Goal: Task Accomplishment & Management: Manage account settings

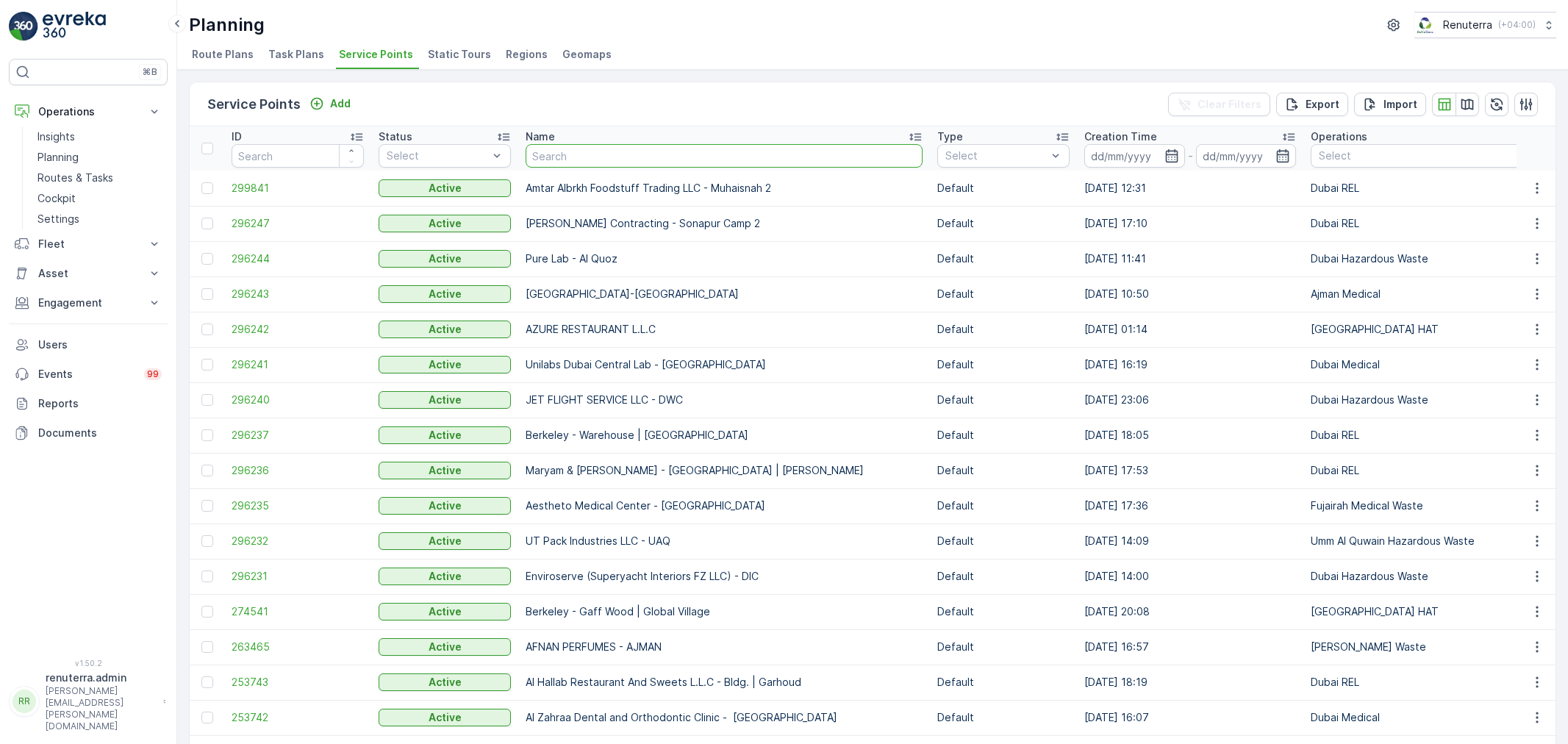
click at [584, 152] on input "text" at bounding box center [724, 156] width 397 height 24
click at [563, 151] on input "text" at bounding box center [724, 156] width 397 height 24
type input "Faste"
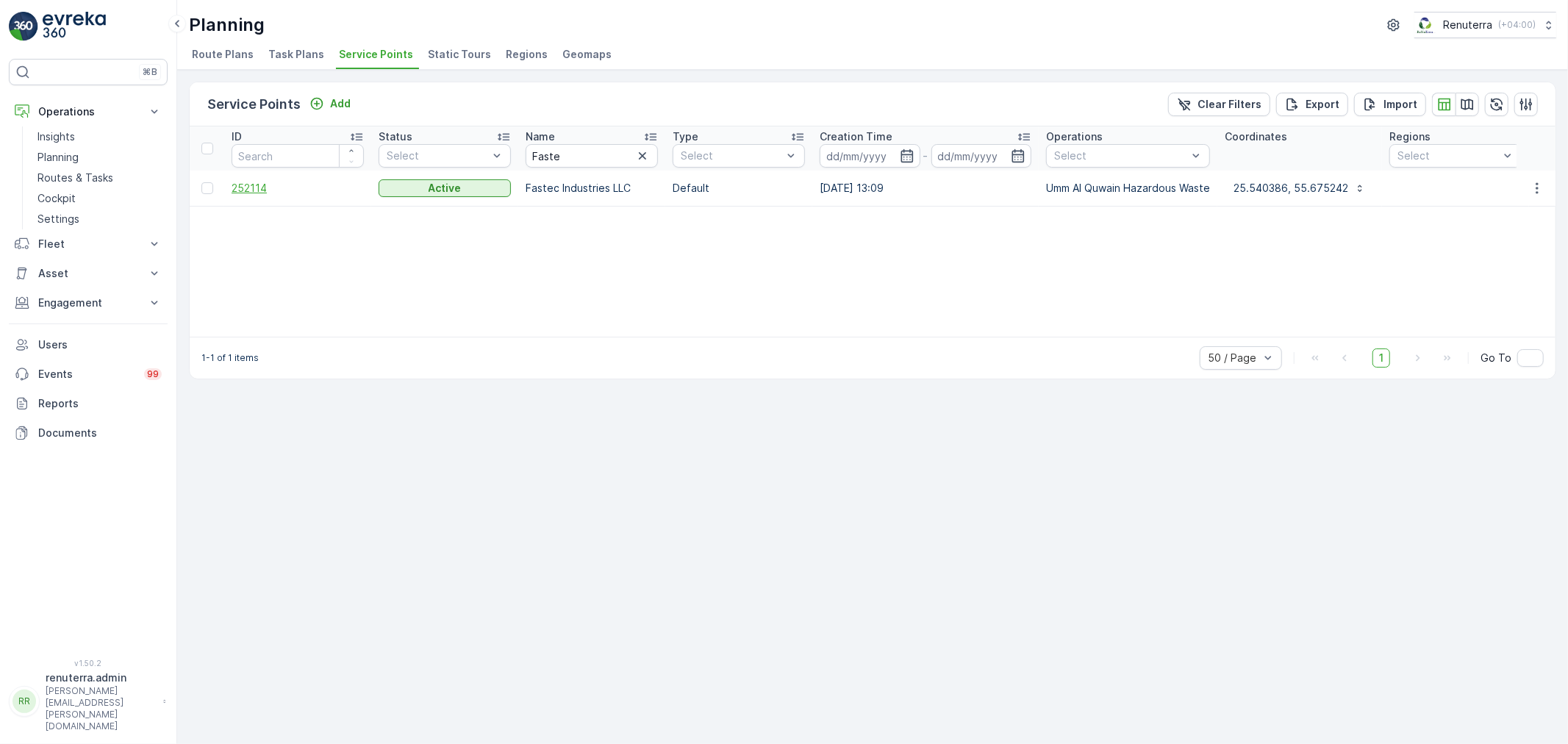
click at [283, 189] on span "252114" at bounding box center [298, 188] width 133 height 15
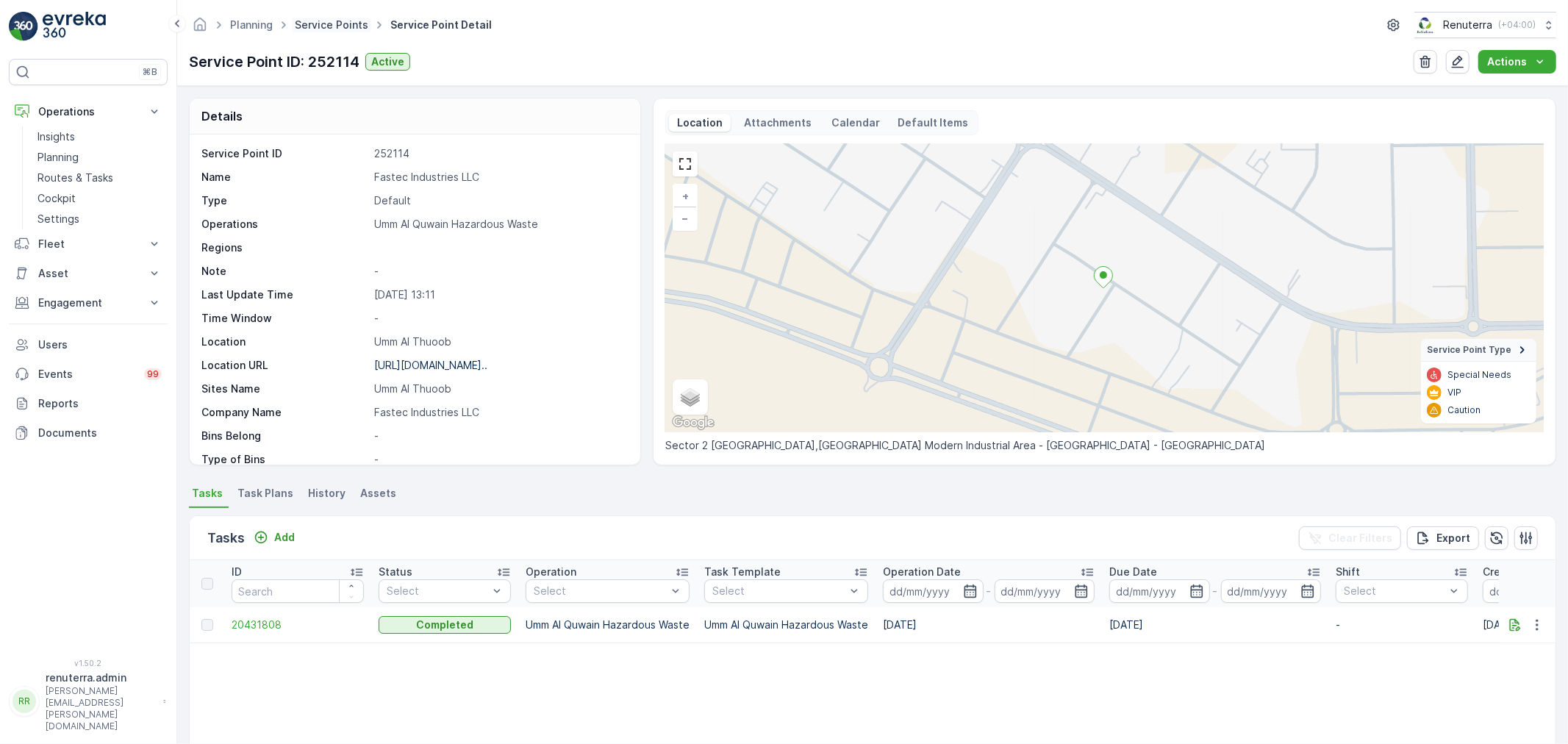
click at [334, 29] on link "Service Points" at bounding box center [332, 24] width 74 height 12
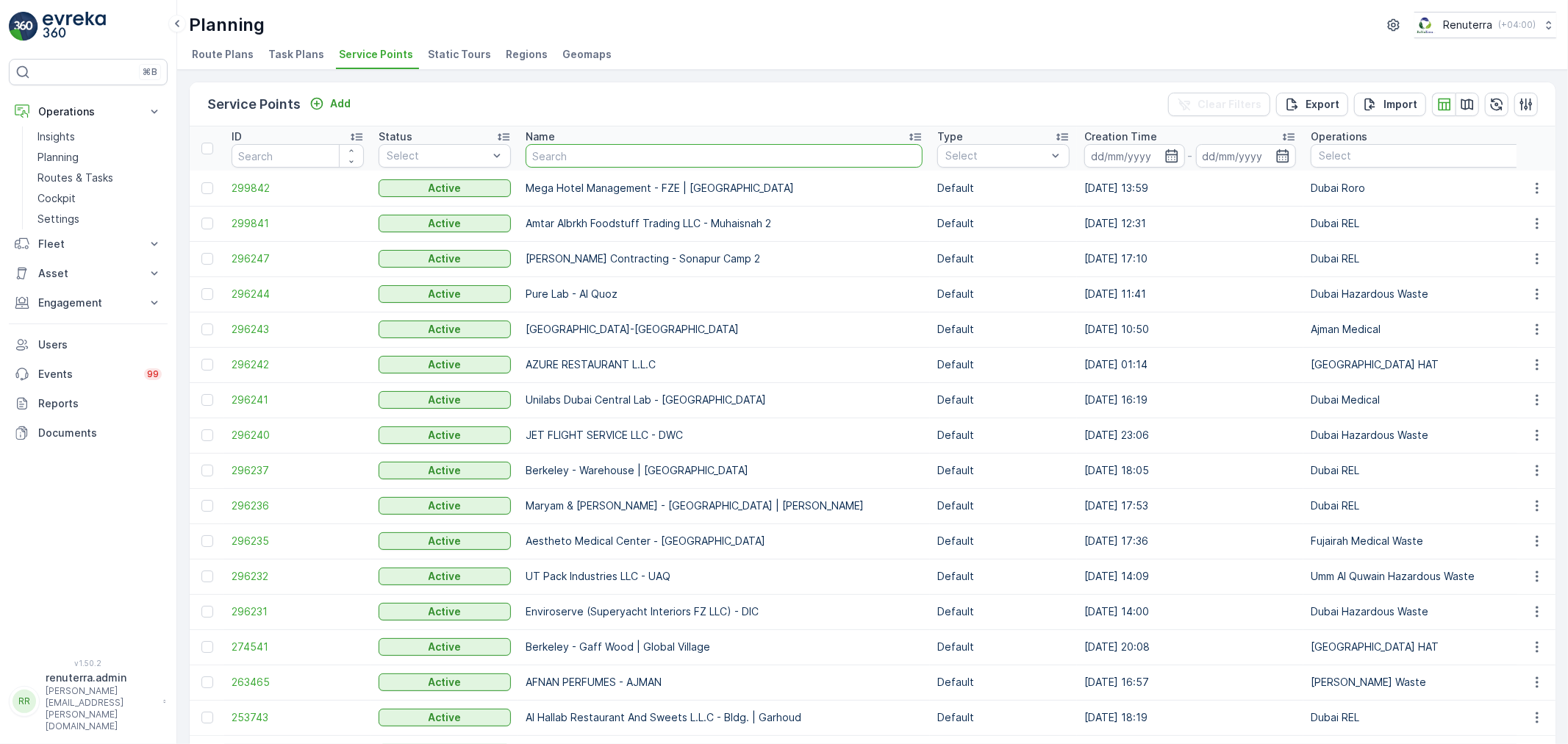
click at [538, 154] on input "text" at bounding box center [724, 156] width 397 height 24
type input "[PERSON_NAME]"
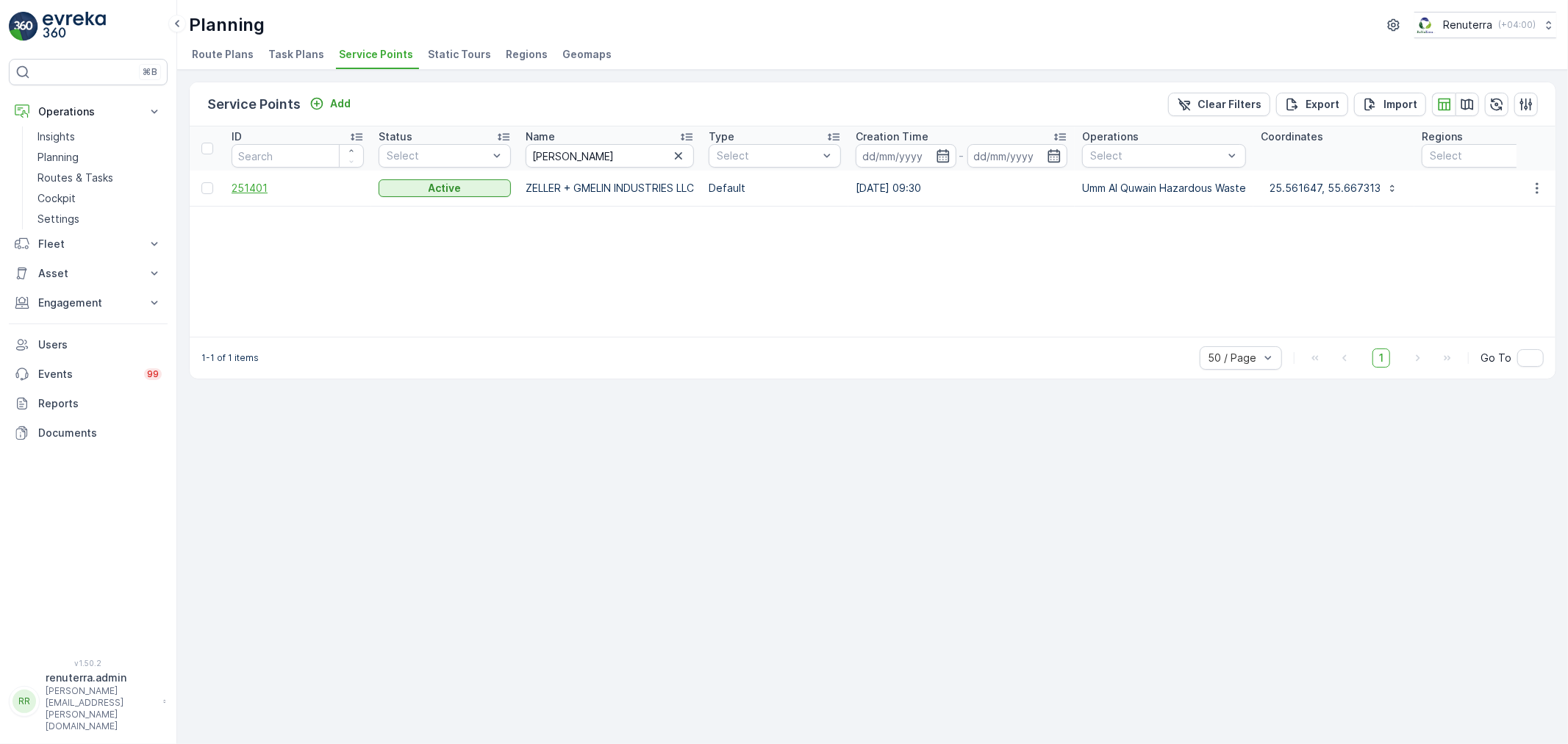
click at [289, 192] on span "251401" at bounding box center [298, 188] width 133 height 15
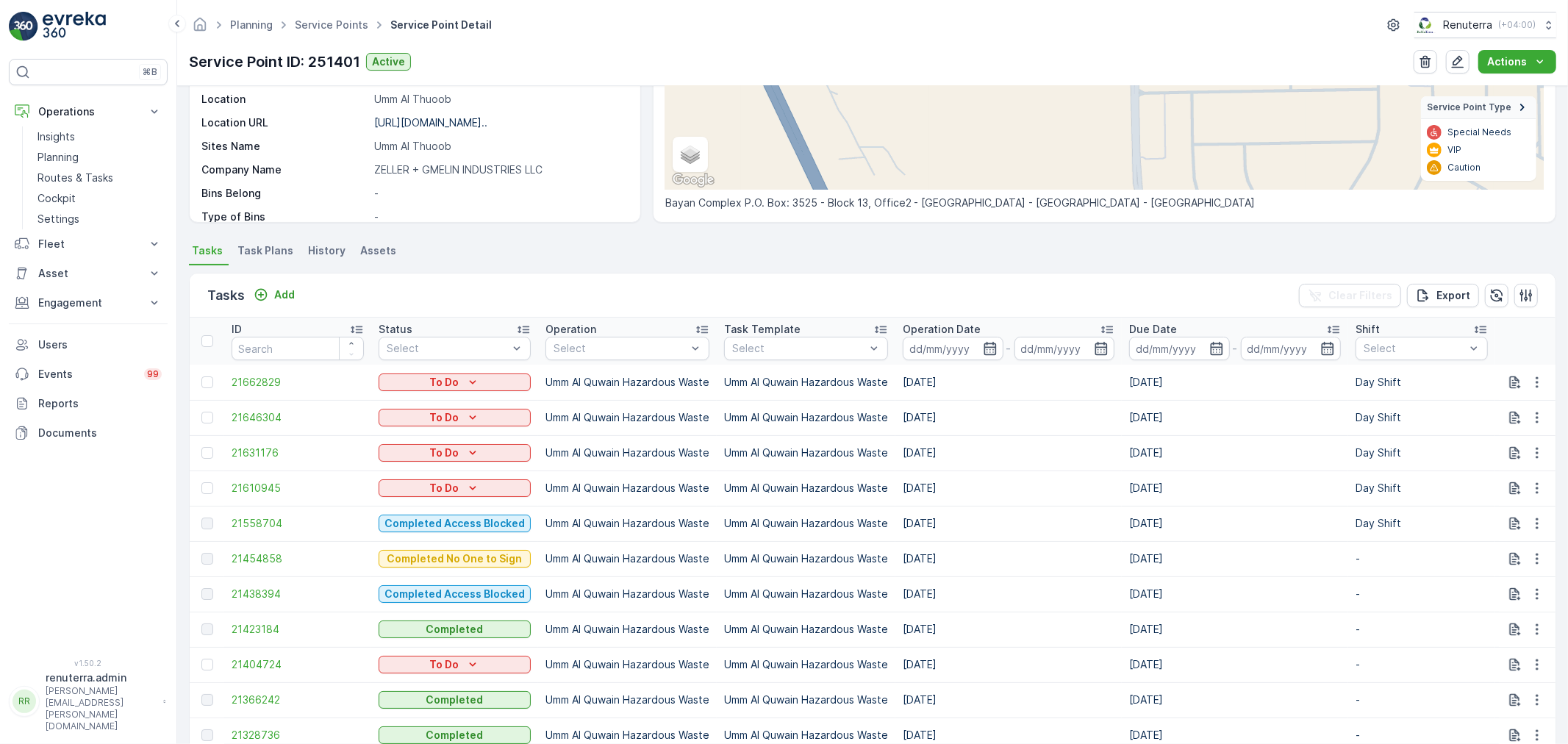
scroll to position [245, 0]
click at [211, 485] on div at bounding box center [207, 486] width 11 height 11
click at [202, 480] on input "checkbox" at bounding box center [202, 480] width 0 height 0
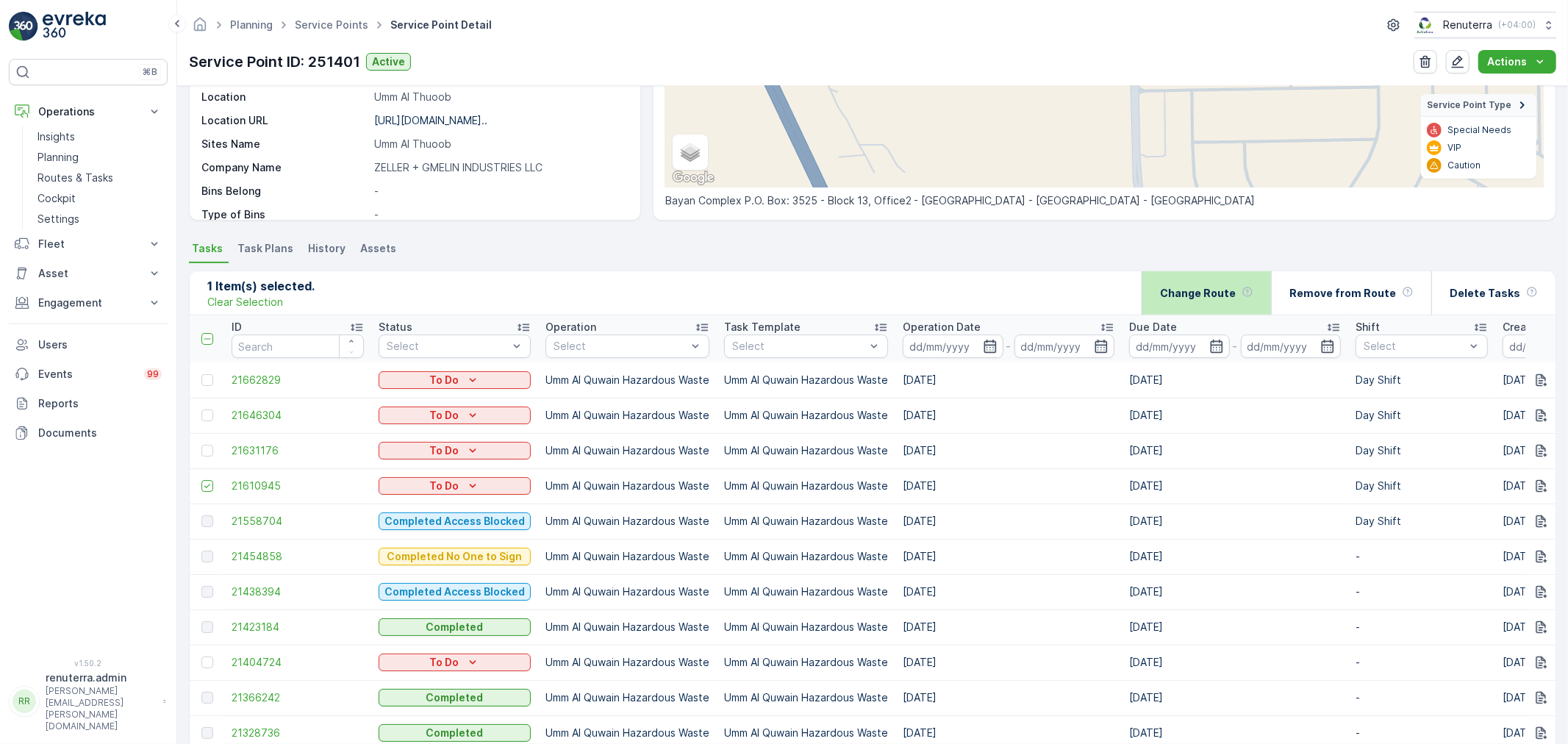
click at [1173, 311] on div "Change Route" at bounding box center [1206, 293] width 129 height 43
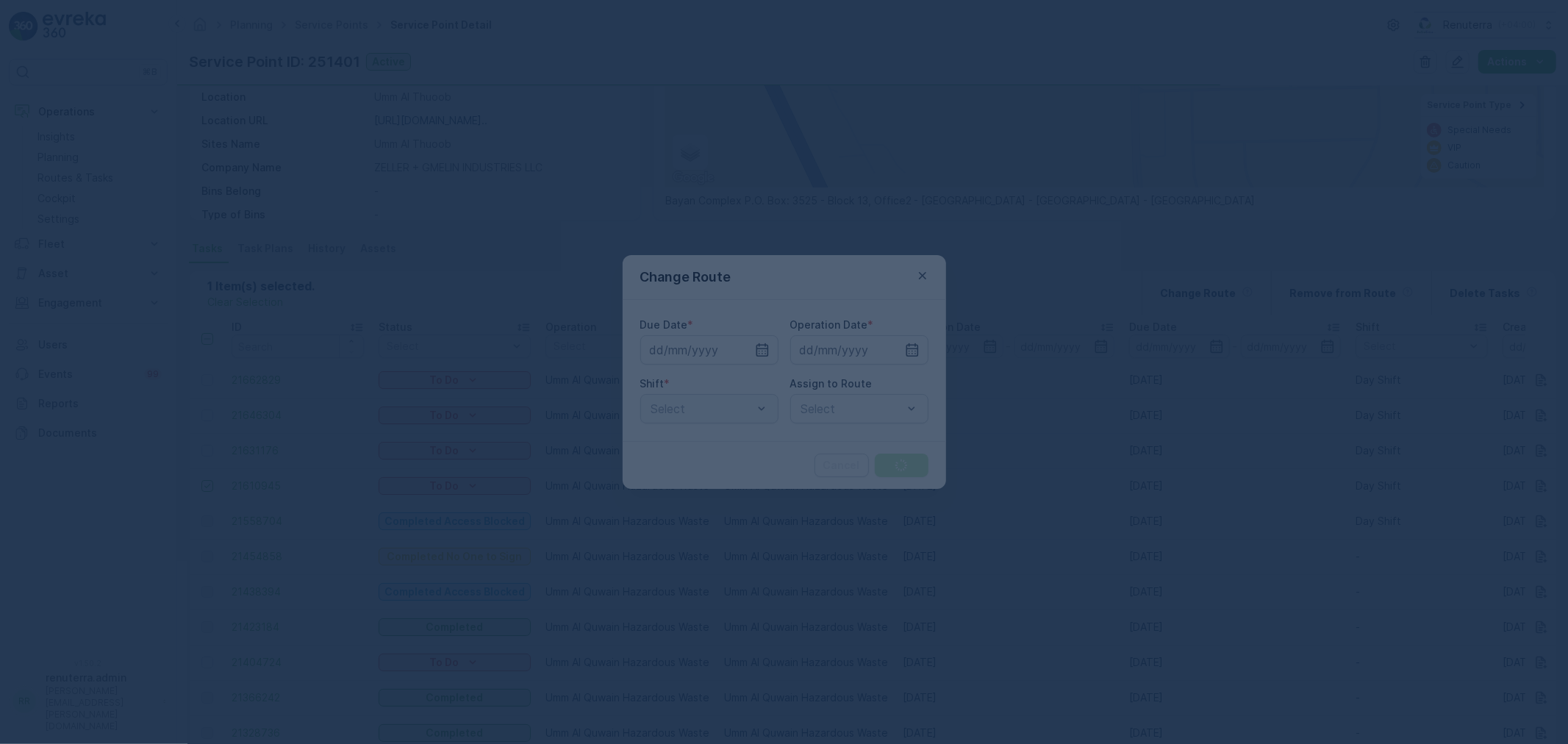
type input "[DATE]"
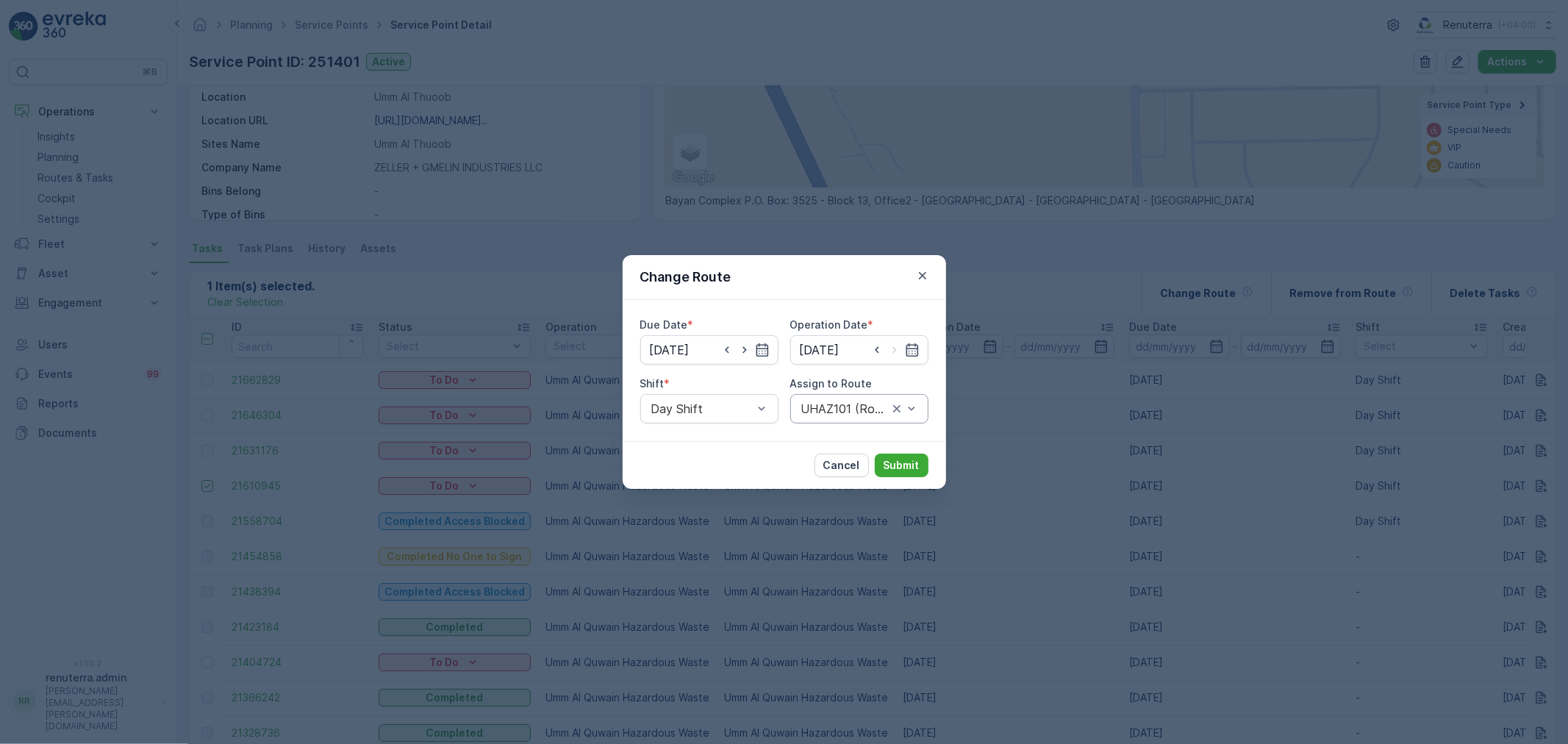
click at [817, 397] on div "UHAZ101 (Route Plan) - A92059 UAQ" at bounding box center [859, 409] width 138 height 29
click at [730, 353] on icon "button" at bounding box center [727, 350] width 15 height 15
type input "[DATE]"
click at [871, 350] on input at bounding box center [859, 350] width 138 height 29
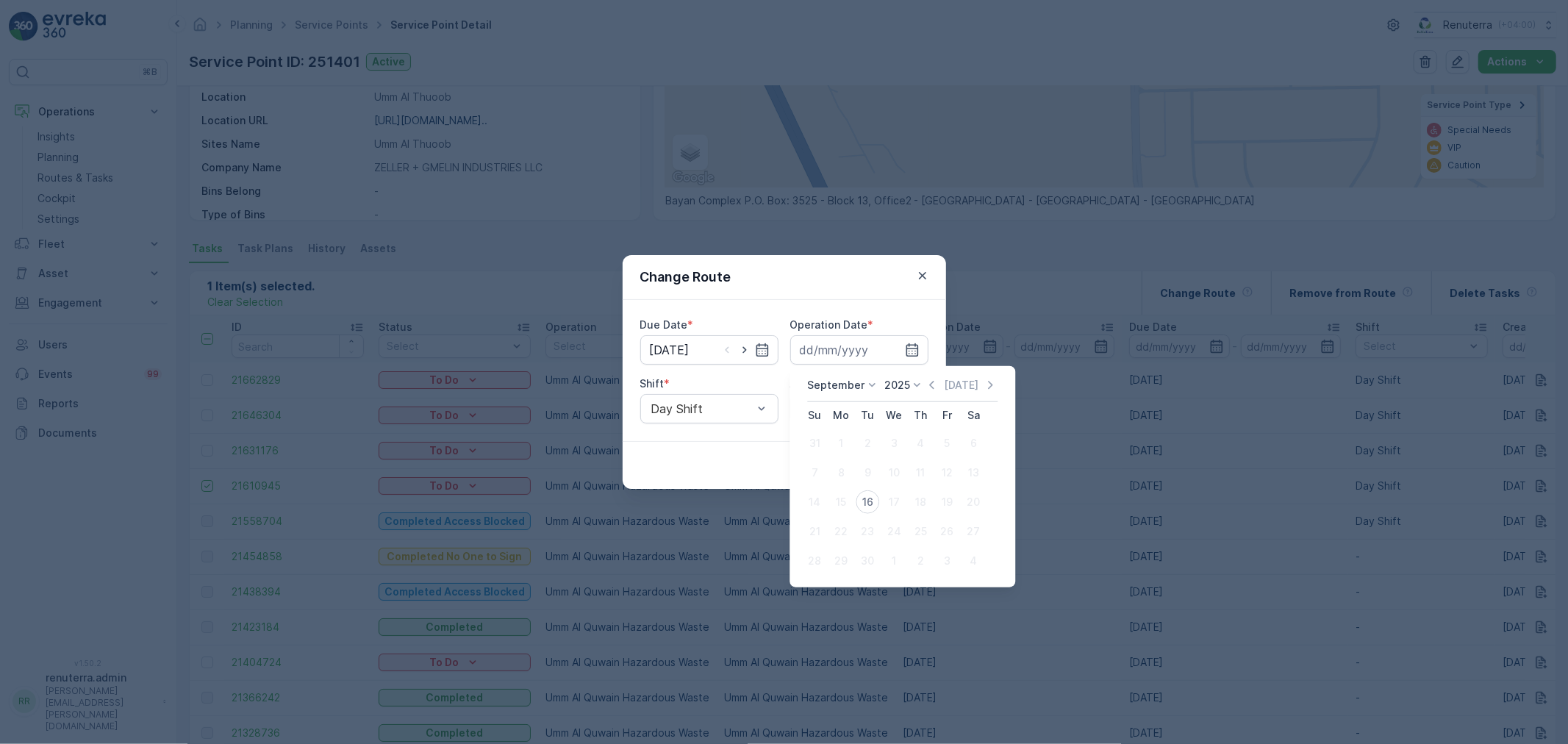
drag, startPoint x: 864, startPoint y: 498, endPoint x: 862, endPoint y: 485, distance: 13.2
click at [863, 498] on div "16" at bounding box center [867, 501] width 24 height 24
type input "[DATE]"
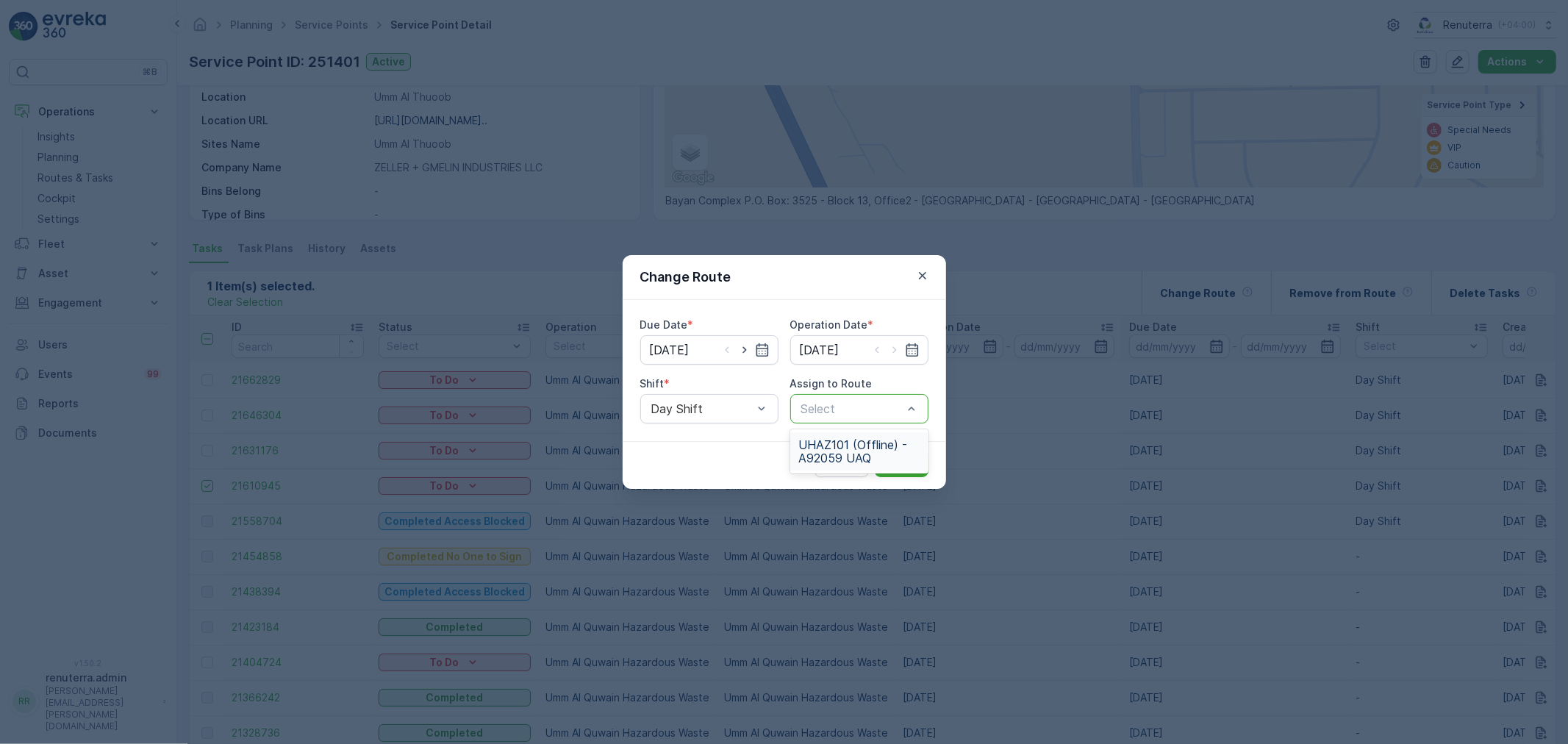
click at [893, 461] on span "UHAZ101 (Offline) - A92059 UAQ" at bounding box center [859, 451] width 120 height 26
click at [859, 415] on div "UHAZ101 (Offline) - A92059 UAQ" at bounding box center [859, 409] width 138 height 29
click at [872, 465] on div "UHAZ101 (Offline) - A92059 UAQ" at bounding box center [859, 451] width 138 height 39
click at [421, 274] on div "Change Route Due Date * [DATE] Operation Date * [DATE] Shift * Day Shift Assign…" at bounding box center [784, 372] width 1568 height 744
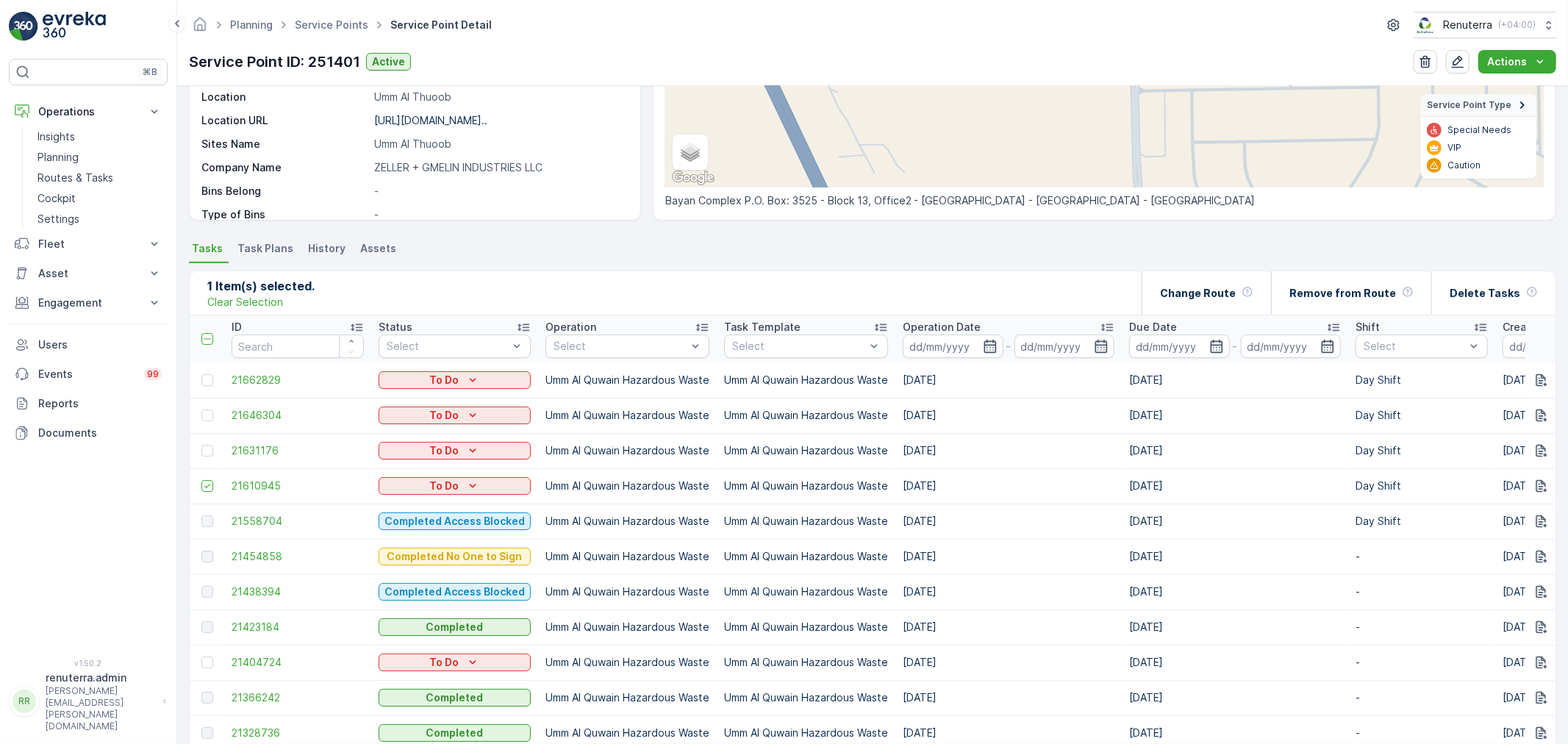
click at [215, 480] on div at bounding box center [209, 486] width 16 height 11
click at [202, 480] on input "checkbox" at bounding box center [202, 480] width 0 height 0
click at [276, 297] on div "Add" at bounding box center [274, 293] width 41 height 15
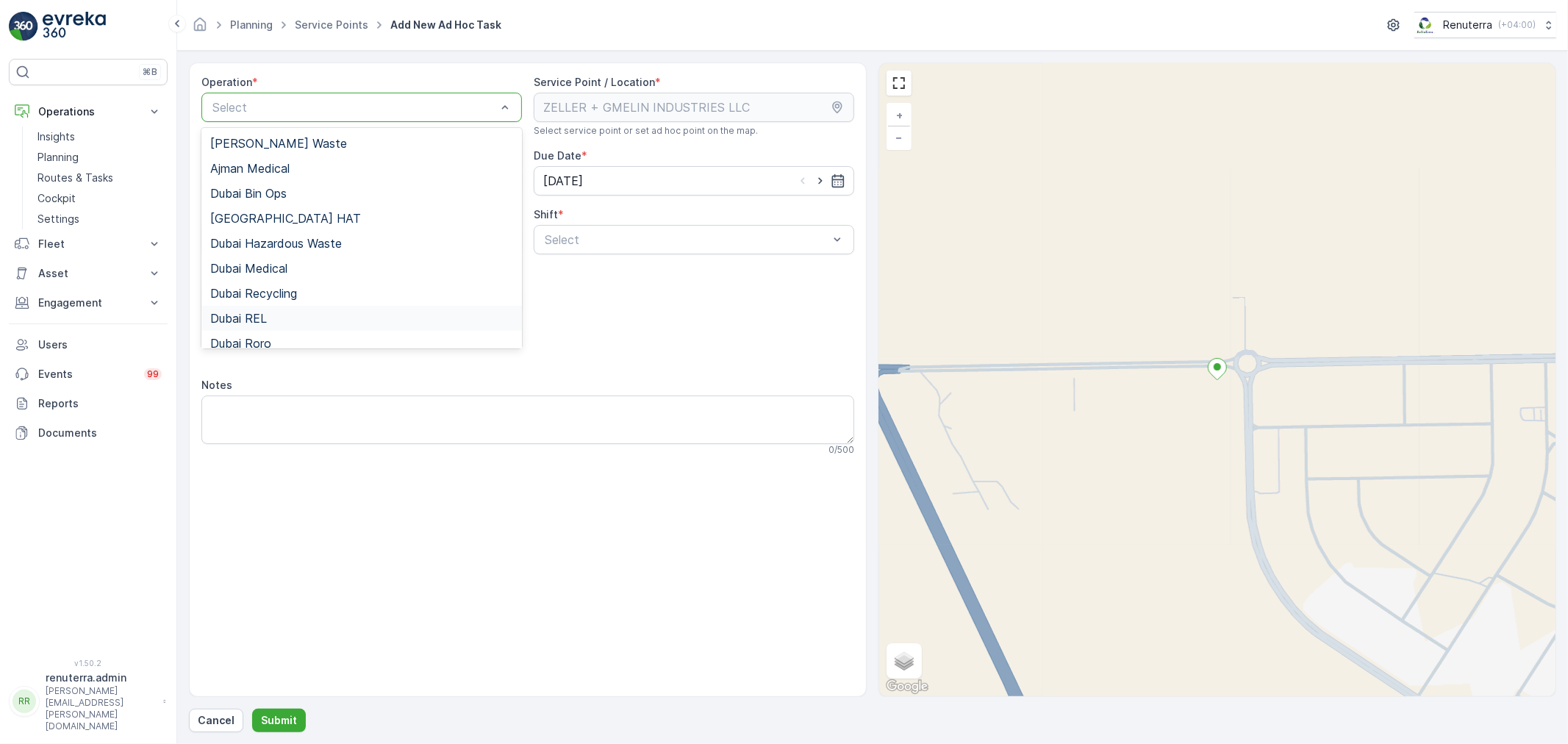
scroll to position [82, 0]
click at [273, 249] on div "Dubai Roro" at bounding box center [361, 261] width 320 height 25
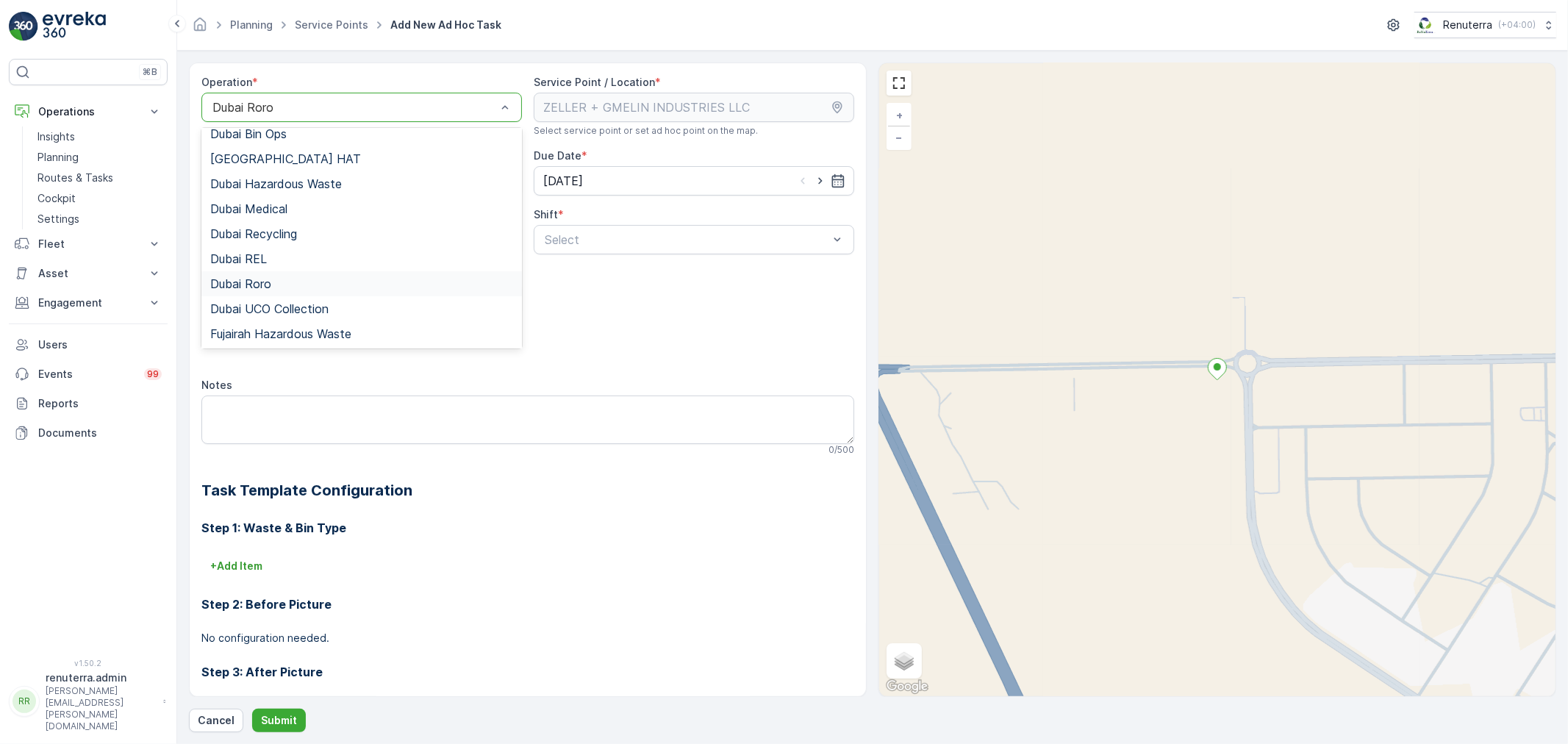
scroll to position [184, 0]
click at [297, 307] on span "Umm Al Quwain Hazardous Waste" at bounding box center [303, 309] width 186 height 13
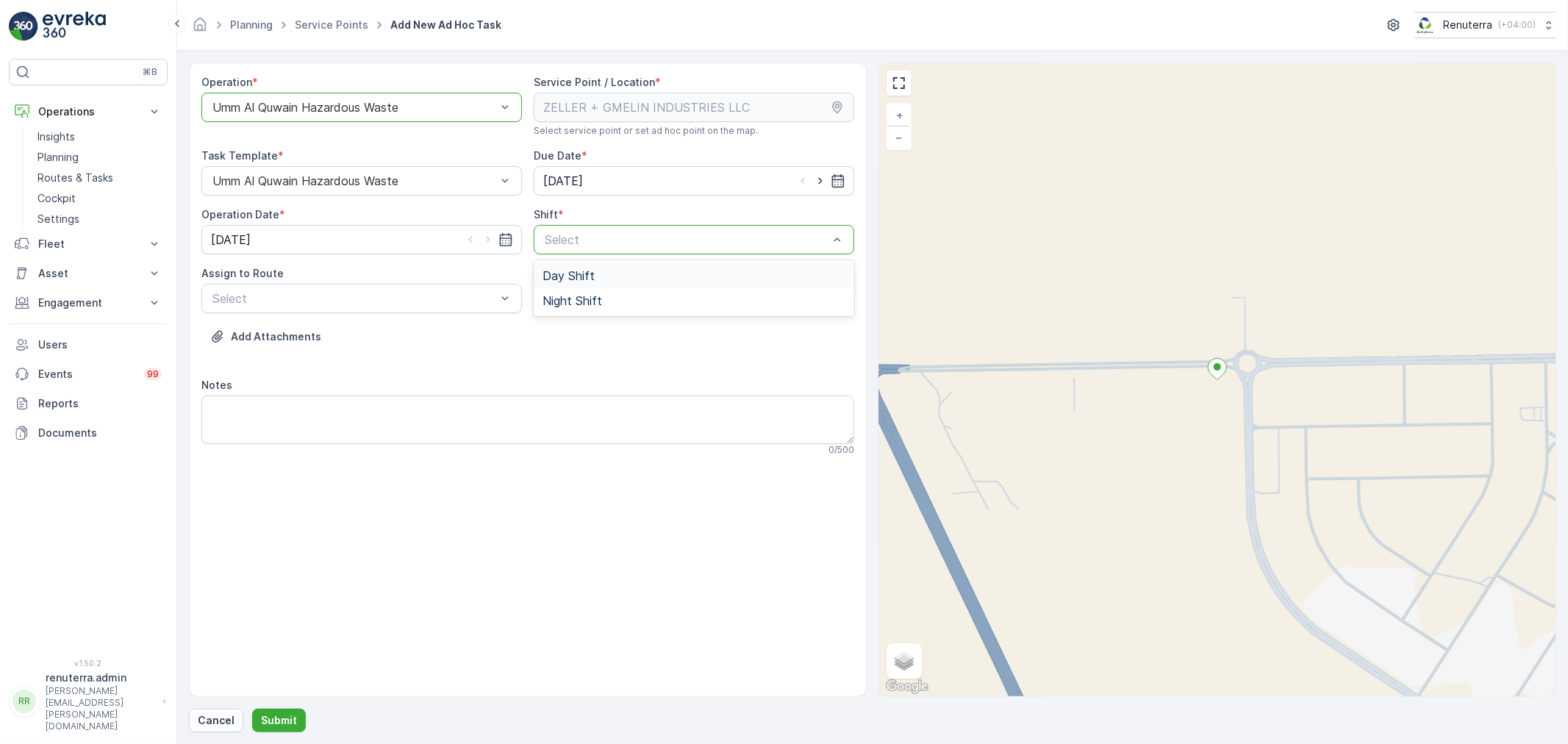
drag, startPoint x: 594, startPoint y: 272, endPoint x: 586, endPoint y: 281, distance: 12.0
click at [593, 272] on div "Day Shift" at bounding box center [694, 275] width 303 height 13
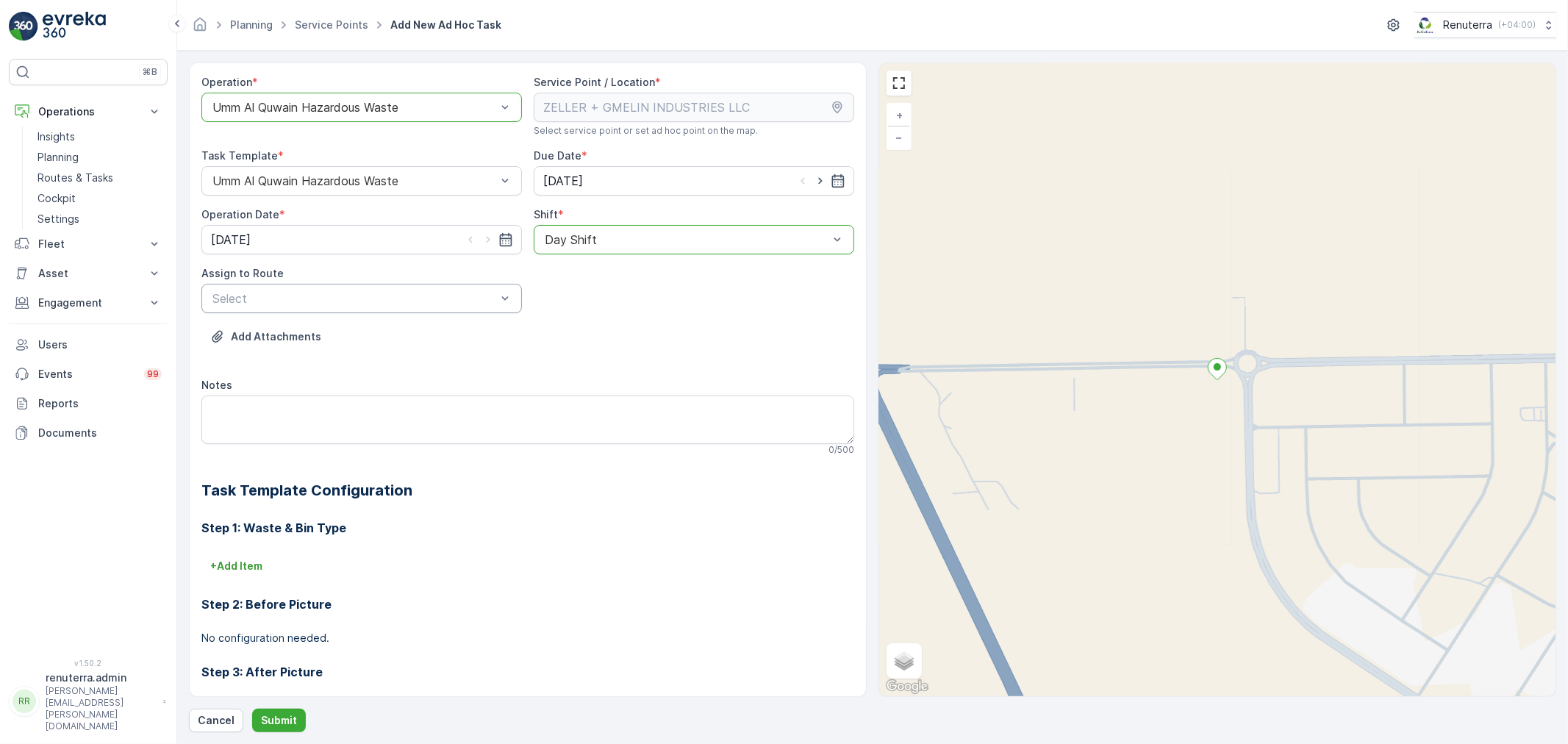
click at [446, 288] on div "Select" at bounding box center [361, 298] width 320 height 29
click at [440, 326] on div "UHAZ101 (Offline) - A92059 UAQ" at bounding box center [361, 334] width 320 height 25
click at [268, 725] on p "Submit" at bounding box center [279, 720] width 36 height 15
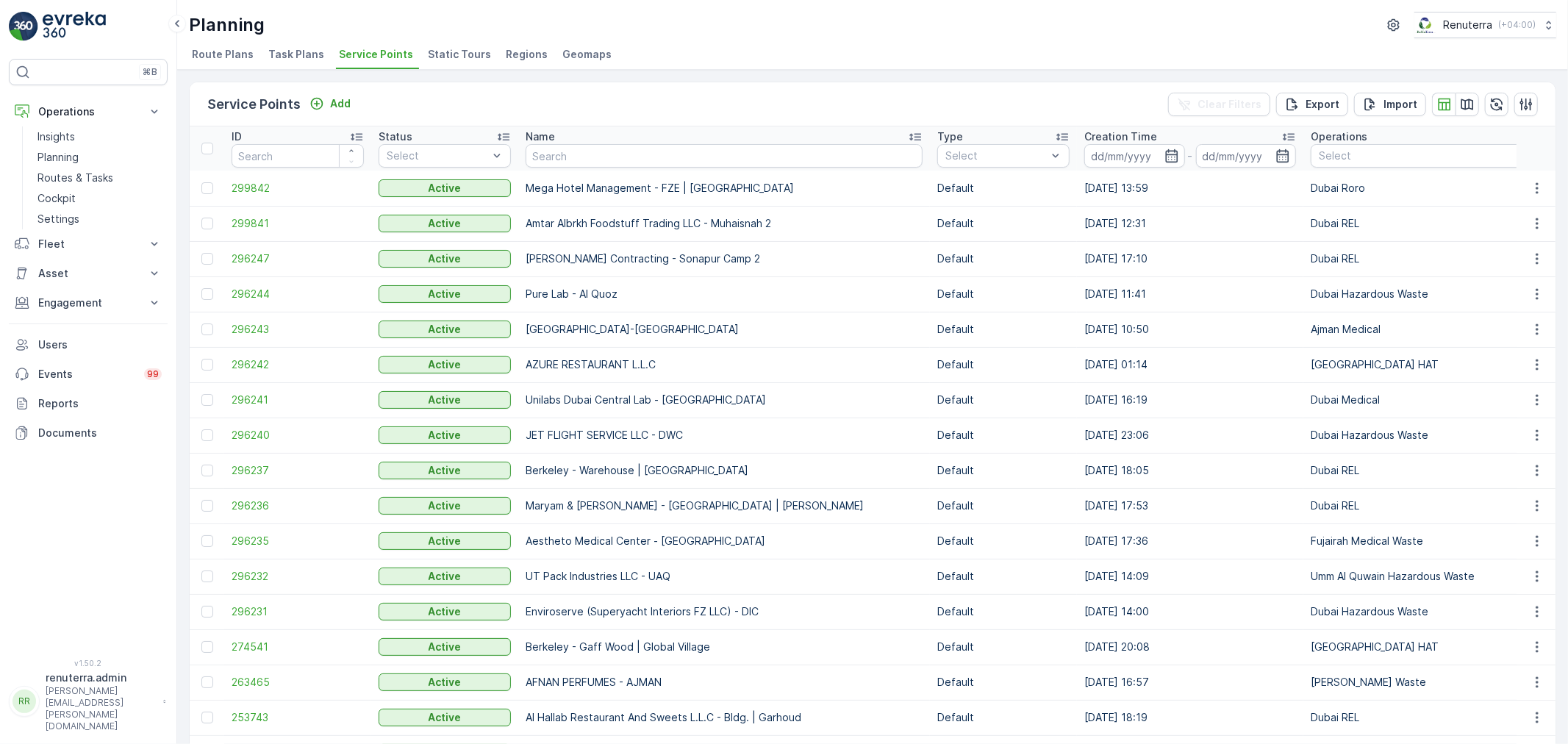
click at [561, 157] on input "text" at bounding box center [724, 156] width 397 height 24
click at [550, 158] on input "text" at bounding box center [724, 156] width 397 height 24
type input "d"
type input "duba"
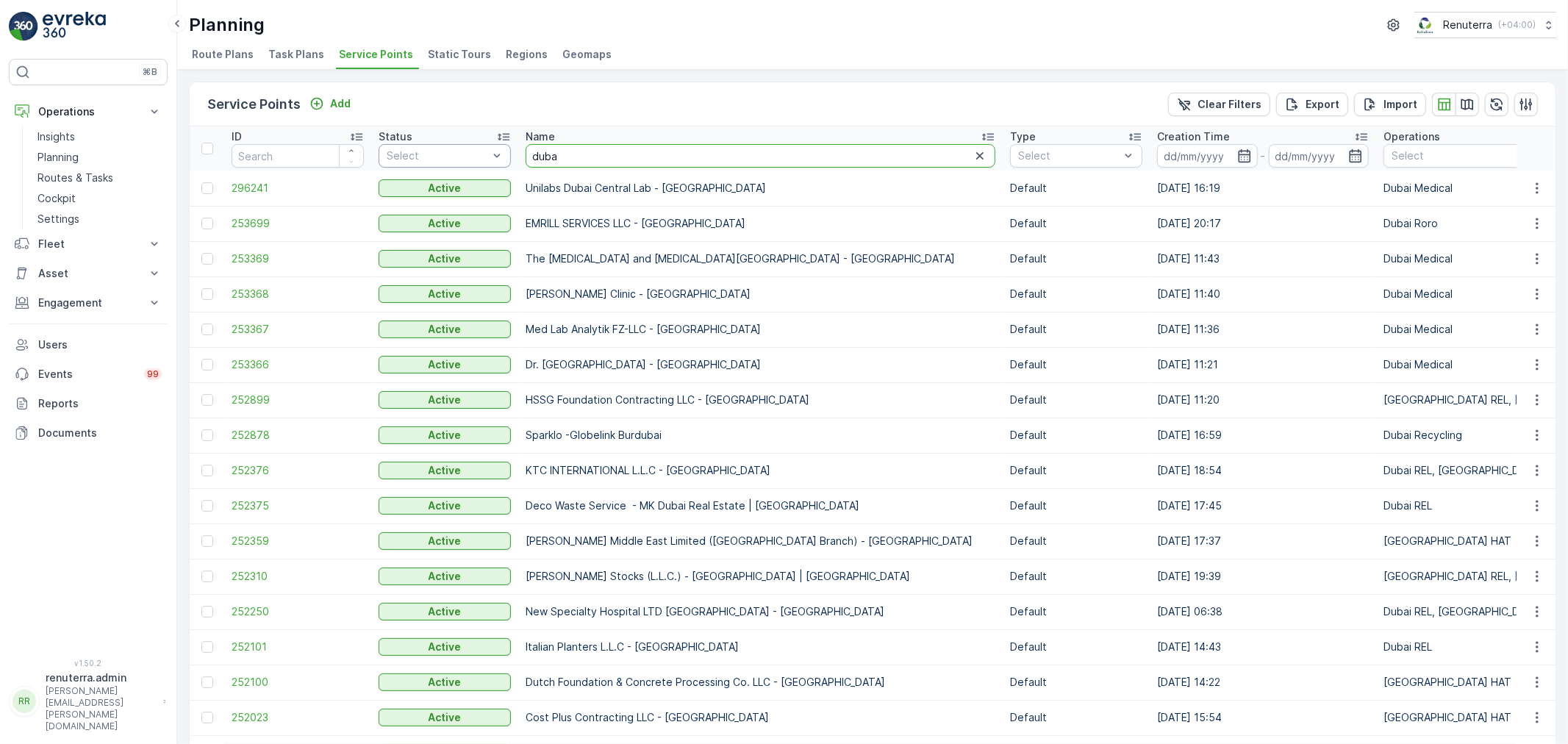
drag, startPoint x: 578, startPoint y: 155, endPoint x: 490, endPoint y: 158, distance: 88.1
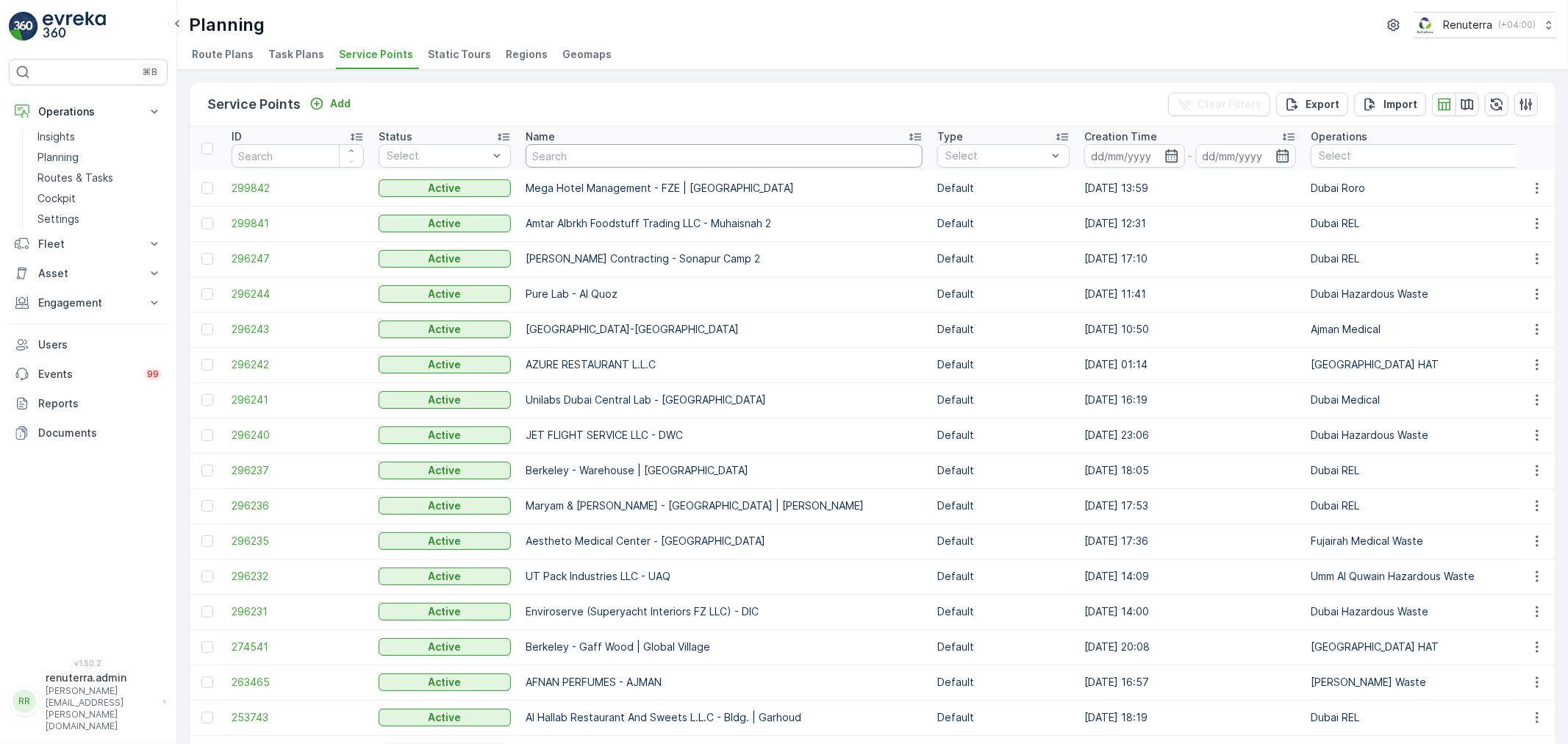
click at [571, 160] on input "text" at bounding box center [724, 156] width 397 height 24
click at [552, 144] on input "text" at bounding box center [724, 156] width 397 height 24
type input "KHK"
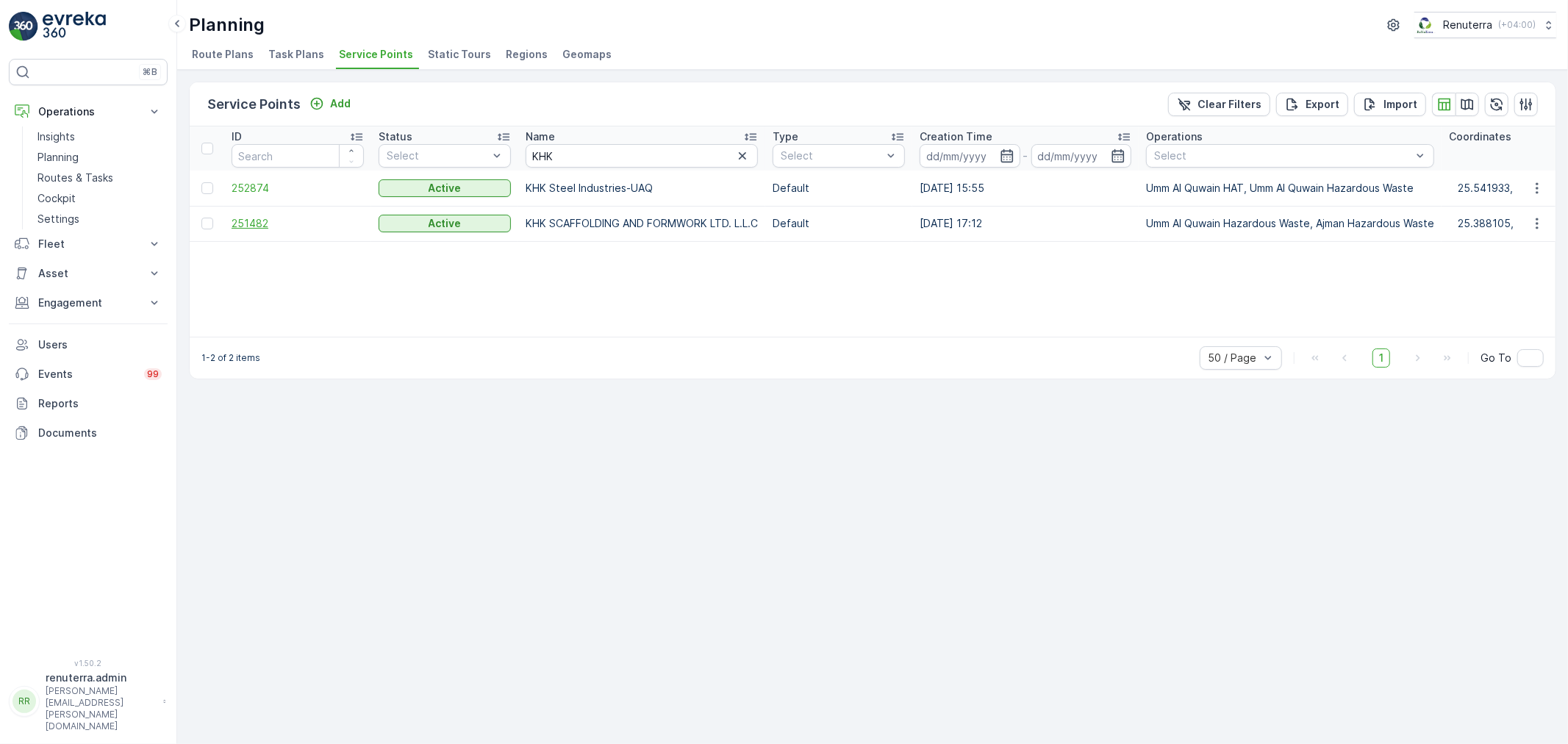
click at [283, 220] on span "251482" at bounding box center [298, 224] width 133 height 15
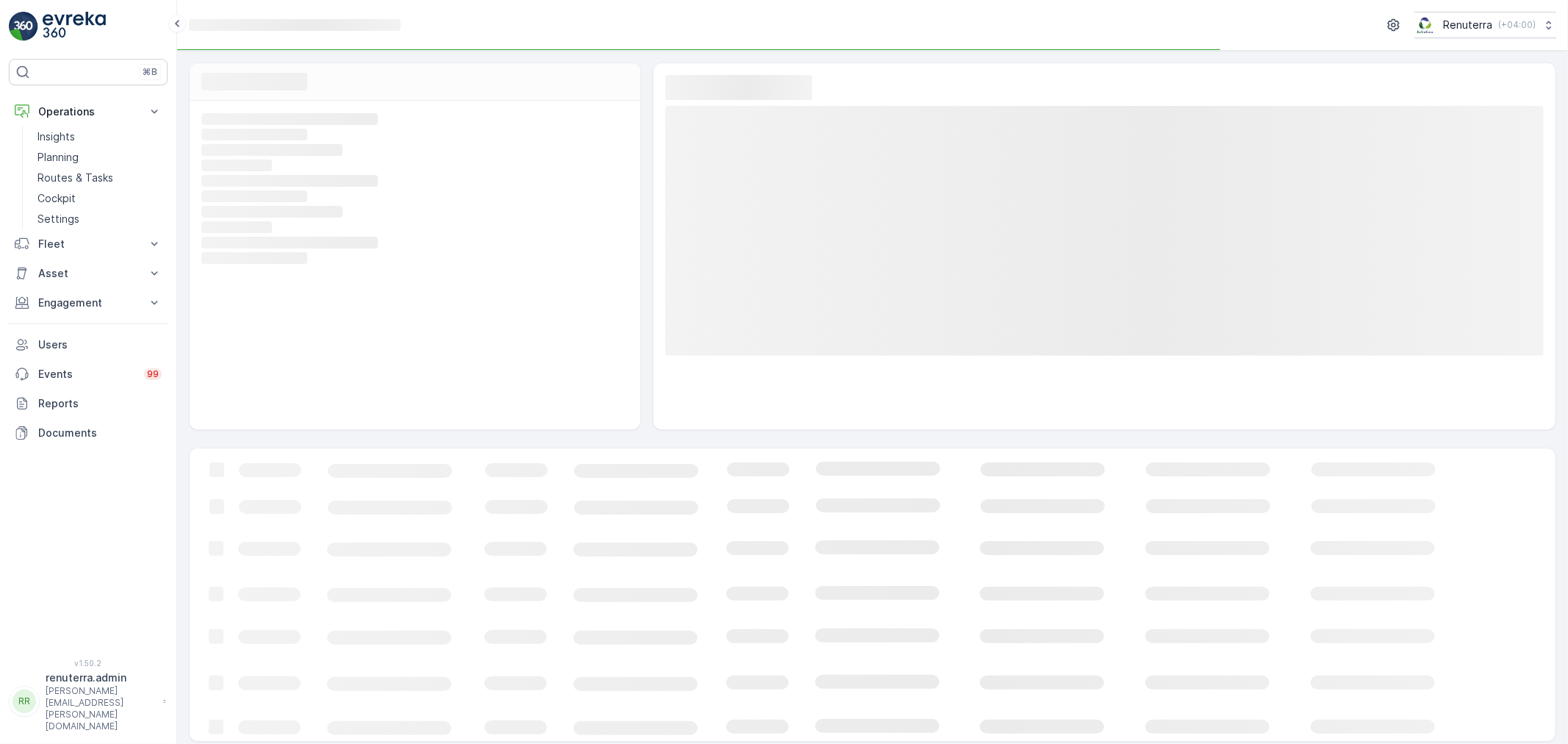
scroll to position [7, 0]
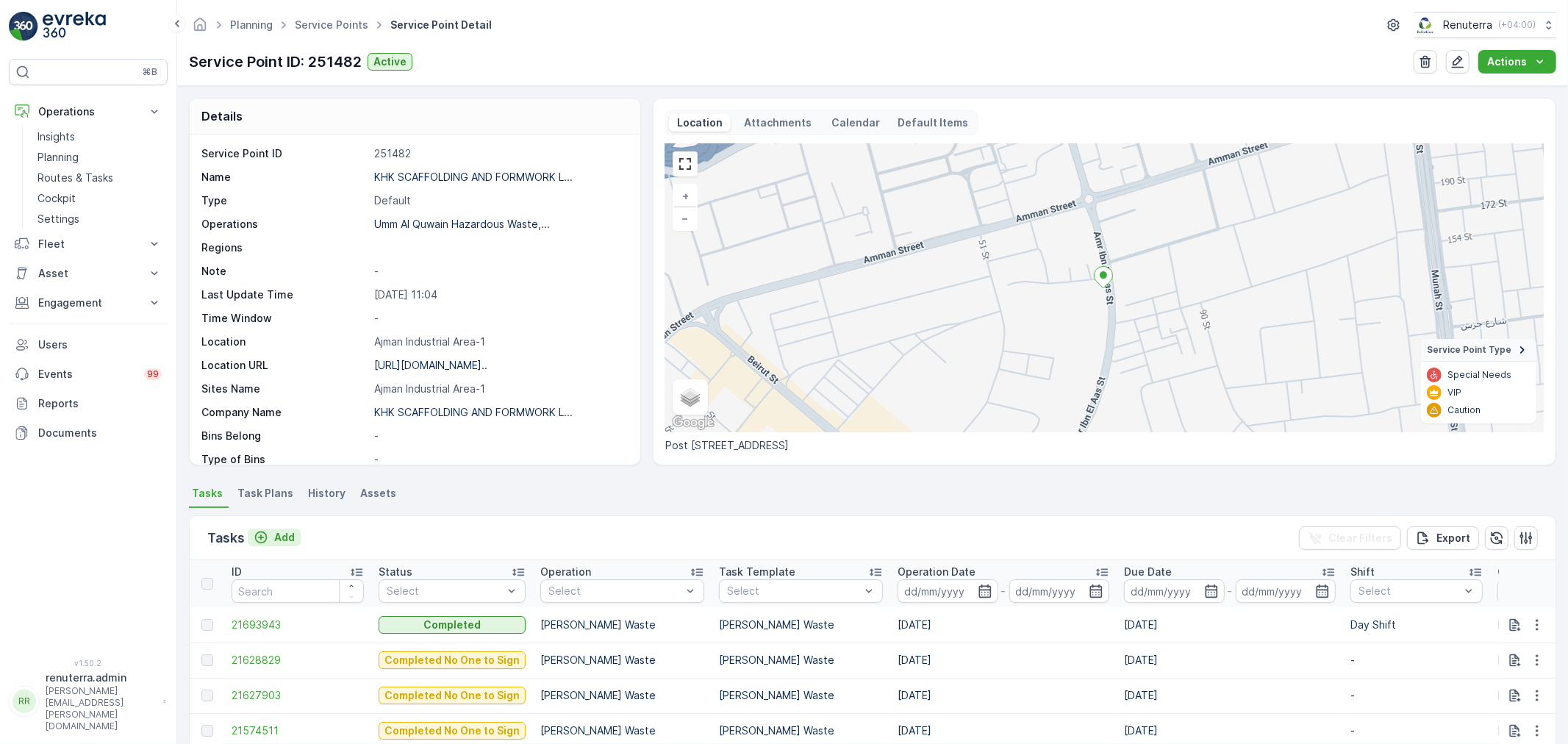
click at [275, 533] on p "Add" at bounding box center [284, 538] width 20 height 15
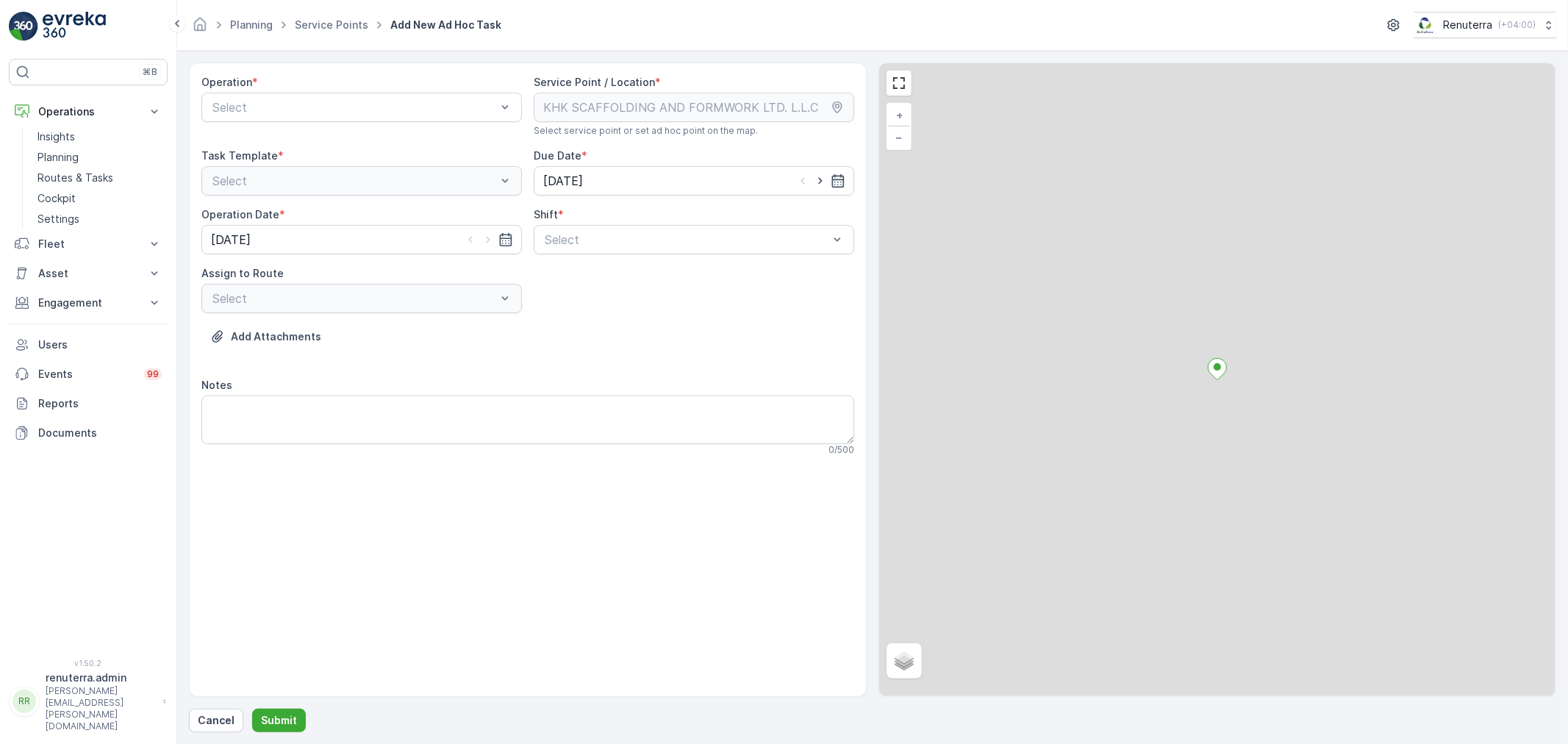
click at [284, 90] on div "Operation * Select" at bounding box center [361, 106] width 320 height 61
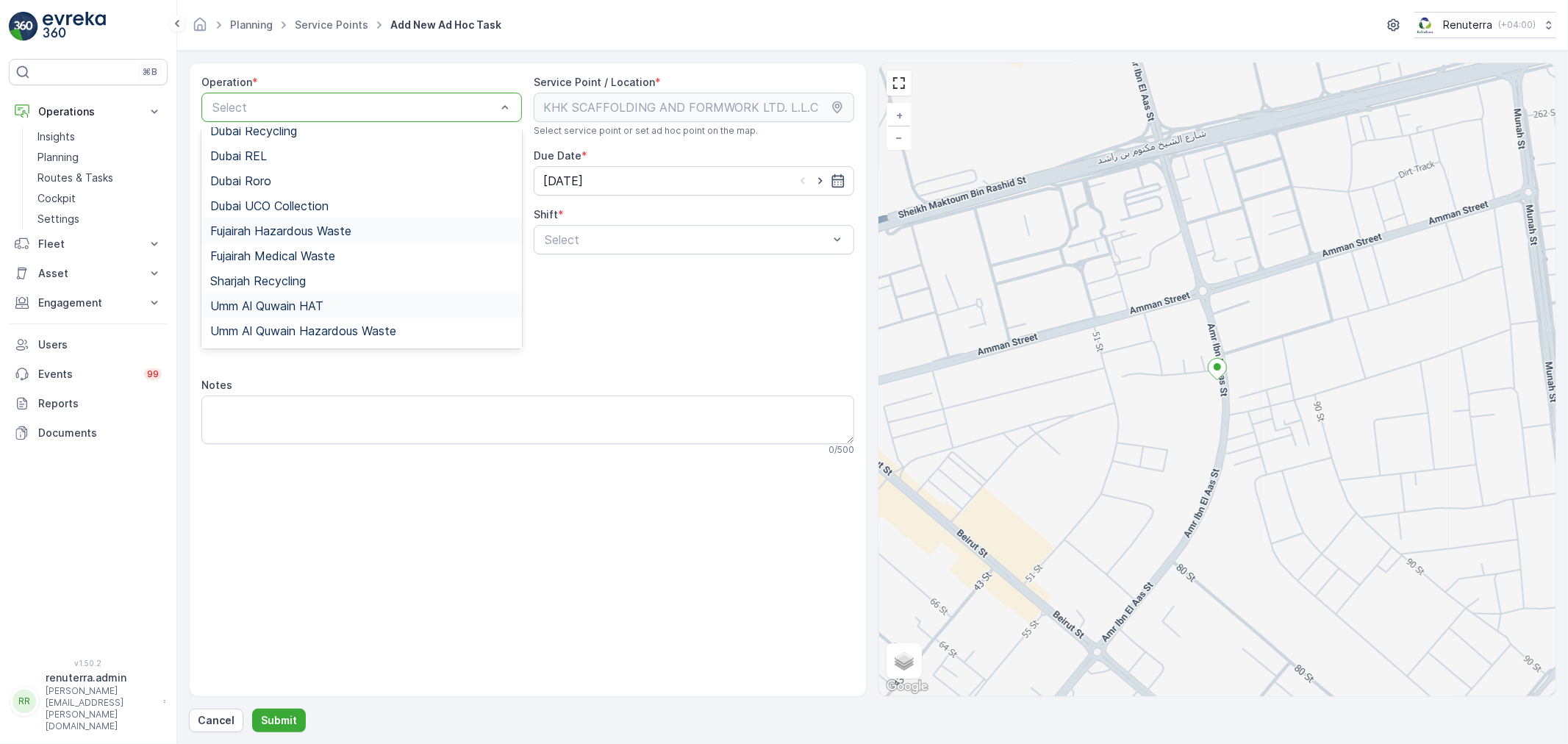
scroll to position [163, 0]
type input "aj"
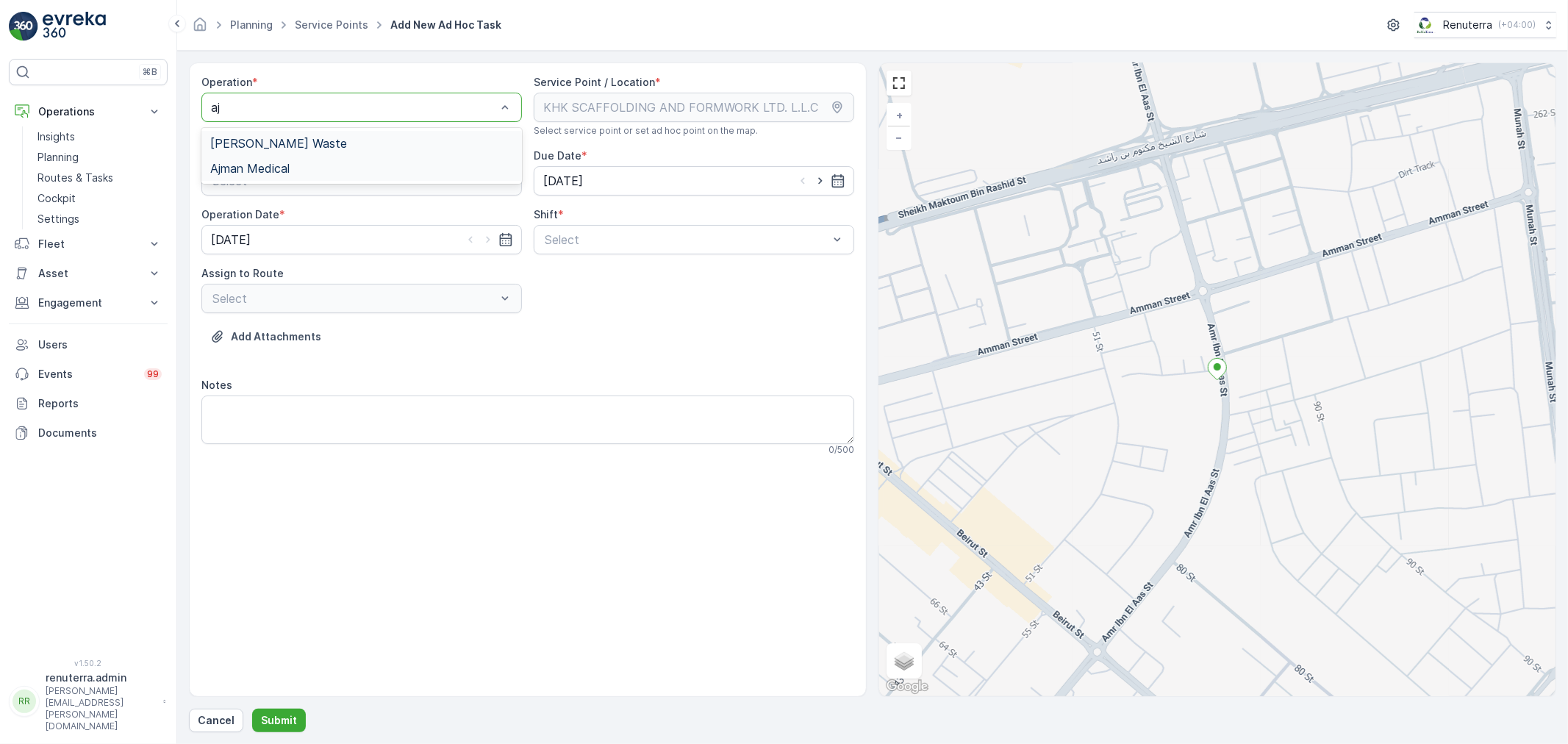
click at [268, 143] on span "[PERSON_NAME] Waste" at bounding box center [279, 143] width 137 height 13
click at [568, 269] on span "Day Shift" at bounding box center [569, 275] width 52 height 13
click at [452, 283] on div "Assign to Route Select" at bounding box center [361, 289] width 320 height 47
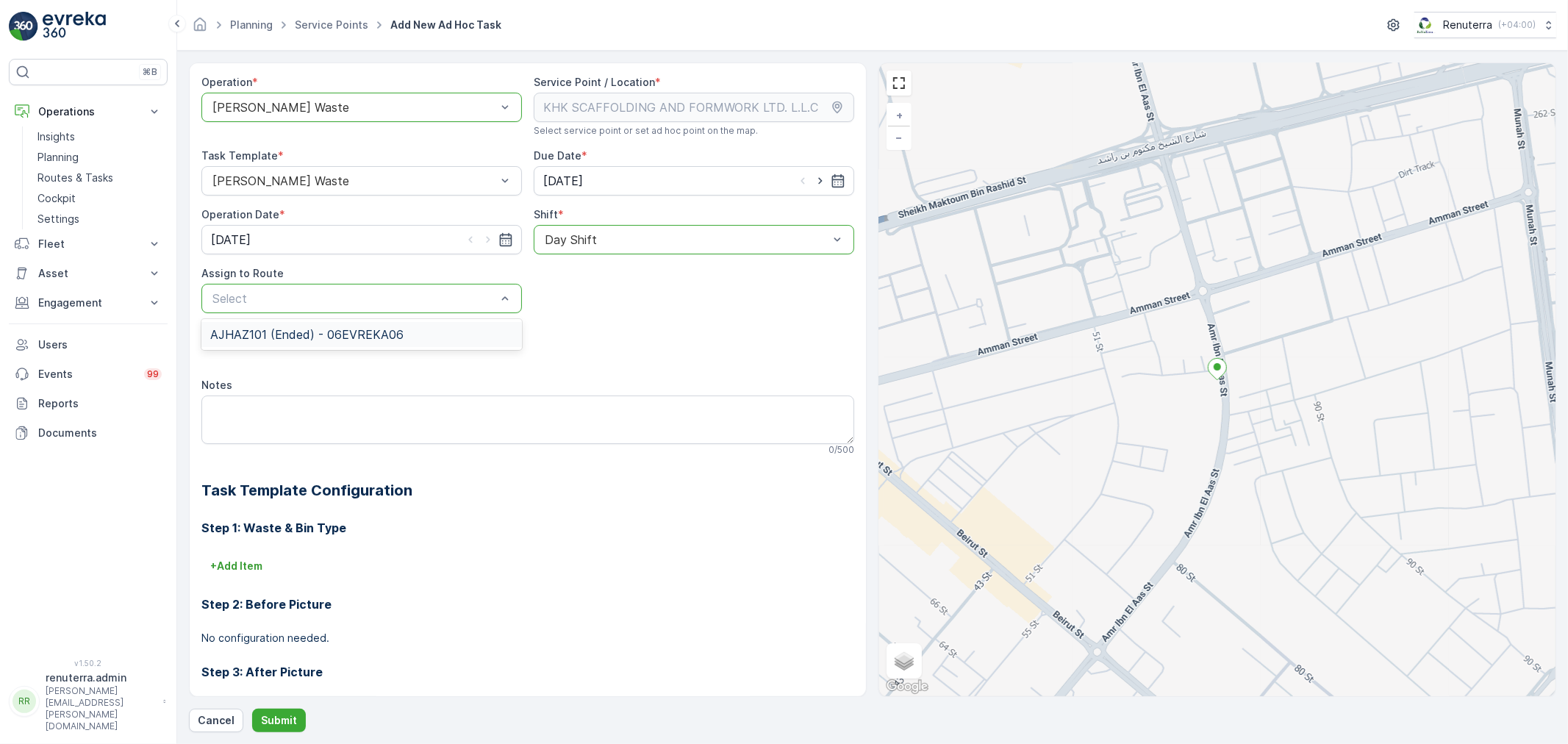
click at [420, 347] on div "AJHAZ101 (Ended) - 06EVREKA06" at bounding box center [361, 334] width 320 height 25
click at [278, 721] on p "Submit" at bounding box center [279, 720] width 36 height 15
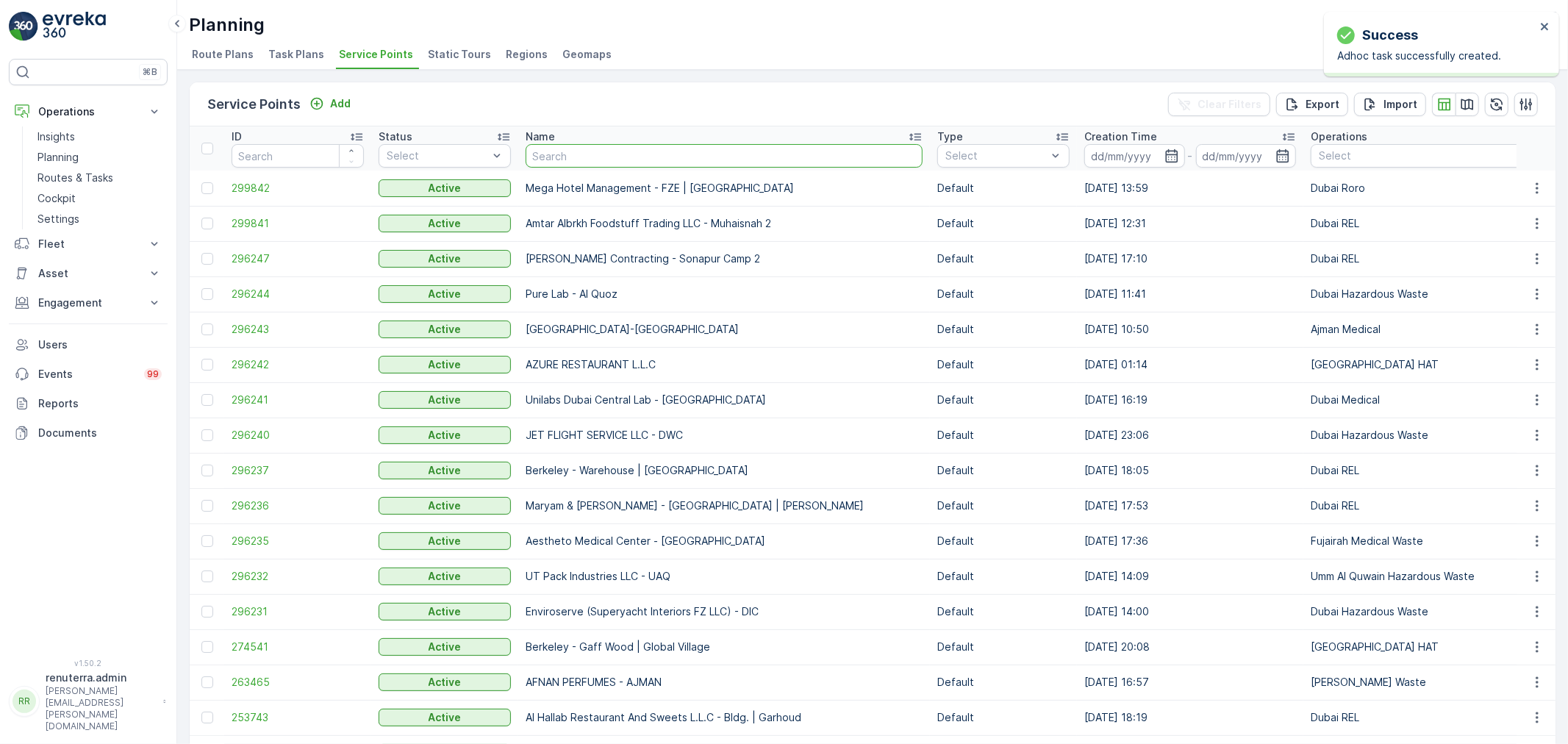
click at [569, 161] on input "text" at bounding box center [724, 156] width 397 height 24
type input "for"
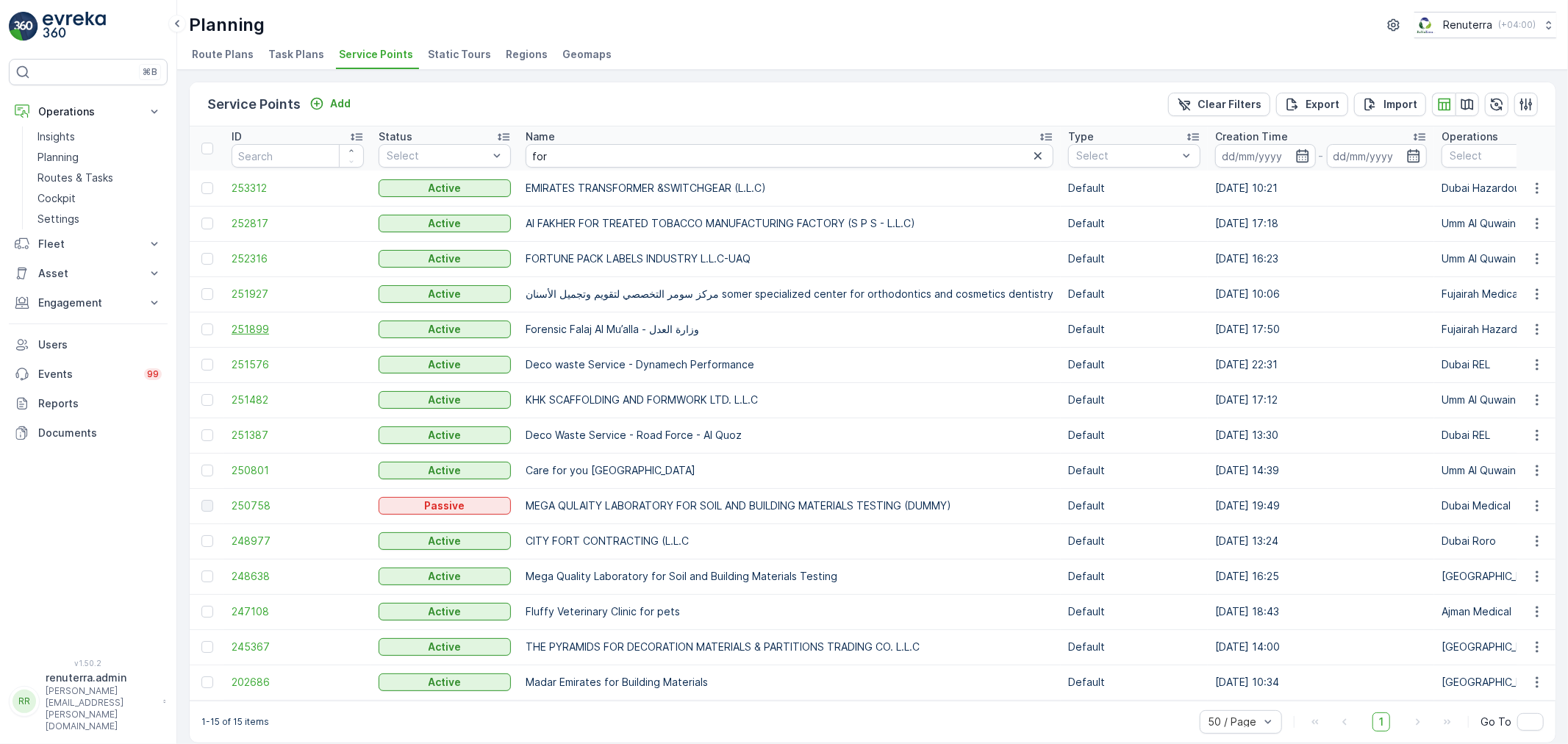
click at [257, 335] on td "251899" at bounding box center [297, 329] width 147 height 35
click at [258, 329] on span "251899" at bounding box center [298, 329] width 133 height 15
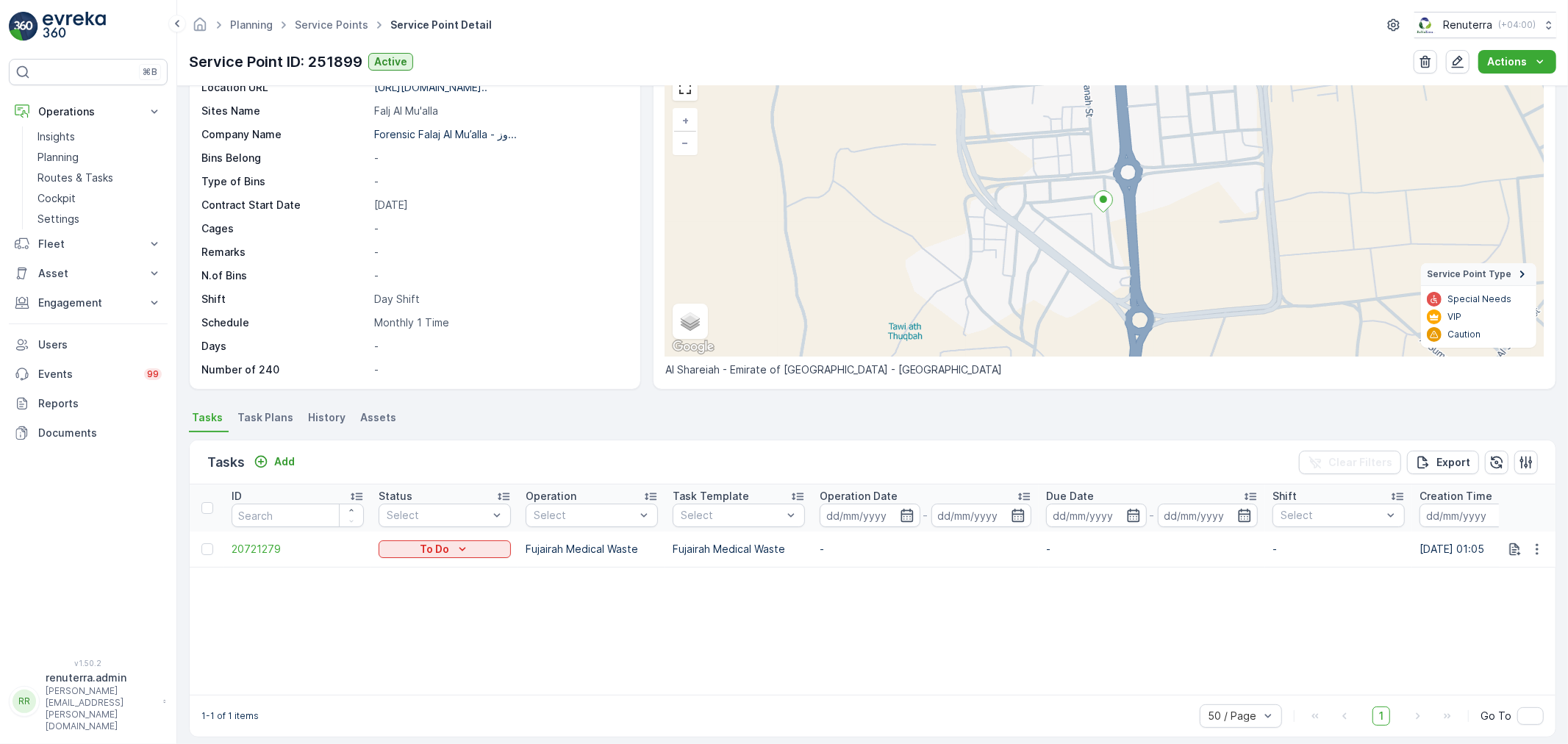
scroll to position [87, 0]
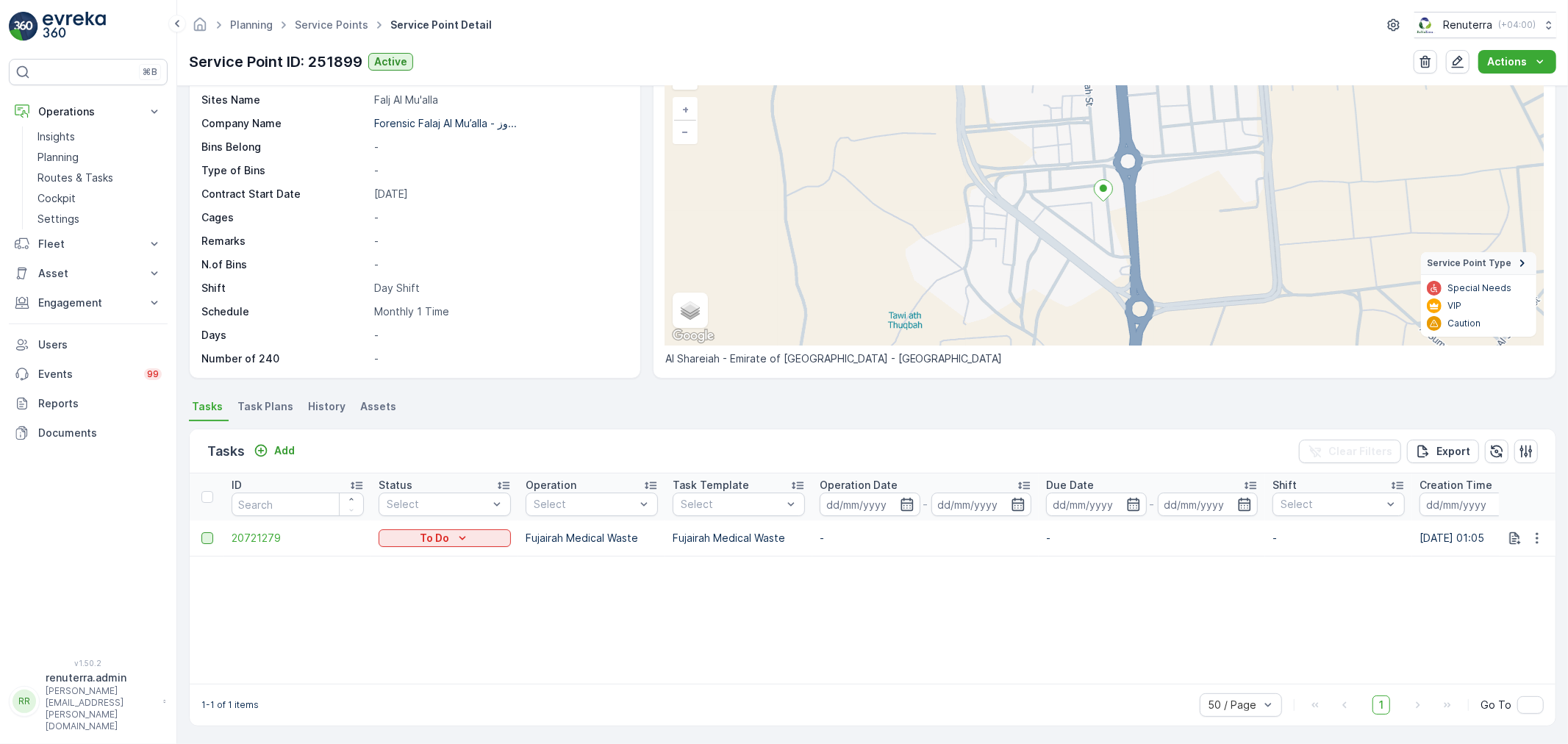
click at [203, 540] on div at bounding box center [207, 538] width 11 height 11
click at [202, 533] on input "checkbox" at bounding box center [202, 533] width 0 height 0
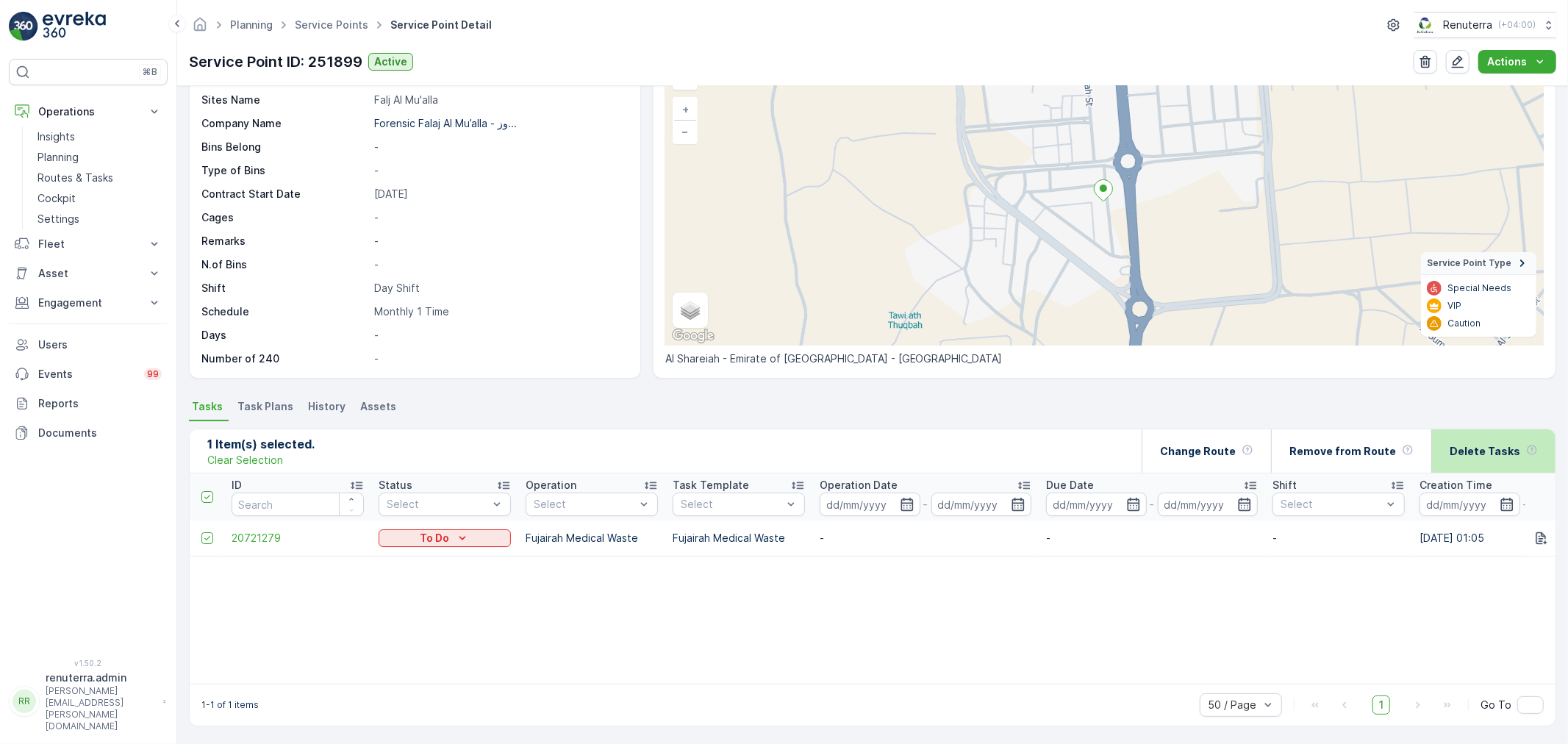
click at [1462, 460] on div "Delete Tasks" at bounding box center [1493, 451] width 88 height 43
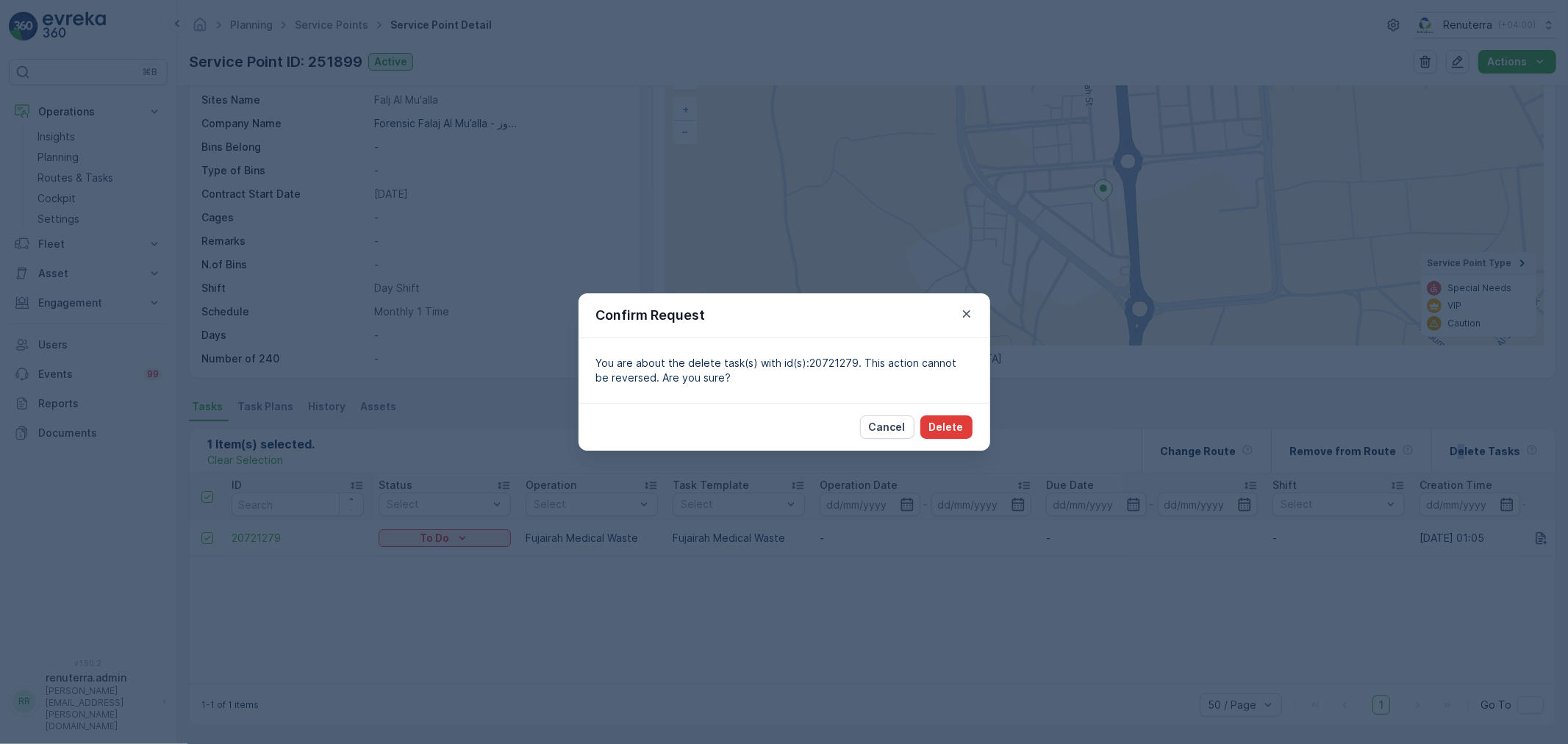
click at [957, 427] on p "Delete" at bounding box center [946, 427] width 34 height 15
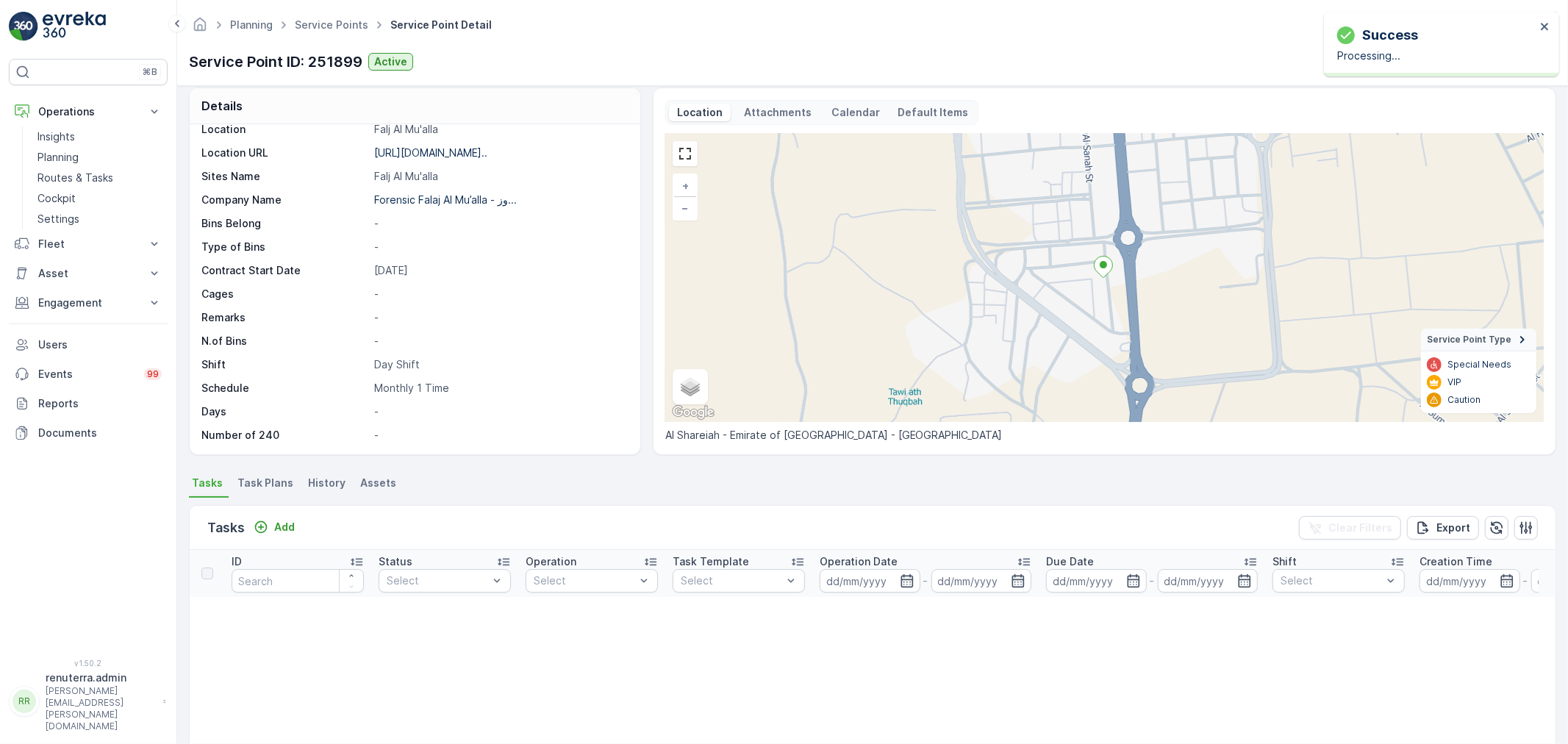
scroll to position [0, 0]
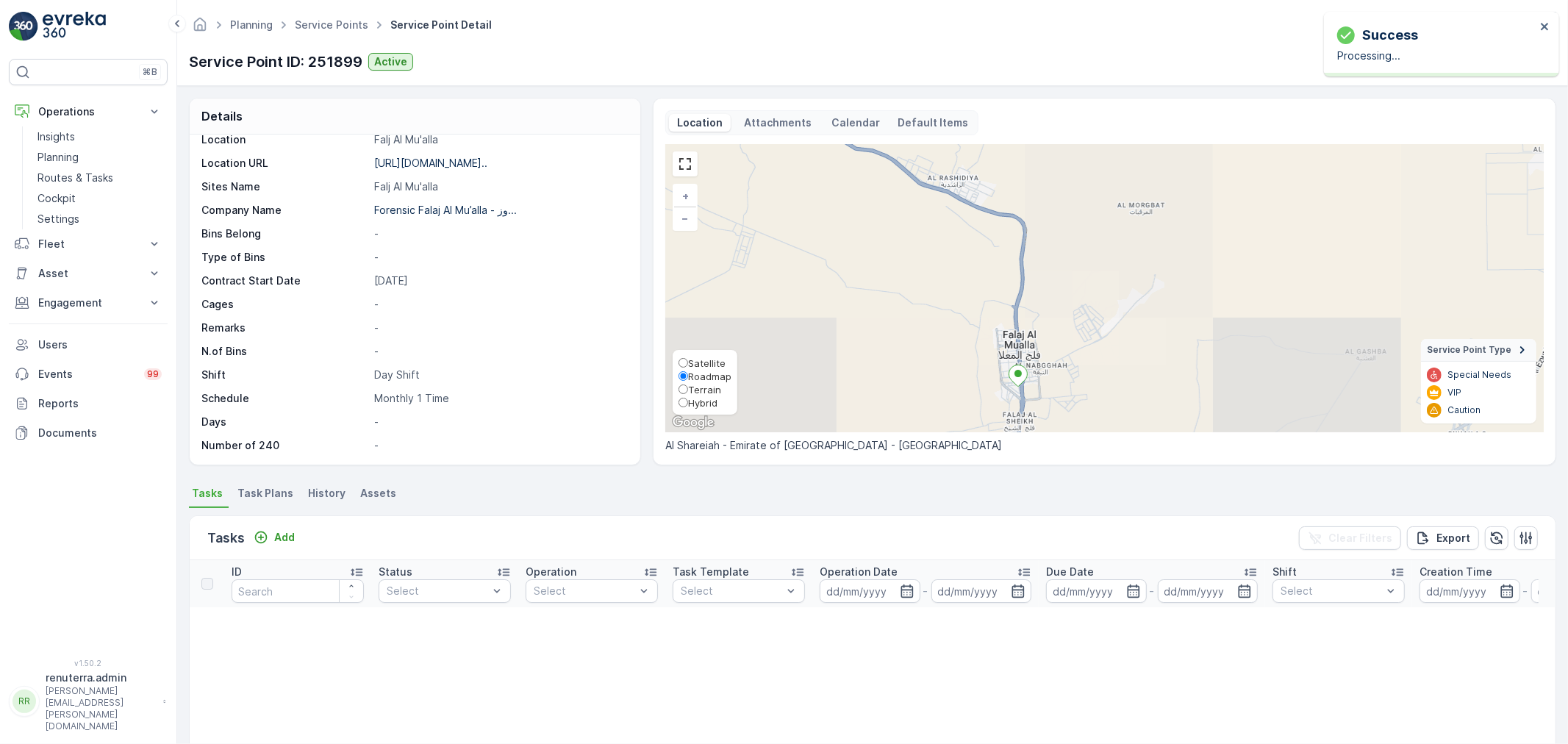
click at [694, 357] on span "Satellite" at bounding box center [707, 363] width 38 height 11
click at [688, 358] on input "Satellite" at bounding box center [683, 363] width 10 height 10
radio input "true"
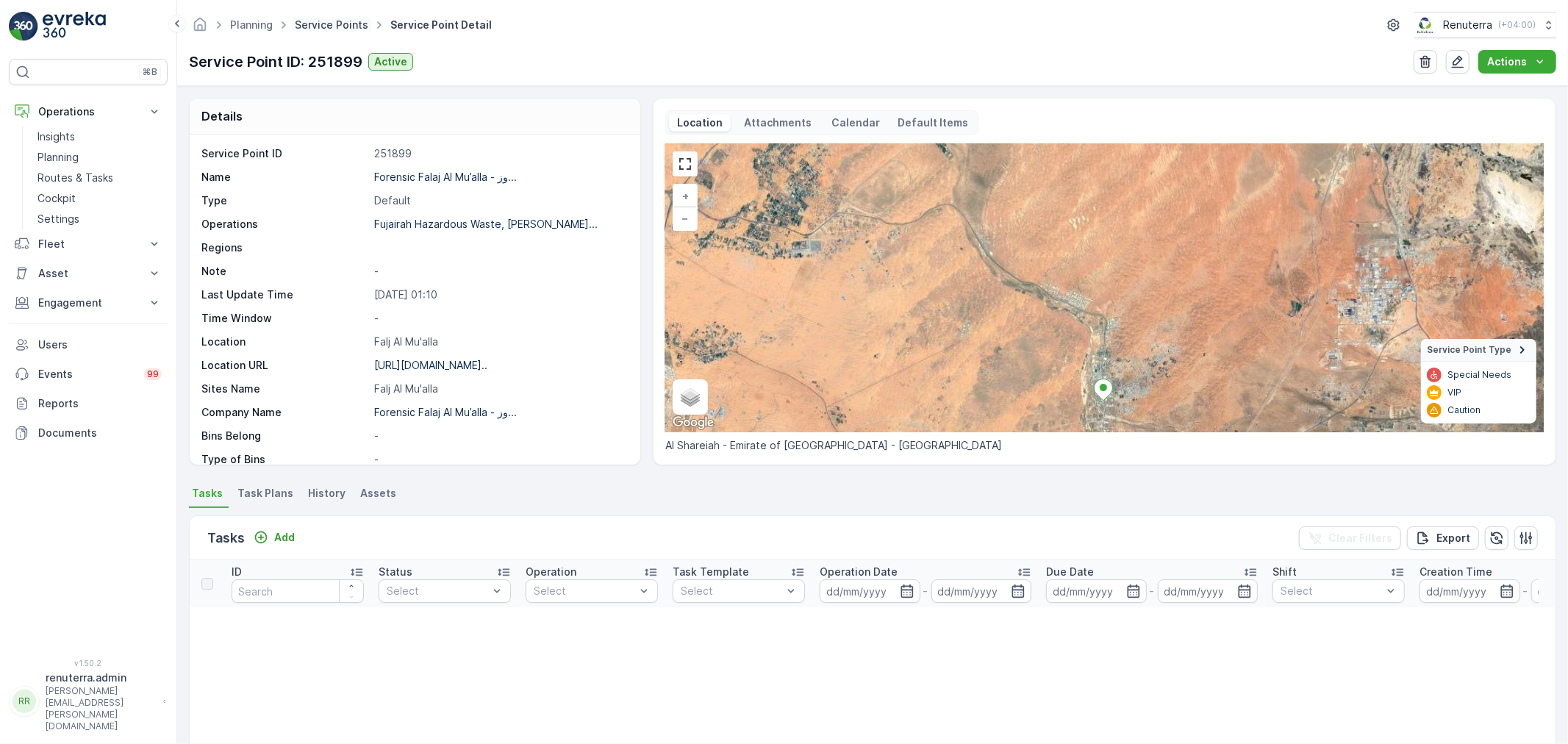
click at [334, 26] on link "Service Points" at bounding box center [332, 24] width 74 height 12
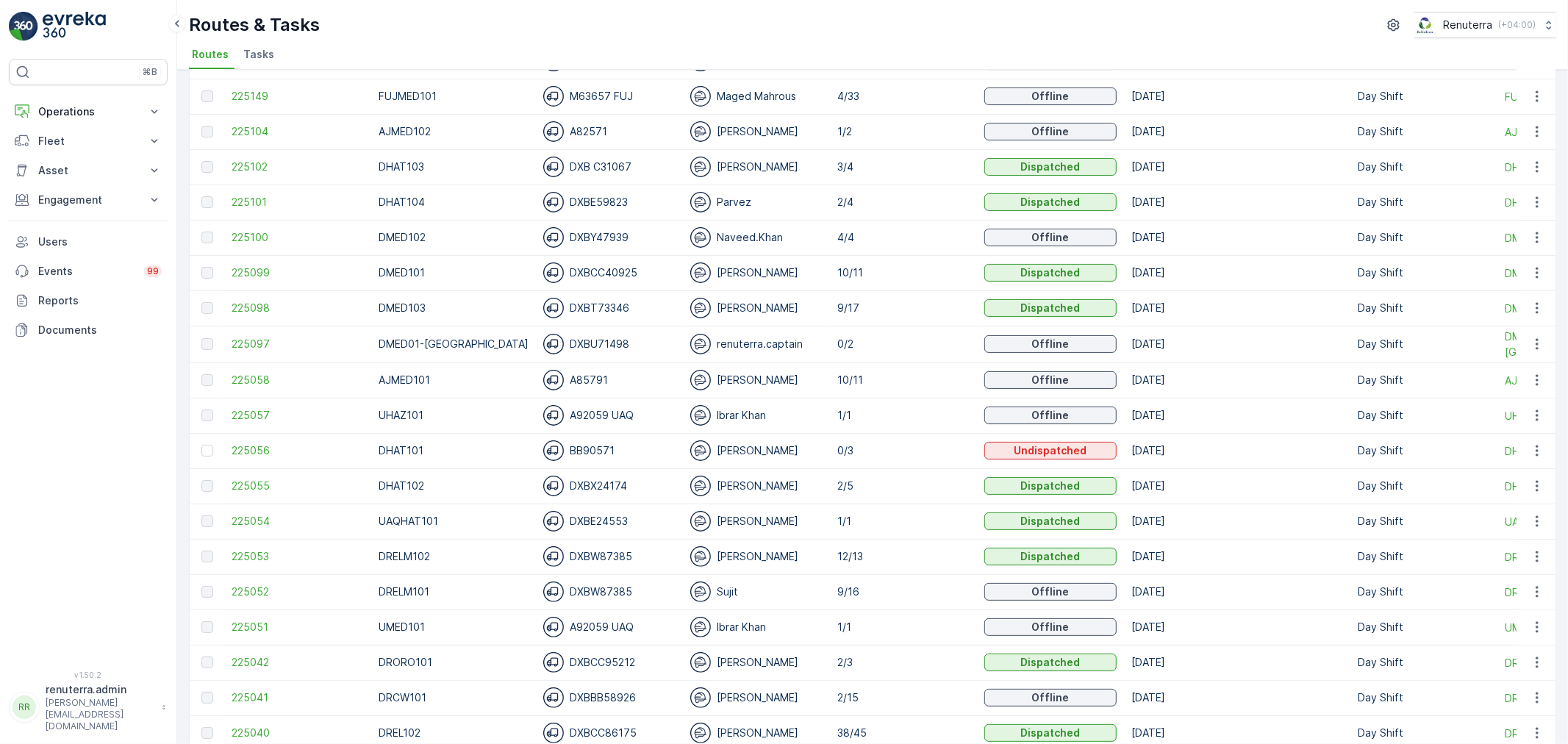
scroll to position [163, 0]
click at [285, 96] on span "225149" at bounding box center [298, 96] width 133 height 15
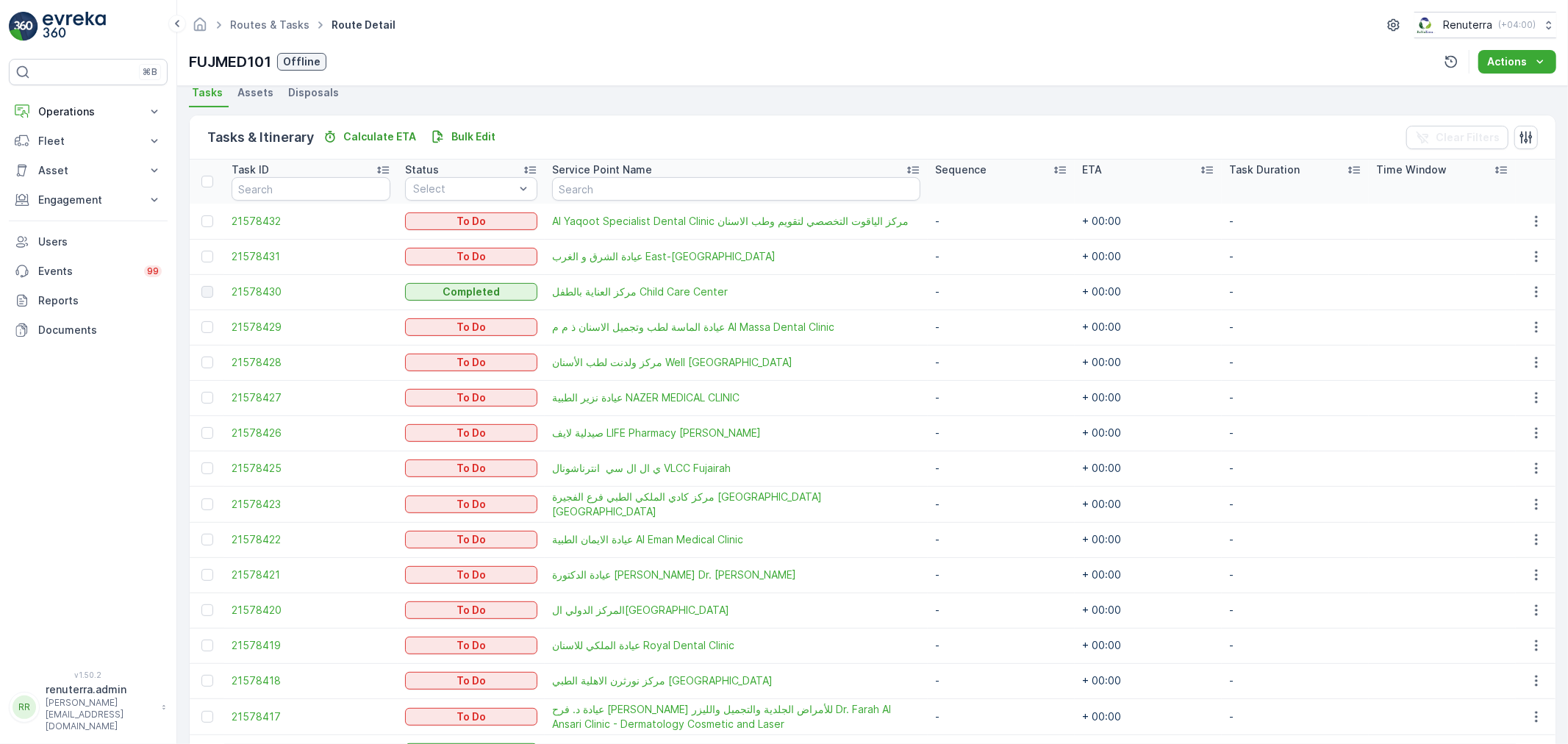
scroll to position [326, 0]
drag, startPoint x: 213, startPoint y: 325, endPoint x: 210, endPoint y: 355, distance: 30.1
click at [213, 325] on div at bounding box center [207, 328] width 11 height 11
click at [202, 322] on input "checkbox" at bounding box center [202, 322] width 0 height 0
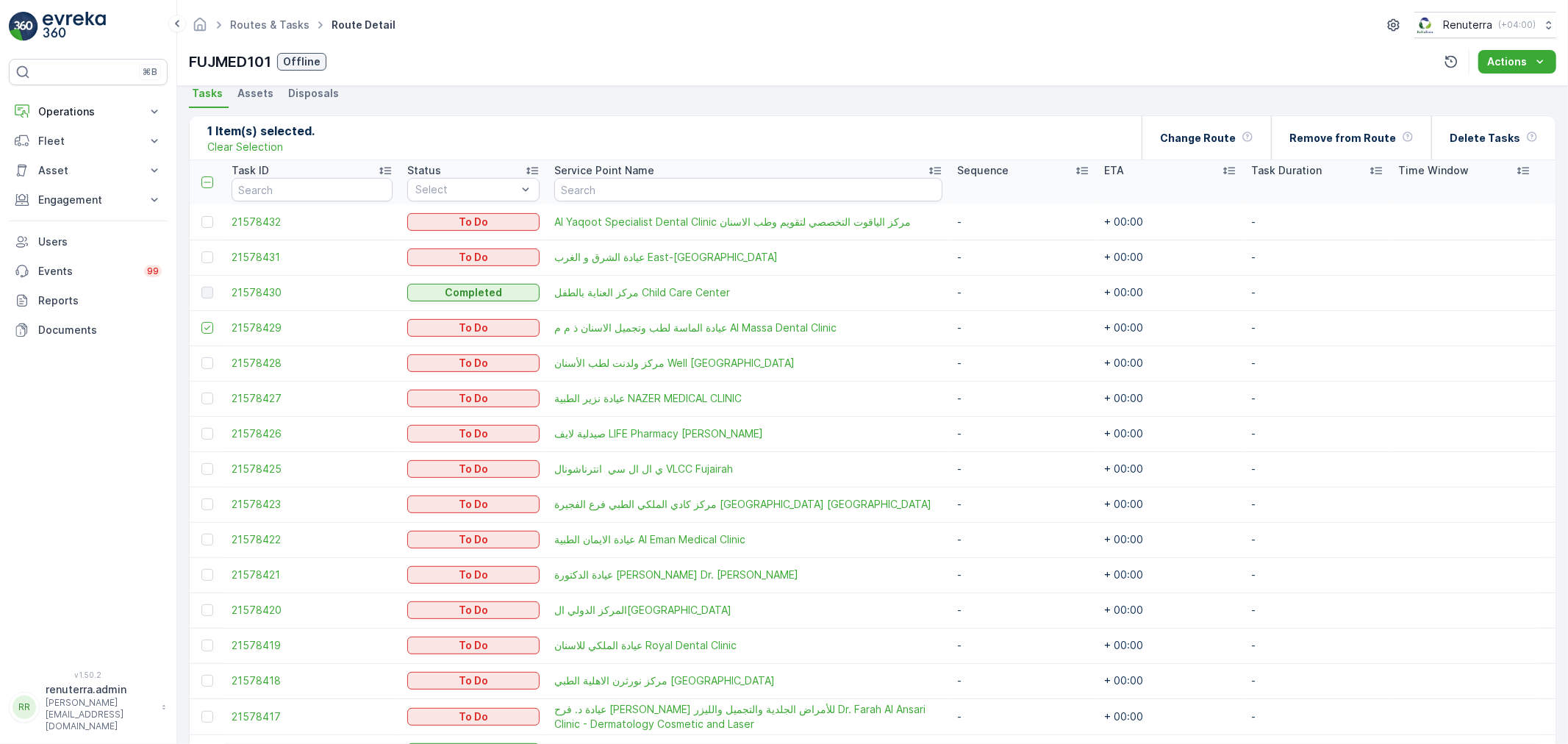
click at [210, 355] on td at bounding box center [206, 363] width 34 height 35
click at [204, 363] on div at bounding box center [207, 363] width 11 height 11
click at [202, 357] on input "checkbox" at bounding box center [202, 357] width 0 height 0
click at [204, 388] on td at bounding box center [206, 398] width 34 height 35
click at [211, 433] on div at bounding box center [207, 433] width 11 height 11
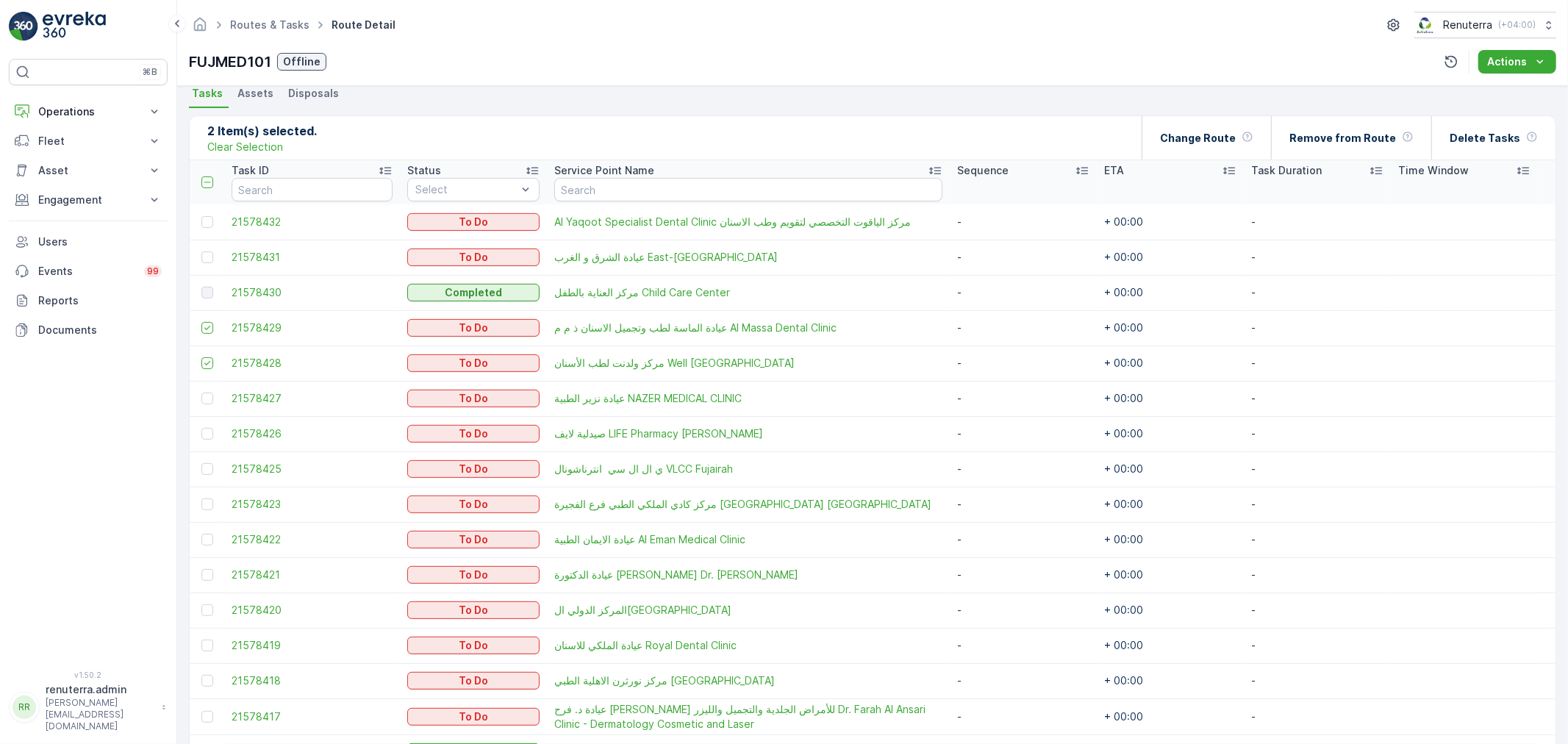
click at [202, 428] on input "checkbox" at bounding box center [202, 428] width 0 height 0
click at [211, 401] on div at bounding box center [207, 398] width 11 height 11
click at [202, 392] on input "checkbox" at bounding box center [202, 392] width 0 height 0
drag, startPoint x: 206, startPoint y: 458, endPoint x: 207, endPoint y: 475, distance: 17.0
click at [206, 459] on td at bounding box center [206, 469] width 34 height 35
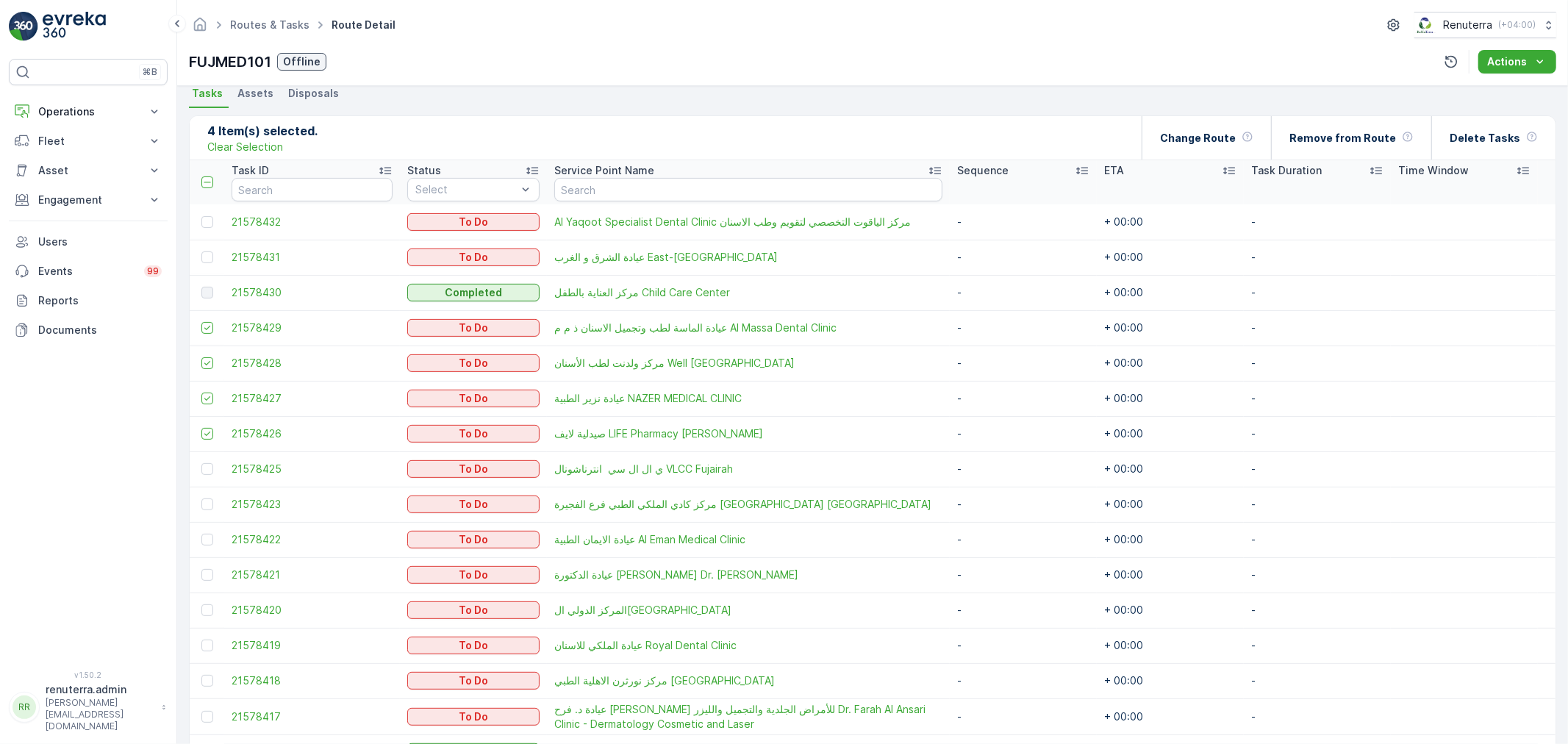
click at [206, 474] on td at bounding box center [206, 469] width 34 height 35
drag, startPoint x: 207, startPoint y: 501, endPoint x: 214, endPoint y: 463, distance: 38.6
click at [208, 491] on td at bounding box center [206, 504] width 34 height 35
click at [214, 463] on div at bounding box center [209, 469] width 16 height 11
click at [202, 463] on input "checkbox" at bounding box center [202, 463] width 0 height 0
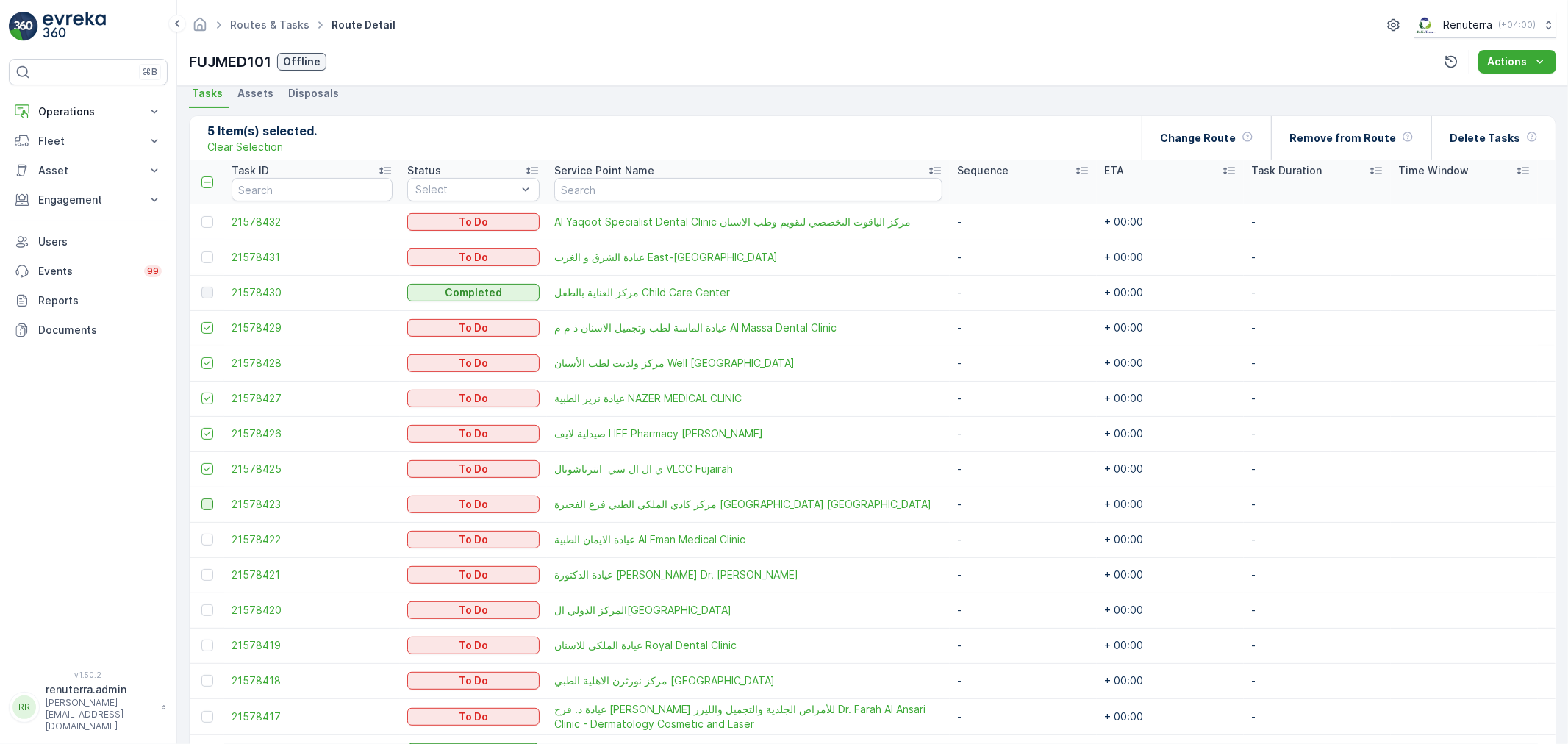
click at [202, 504] on div at bounding box center [207, 504] width 11 height 11
click at [202, 498] on input "checkbox" at bounding box center [202, 498] width 0 height 0
click at [204, 531] on td at bounding box center [206, 539] width 34 height 35
click at [206, 538] on div at bounding box center [207, 539] width 11 height 11
click at [202, 533] on input "checkbox" at bounding box center [202, 533] width 0 height 0
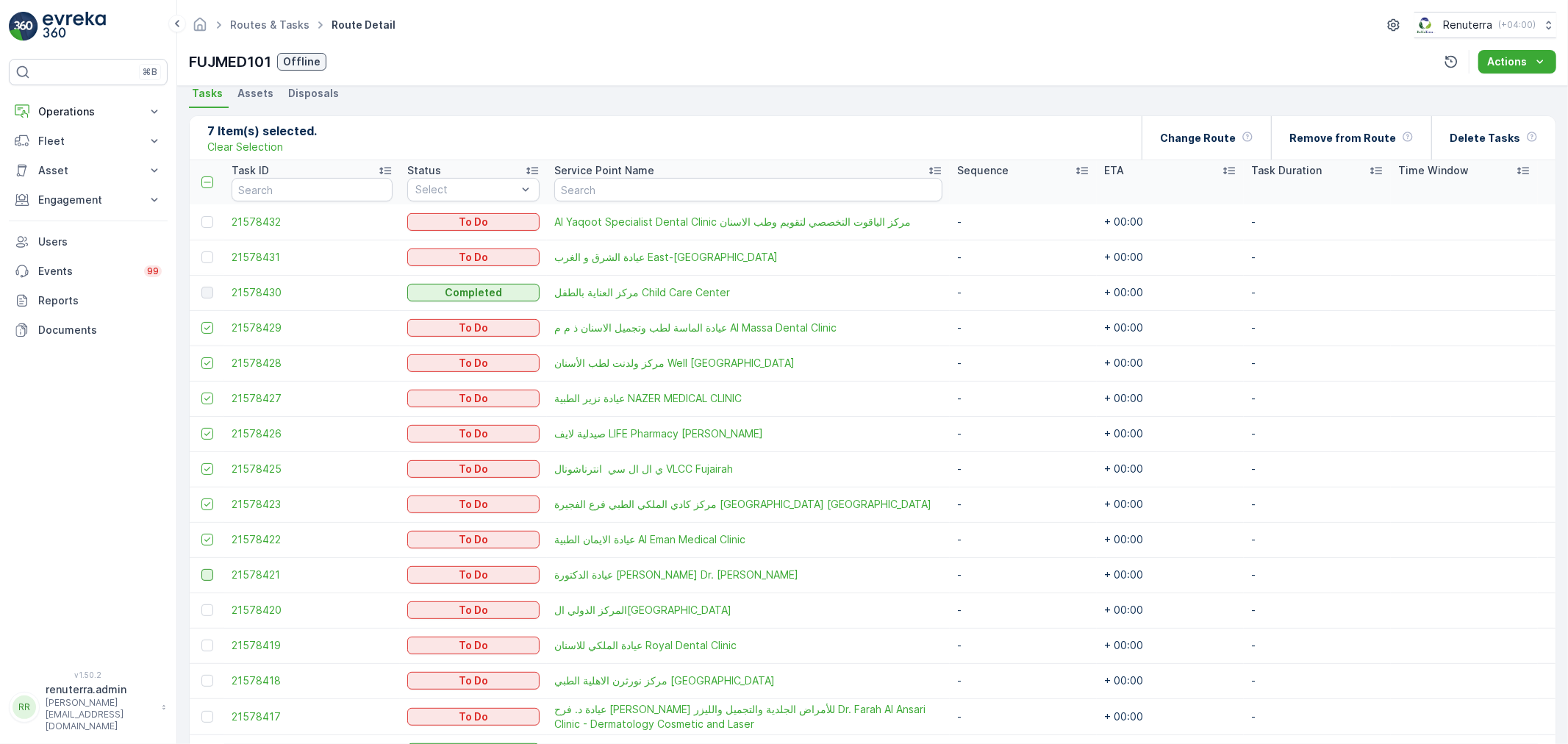
click at [206, 574] on div at bounding box center [207, 574] width 11 height 11
click at [202, 569] on input "checkbox" at bounding box center [202, 569] width 0 height 0
click at [206, 606] on div at bounding box center [207, 610] width 11 height 11
click at [202, 605] on input "checkbox" at bounding box center [202, 605] width 0 height 0
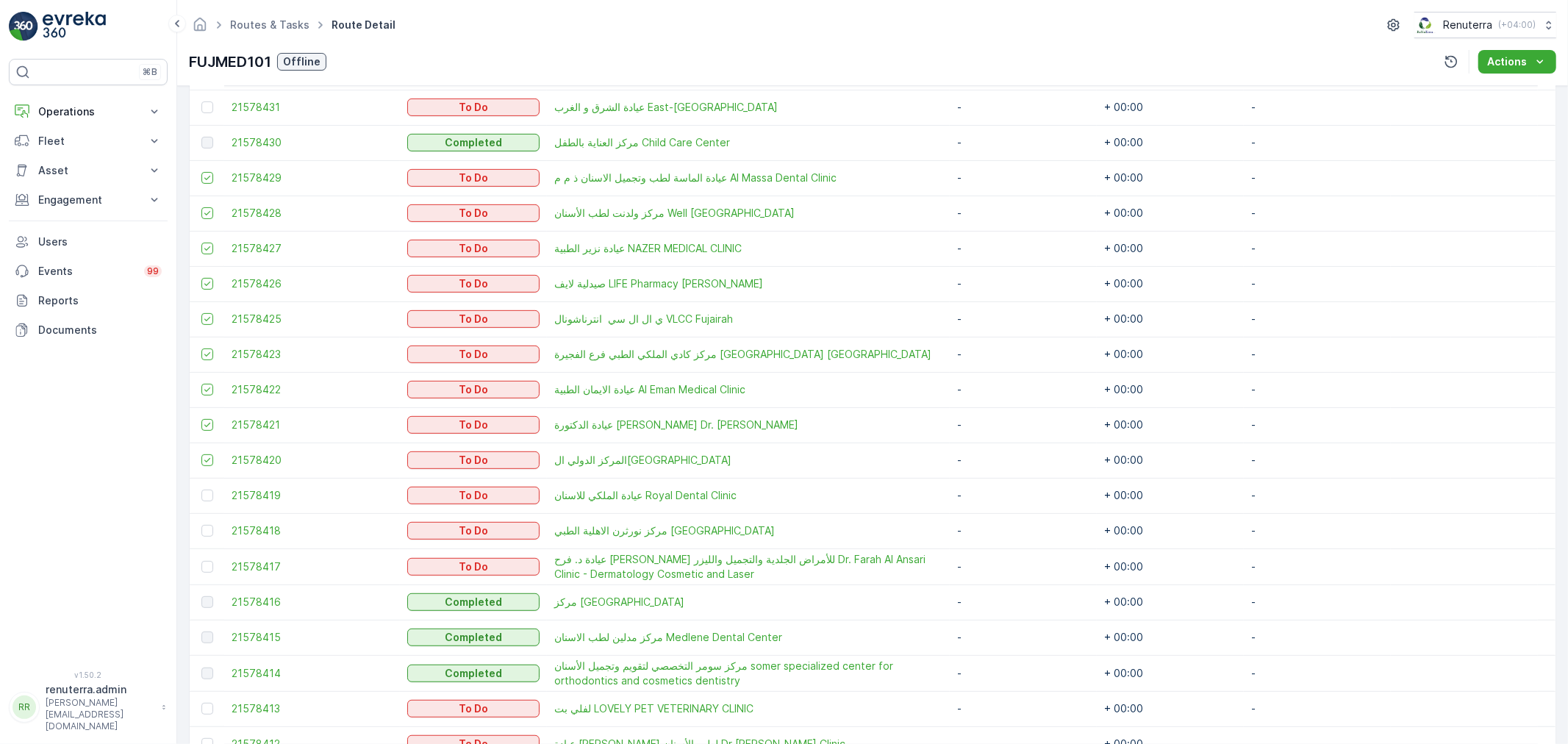
scroll to position [490, 0]
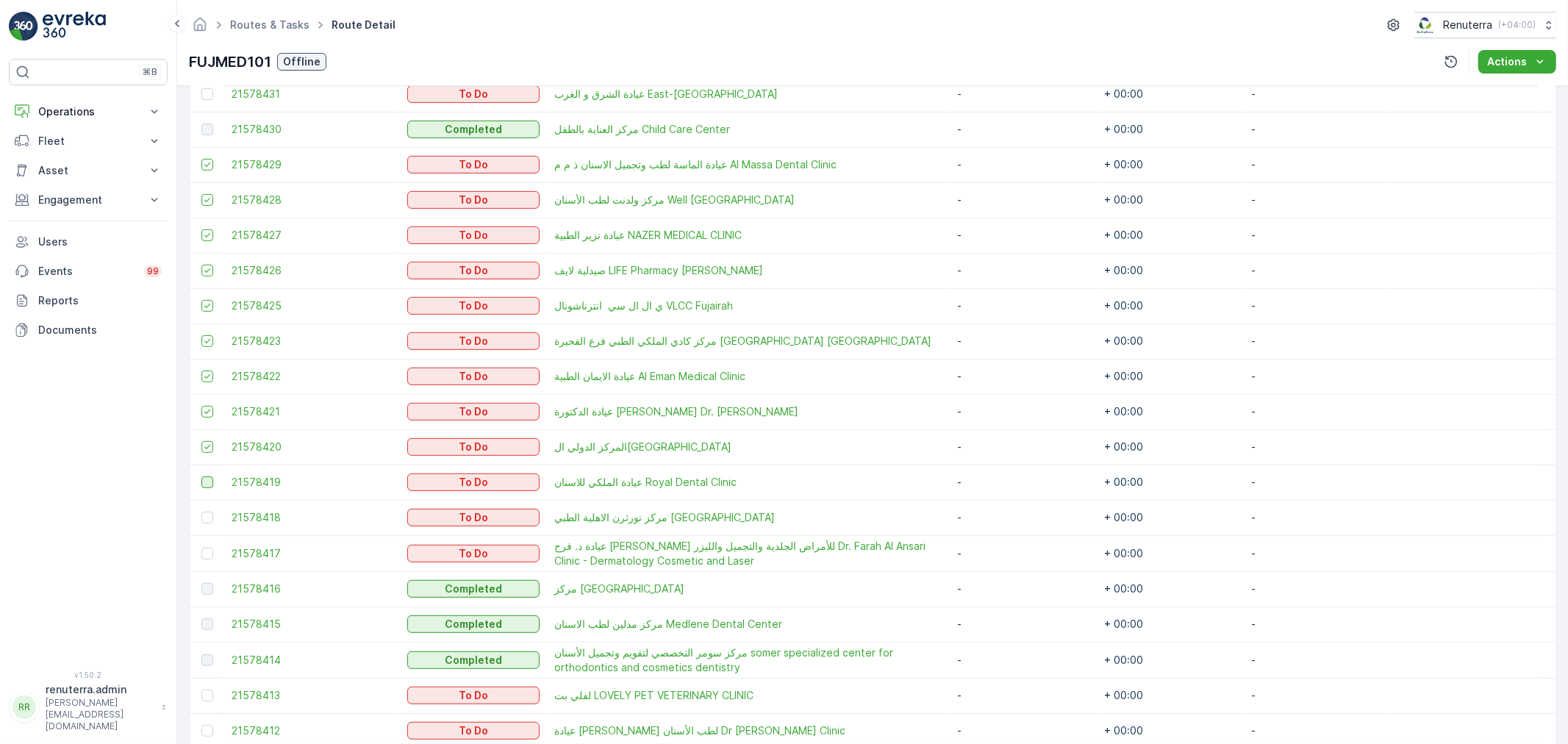
click at [208, 479] on div at bounding box center [207, 482] width 11 height 11
click at [202, 476] on input "checkbox" at bounding box center [202, 476] width 0 height 0
click at [211, 515] on div at bounding box center [207, 517] width 11 height 11
click at [202, 511] on input "checkbox" at bounding box center [202, 511] width 0 height 0
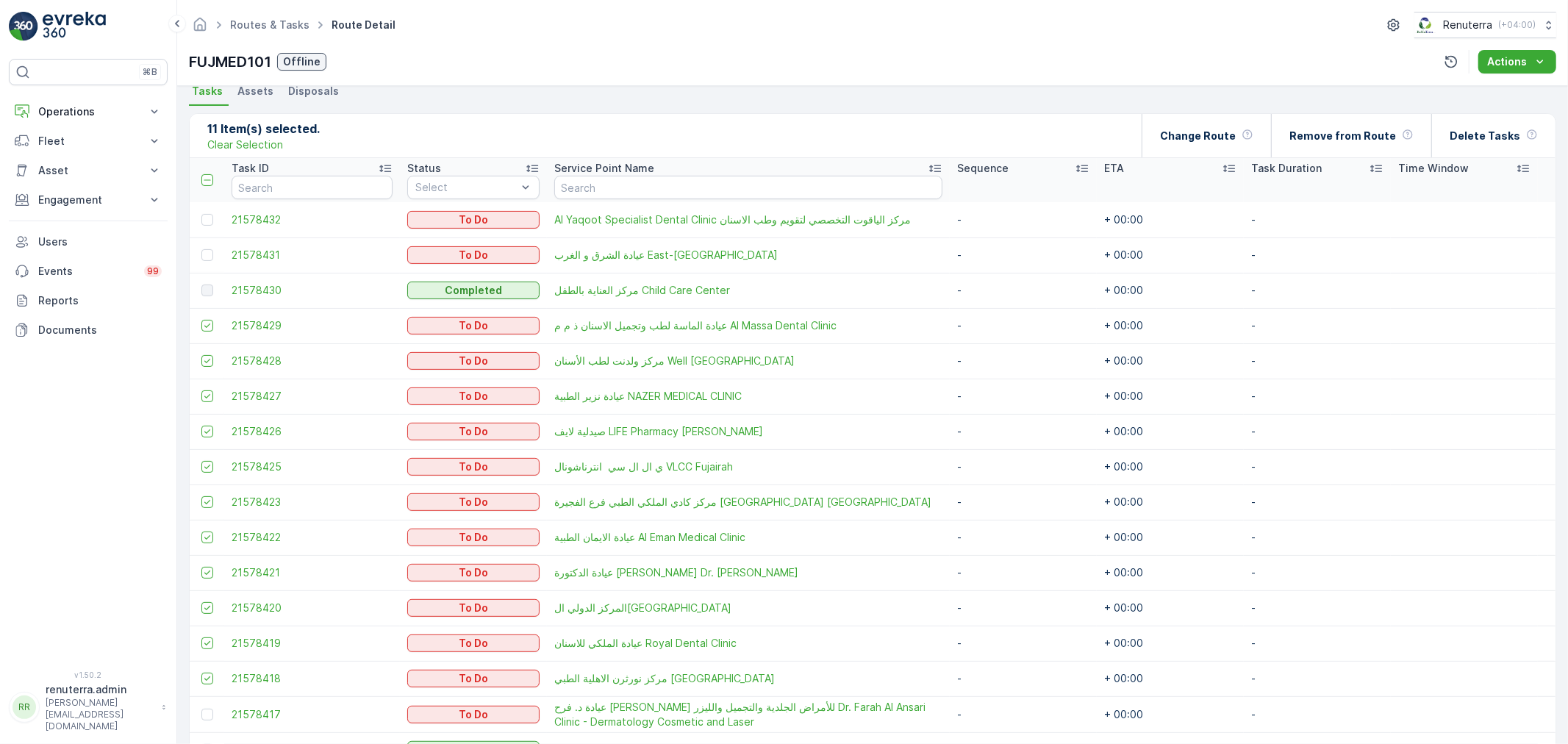
scroll to position [279, 0]
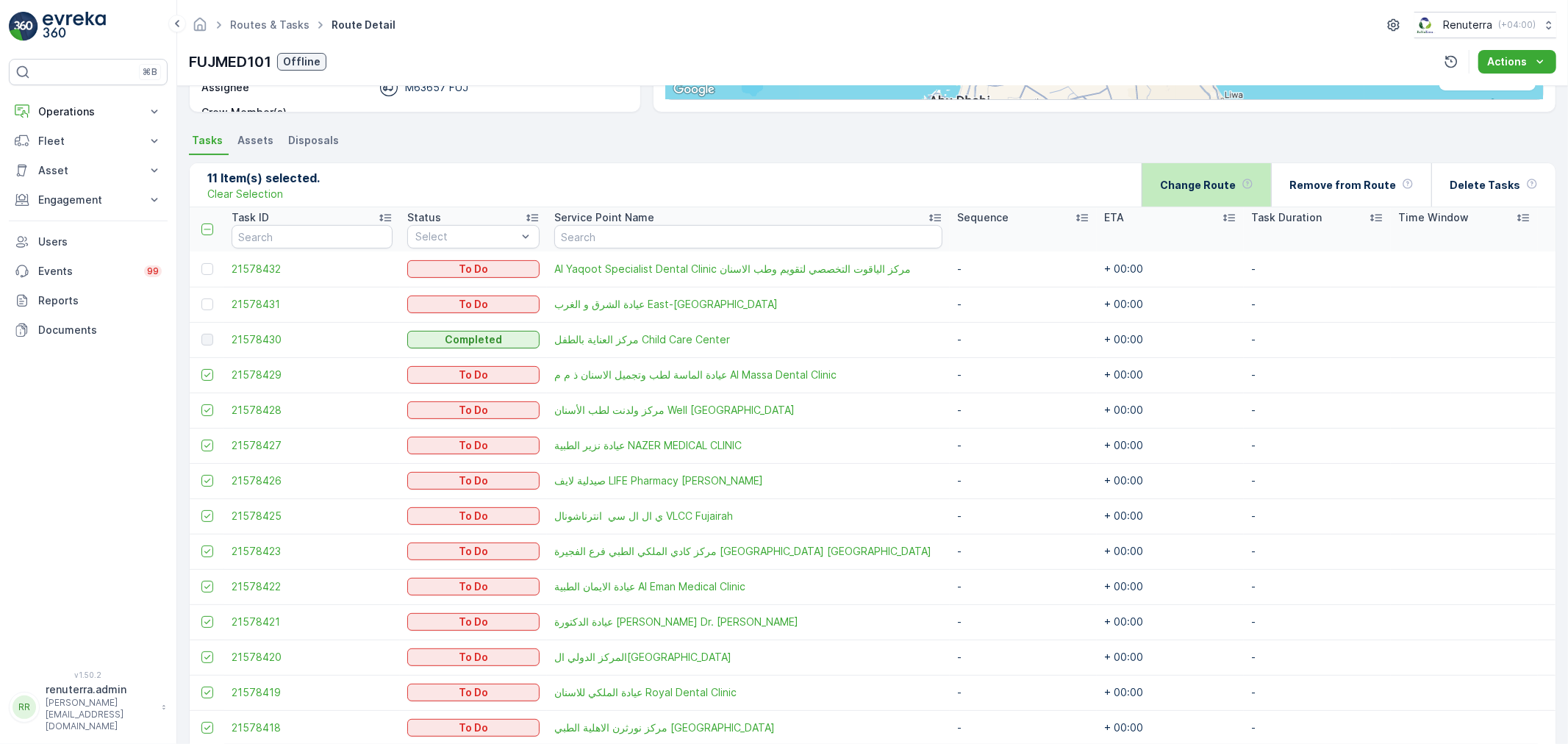
click at [1271, 180] on div "Change Route" at bounding box center [1206, 184] width 129 height 43
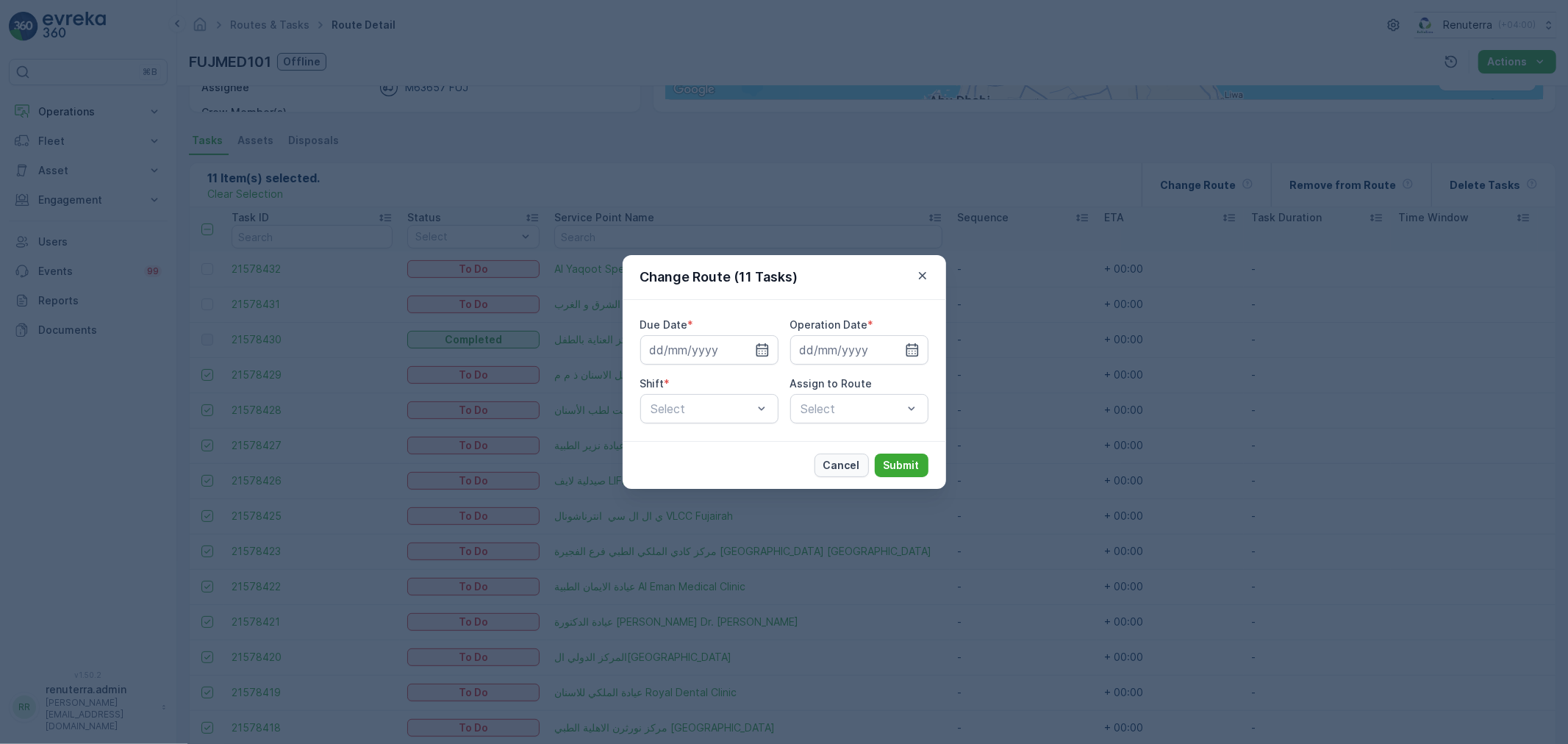
click at [831, 471] on p "Cancel" at bounding box center [841, 465] width 37 height 15
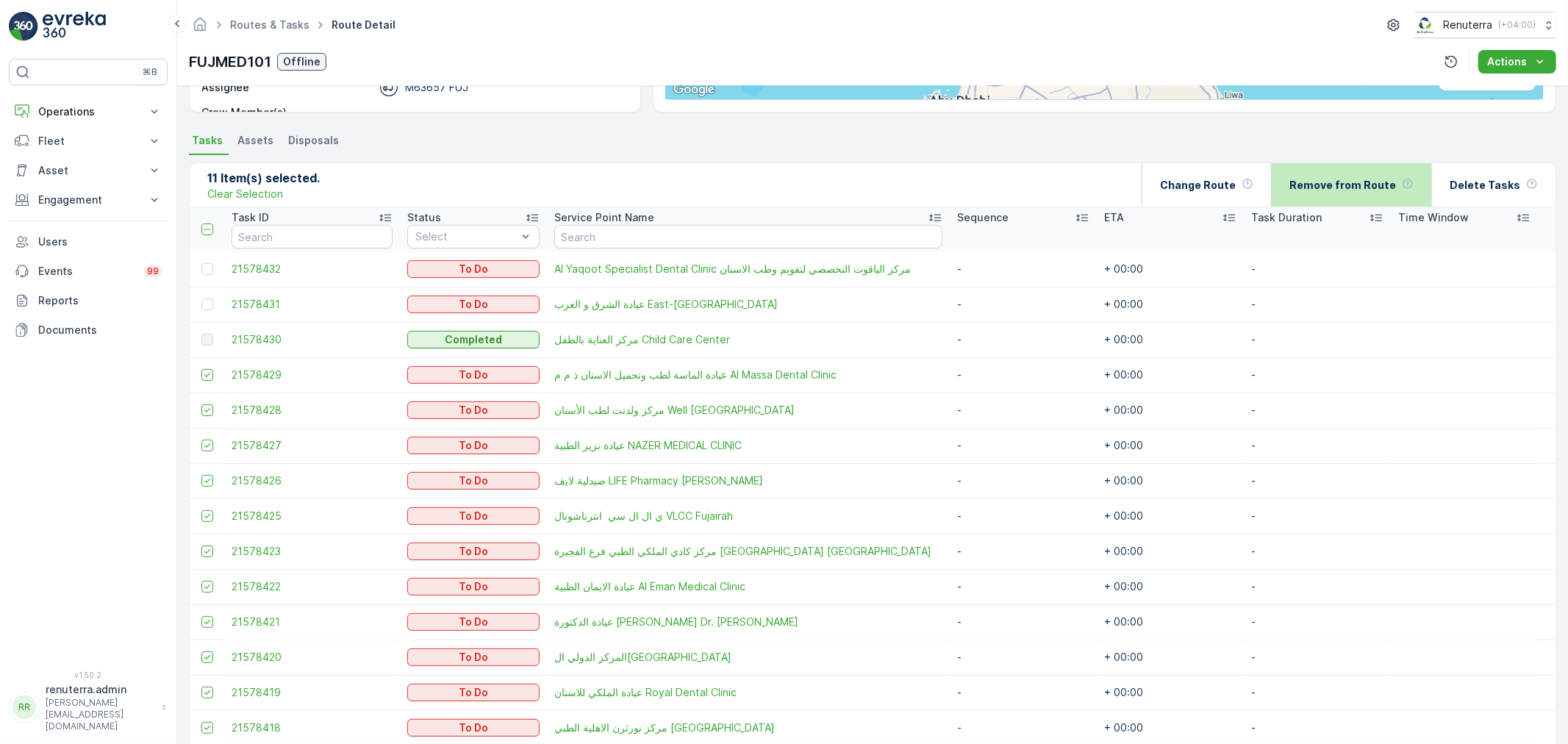
click at [1370, 204] on div "Remove from Route" at bounding box center [1352, 184] width 125 height 43
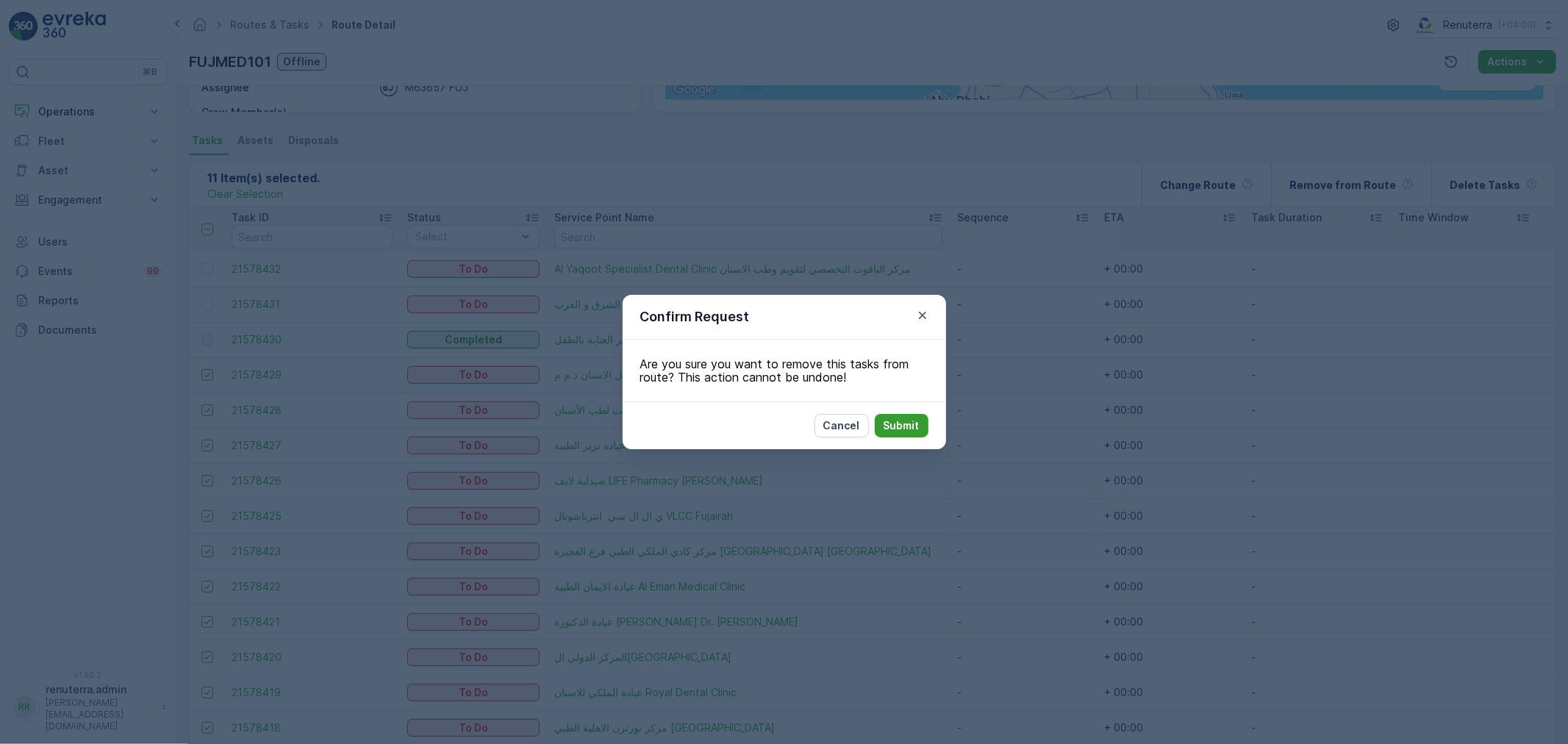
click at [905, 429] on p "Submit" at bounding box center [901, 426] width 36 height 15
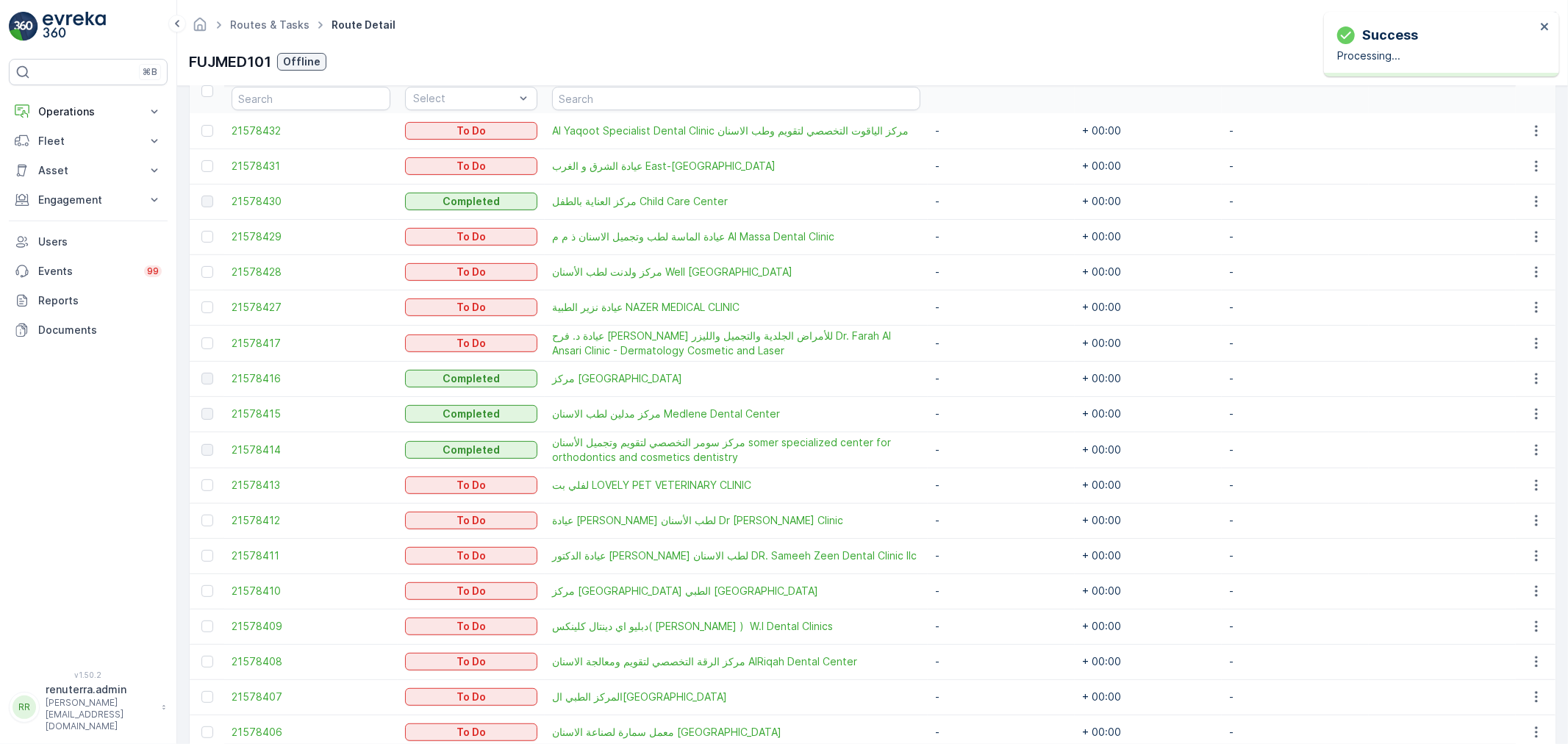
scroll to position [732, 0]
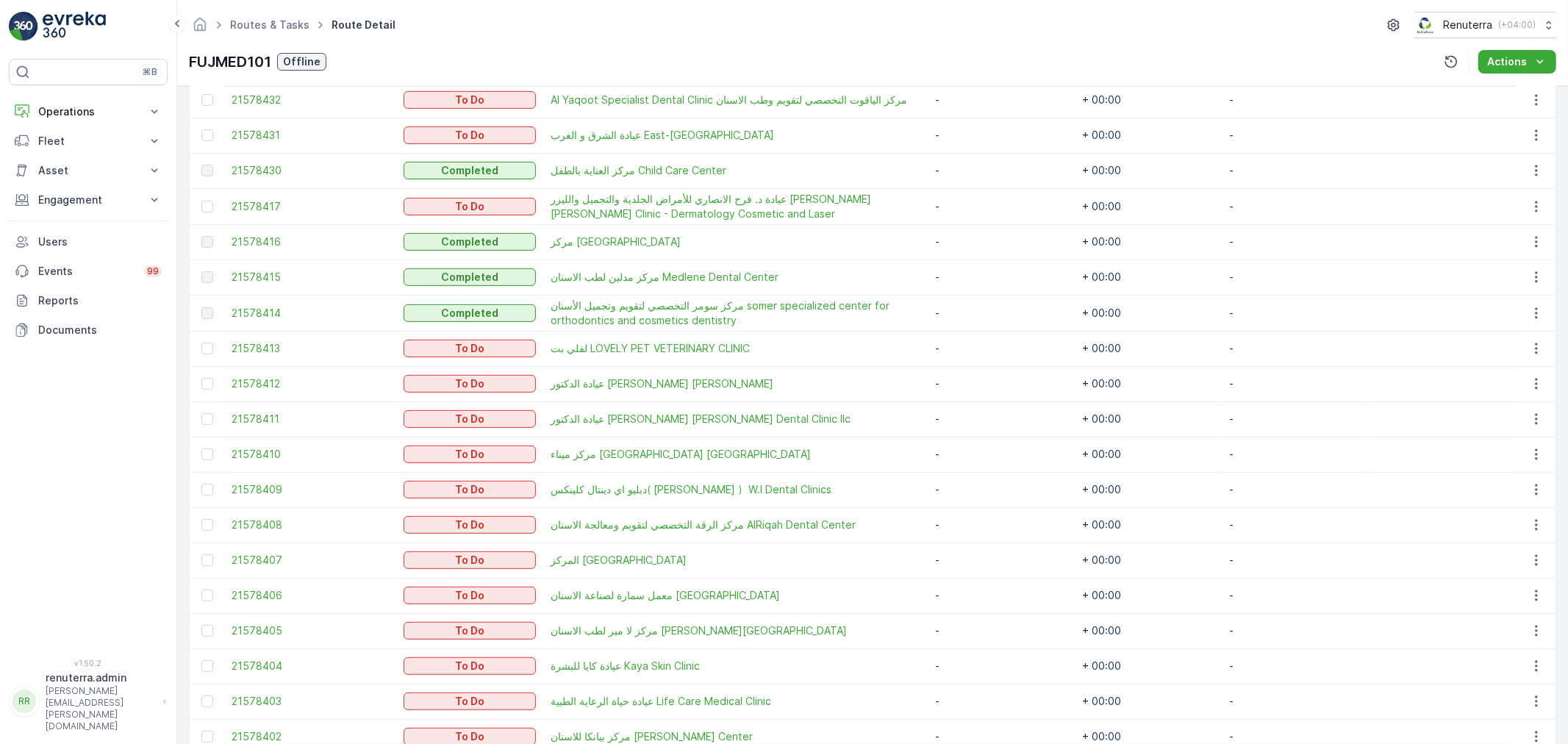
scroll to position [326, 0]
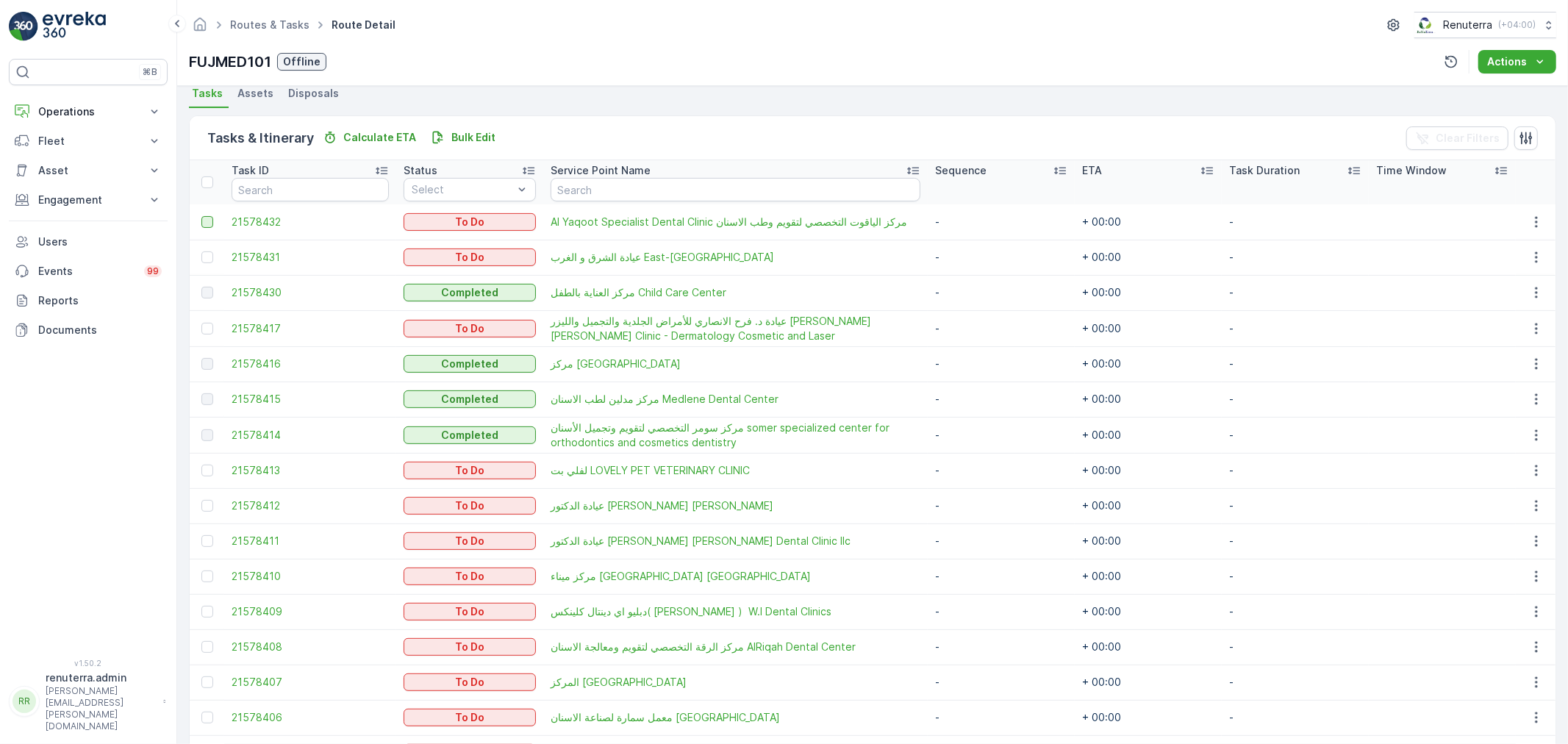
click at [204, 223] on div at bounding box center [207, 222] width 11 height 11
click at [202, 216] on input "checkbox" at bounding box center [202, 216] width 0 height 0
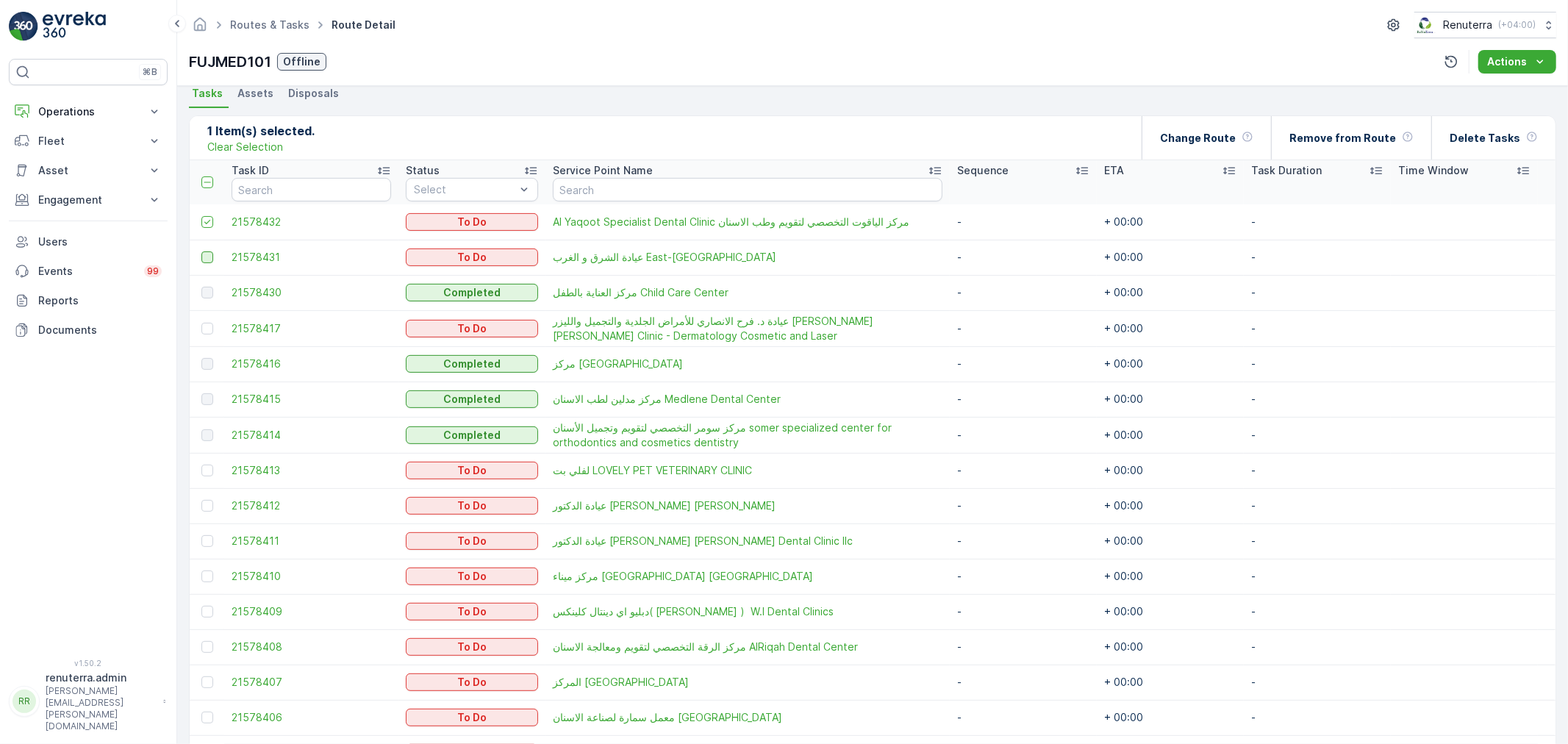
click at [207, 261] on div at bounding box center [207, 257] width 11 height 11
click at [202, 252] on input "checkbox" at bounding box center [202, 252] width 0 height 0
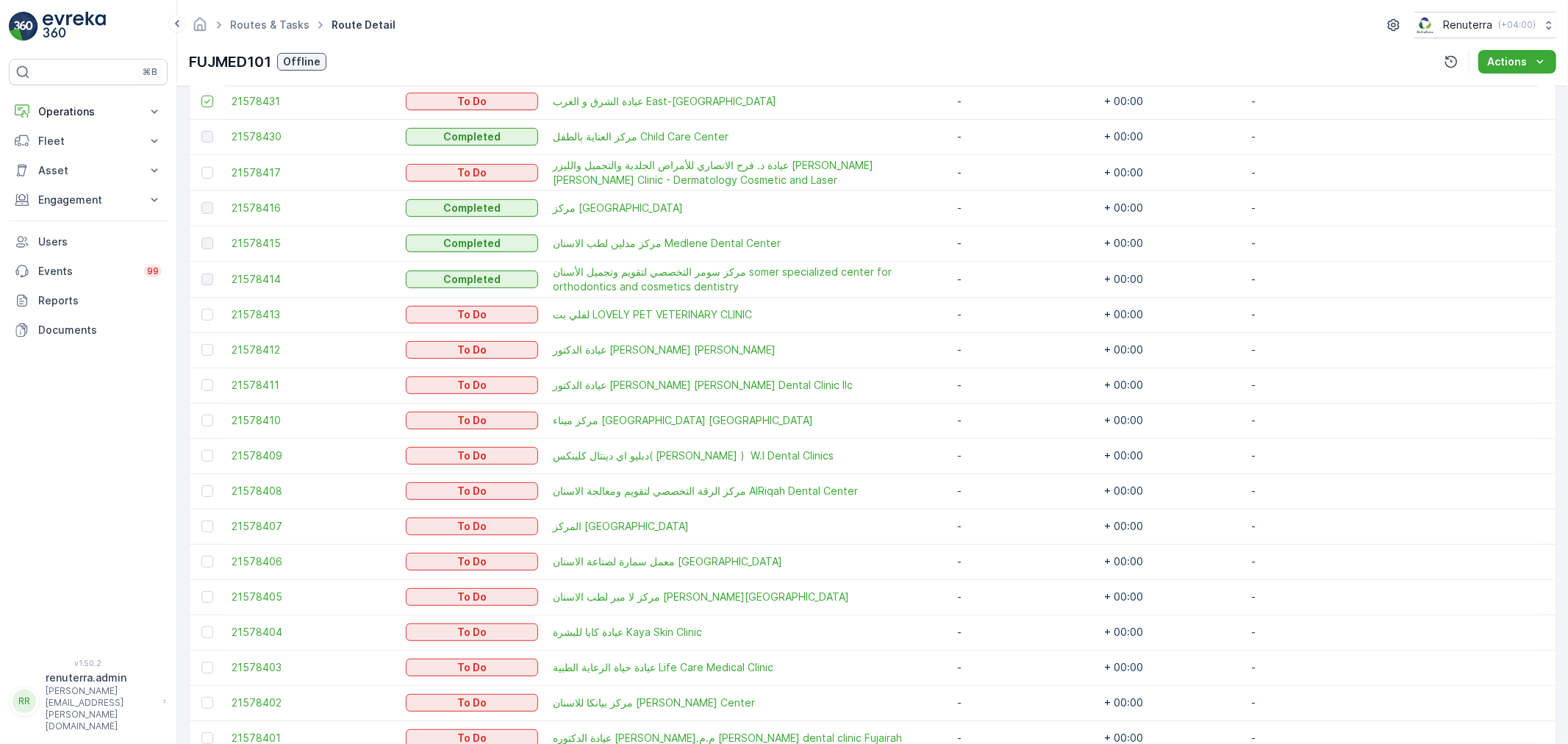
scroll to position [490, 0]
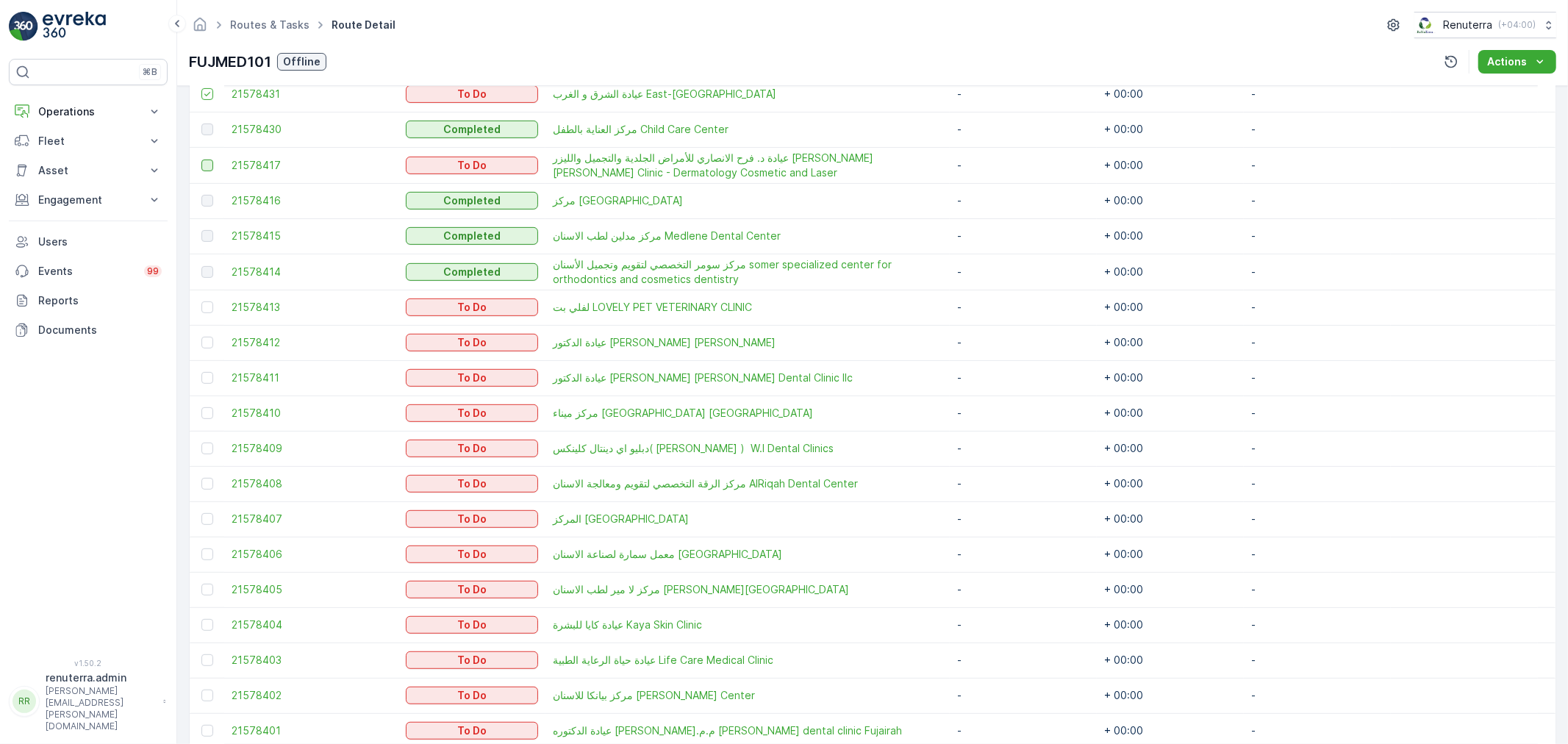
click at [203, 168] on div at bounding box center [207, 166] width 11 height 11
click at [202, 160] on input "checkbox" at bounding box center [202, 160] width 0 height 0
click at [209, 303] on div at bounding box center [207, 307] width 11 height 11
click at [202, 302] on input "checkbox" at bounding box center [202, 302] width 0 height 0
click at [211, 347] on div at bounding box center [209, 343] width 16 height 11
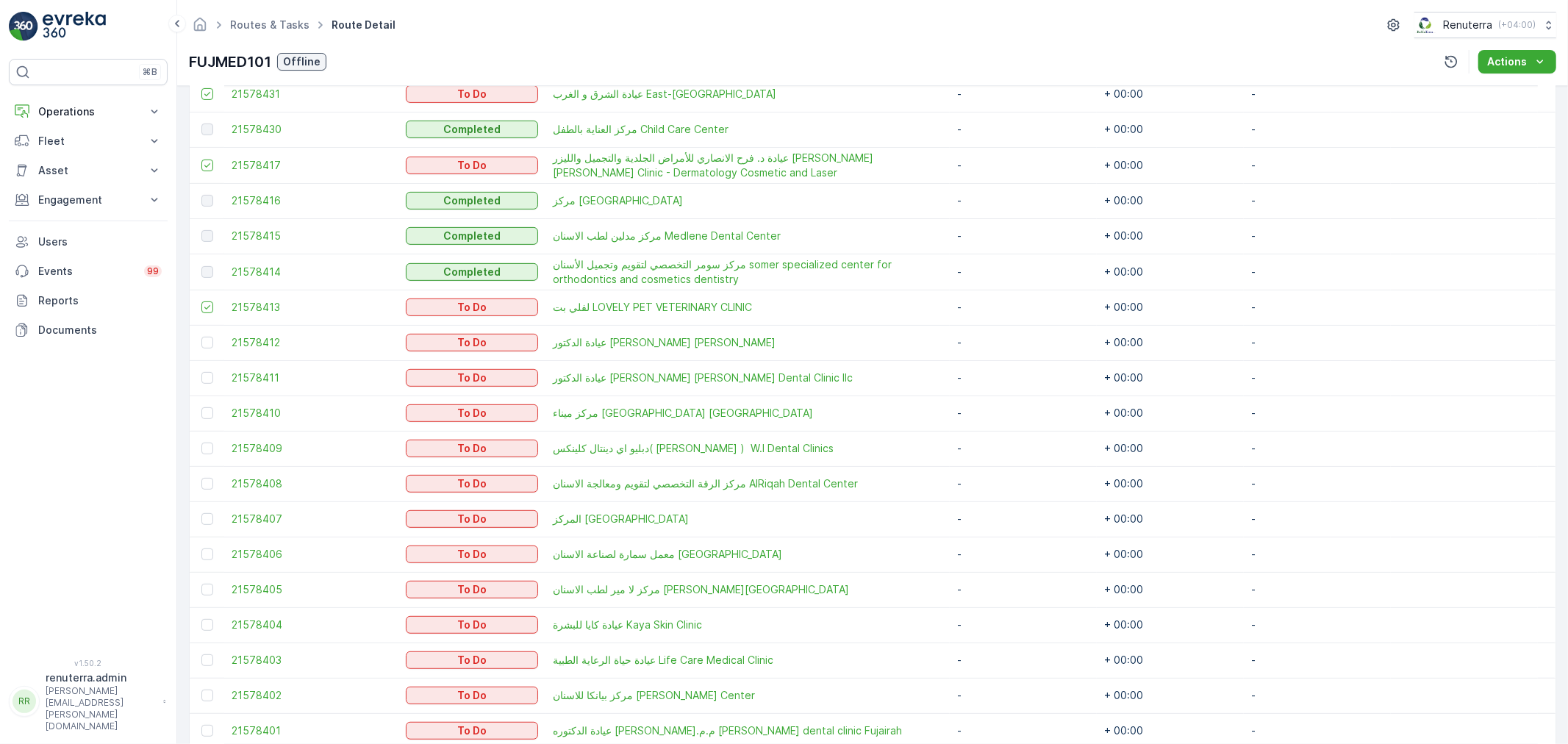
click at [202, 337] on input "checkbox" at bounding box center [202, 337] width 0 height 0
drag, startPoint x: 210, startPoint y: 376, endPoint x: 208, endPoint y: 405, distance: 29.1
click at [208, 373] on div at bounding box center [207, 378] width 11 height 11
click at [202, 372] on input "checkbox" at bounding box center [202, 372] width 0 height 0
click at [208, 405] on td at bounding box center [206, 413] width 34 height 35
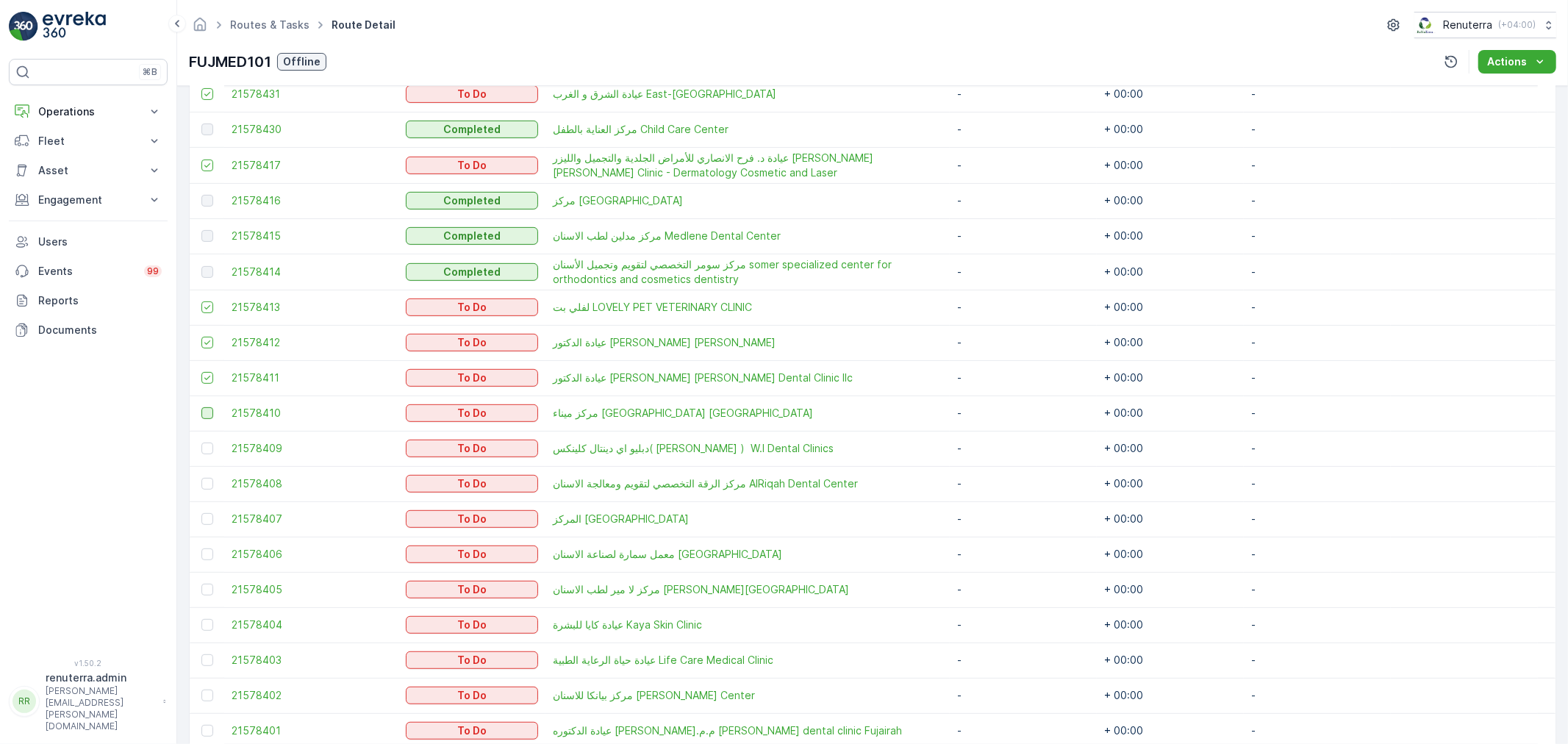
click at [207, 411] on div at bounding box center [207, 413] width 11 height 11
click at [202, 407] on input "checkbox" at bounding box center [202, 407] width 0 height 0
click at [204, 451] on div at bounding box center [207, 448] width 11 height 11
click at [202, 442] on input "checkbox" at bounding box center [202, 442] width 0 height 0
drag, startPoint x: 204, startPoint y: 471, endPoint x: 204, endPoint y: 505, distance: 34.0
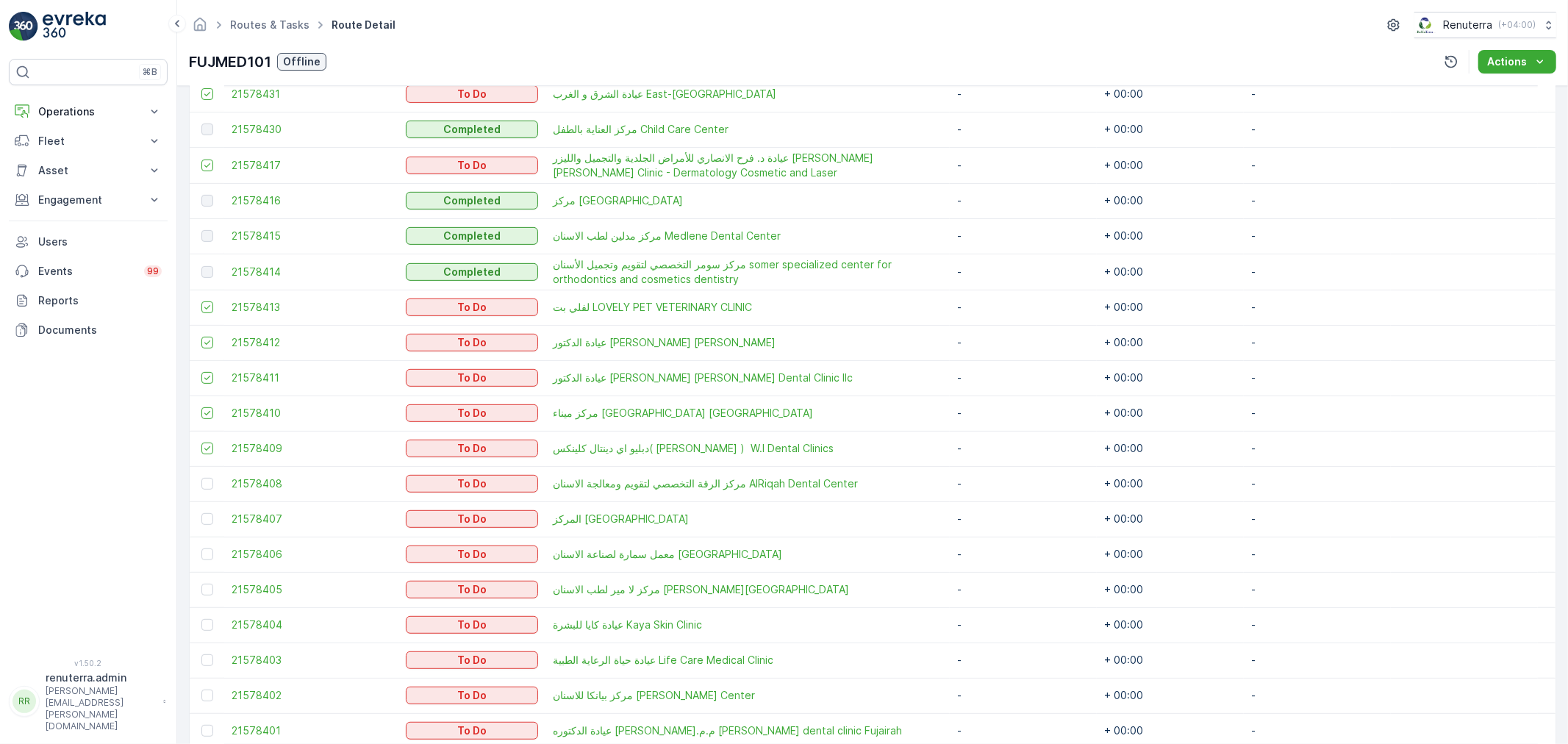
click at [204, 475] on td at bounding box center [206, 483] width 34 height 35
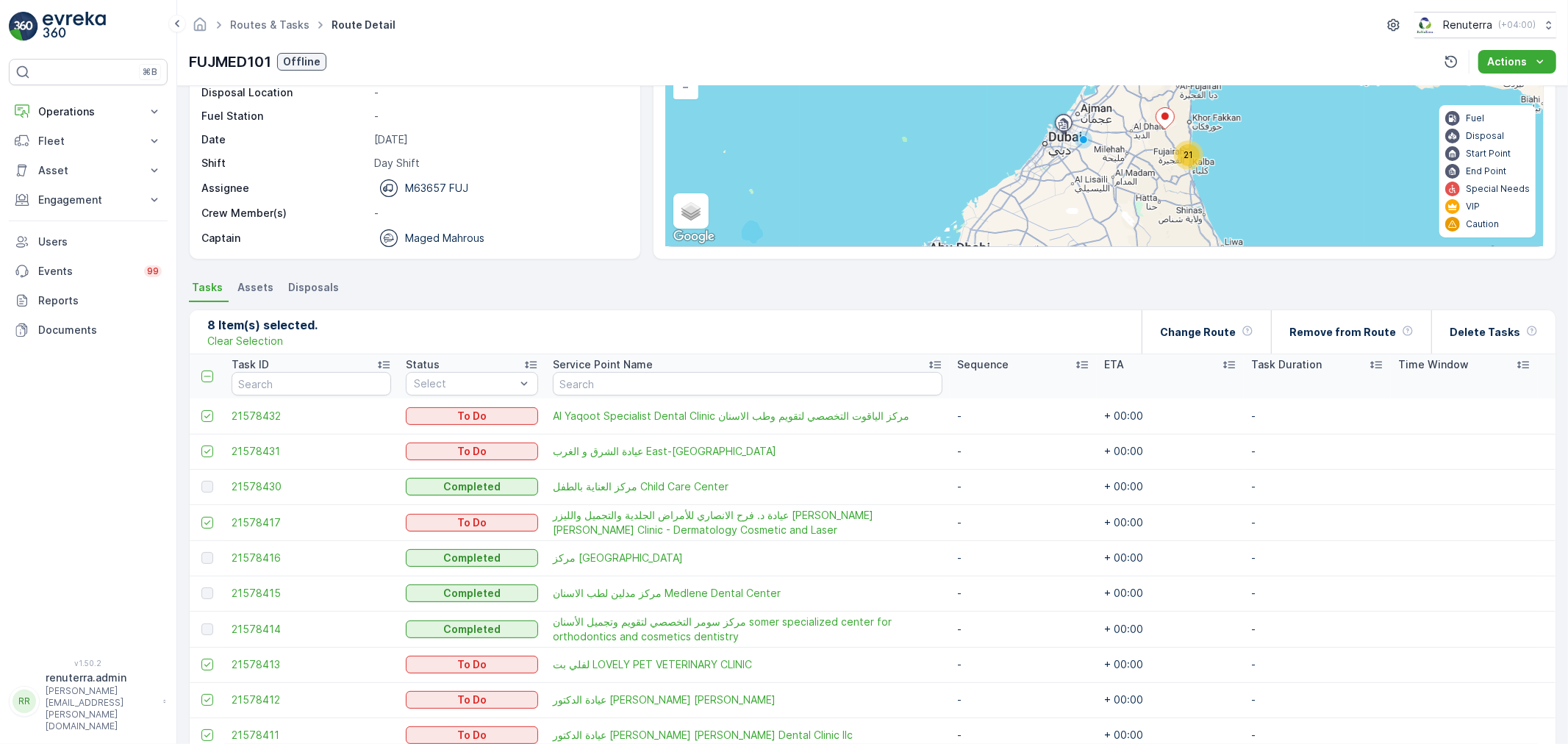
scroll to position [82, 0]
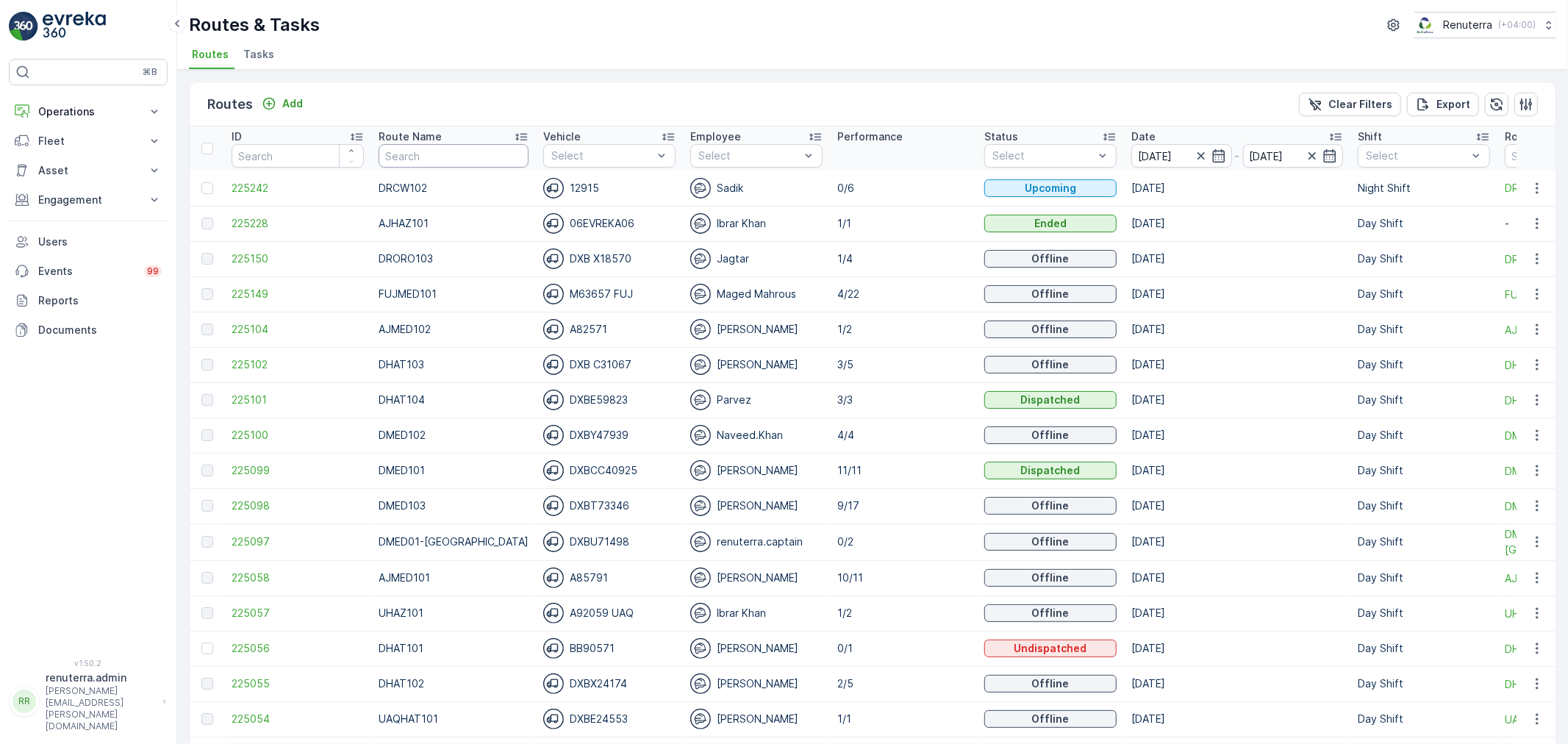
click at [471, 161] on input "text" at bounding box center [453, 156] width 150 height 24
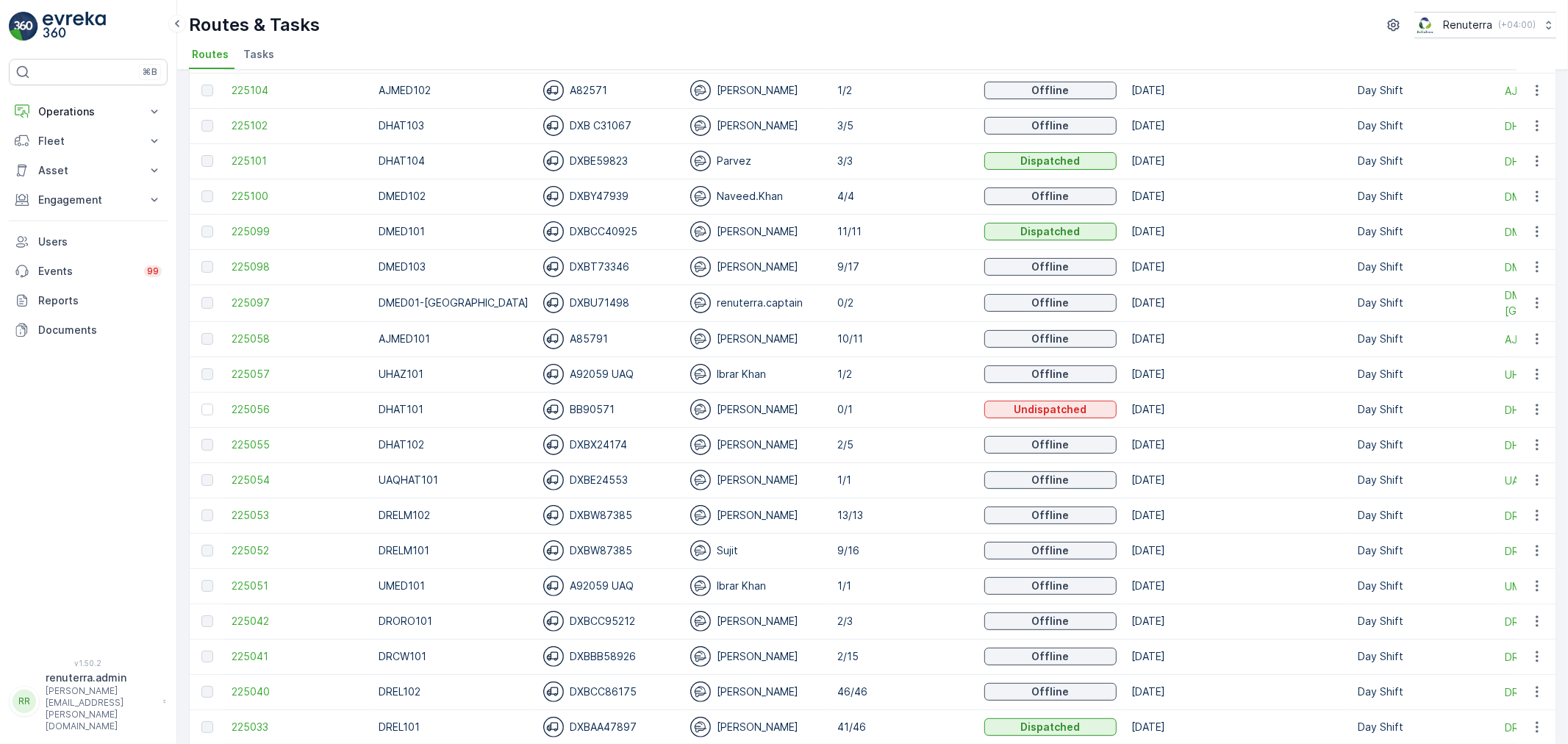
scroll to position [302, 0]
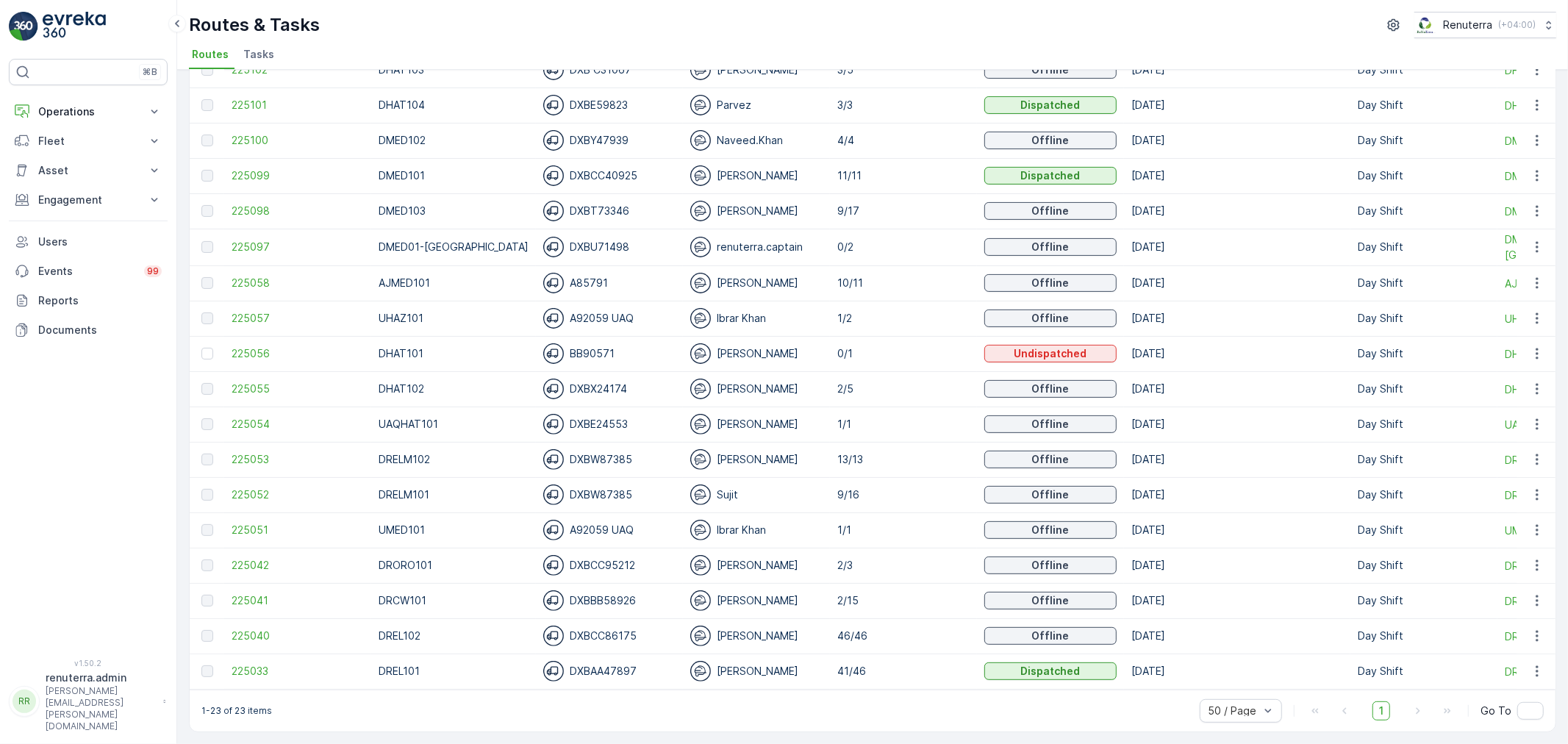
click at [283, 496] on td "225052" at bounding box center [297, 494] width 147 height 35
click at [292, 488] on span "225052" at bounding box center [298, 495] width 133 height 15
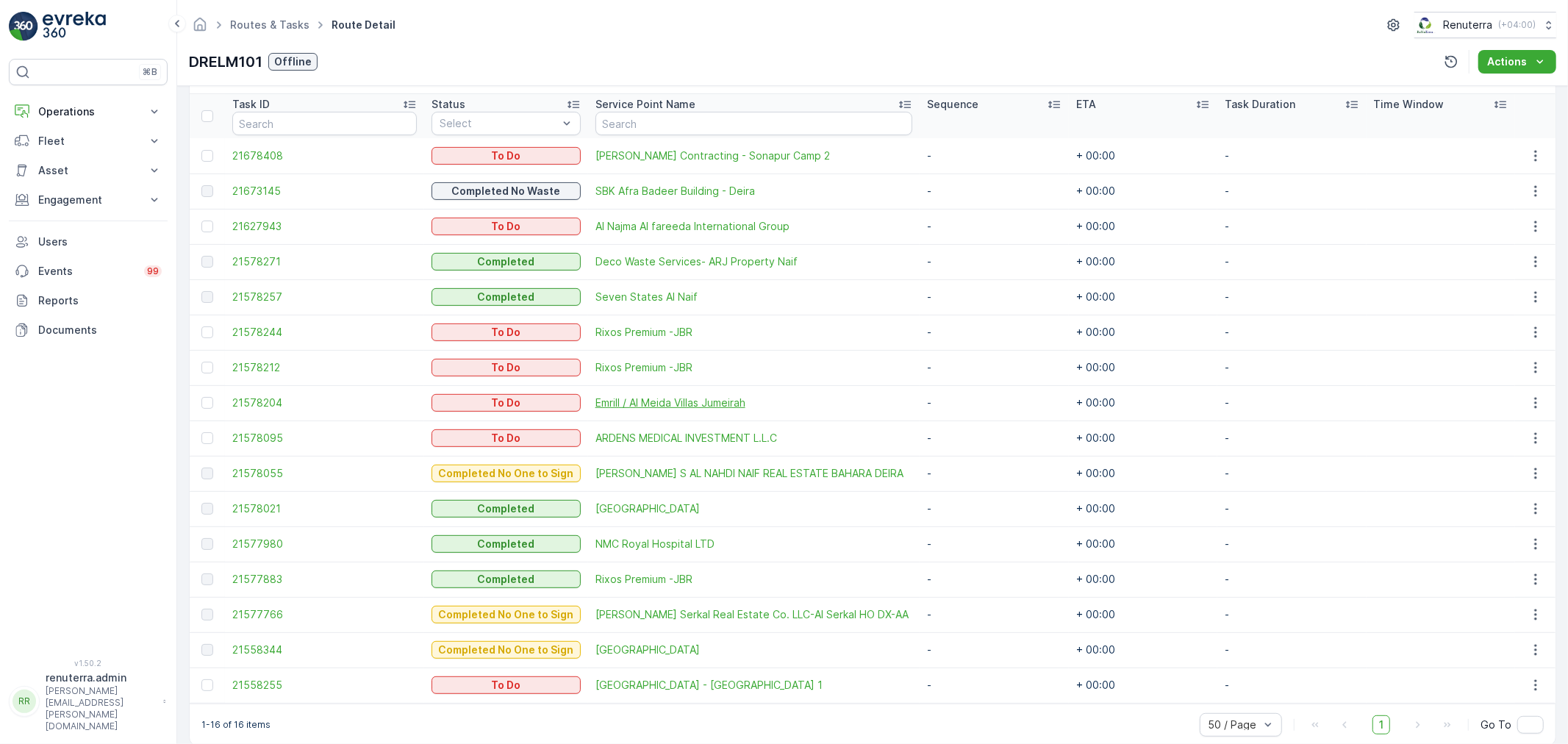
scroll to position [408, 0]
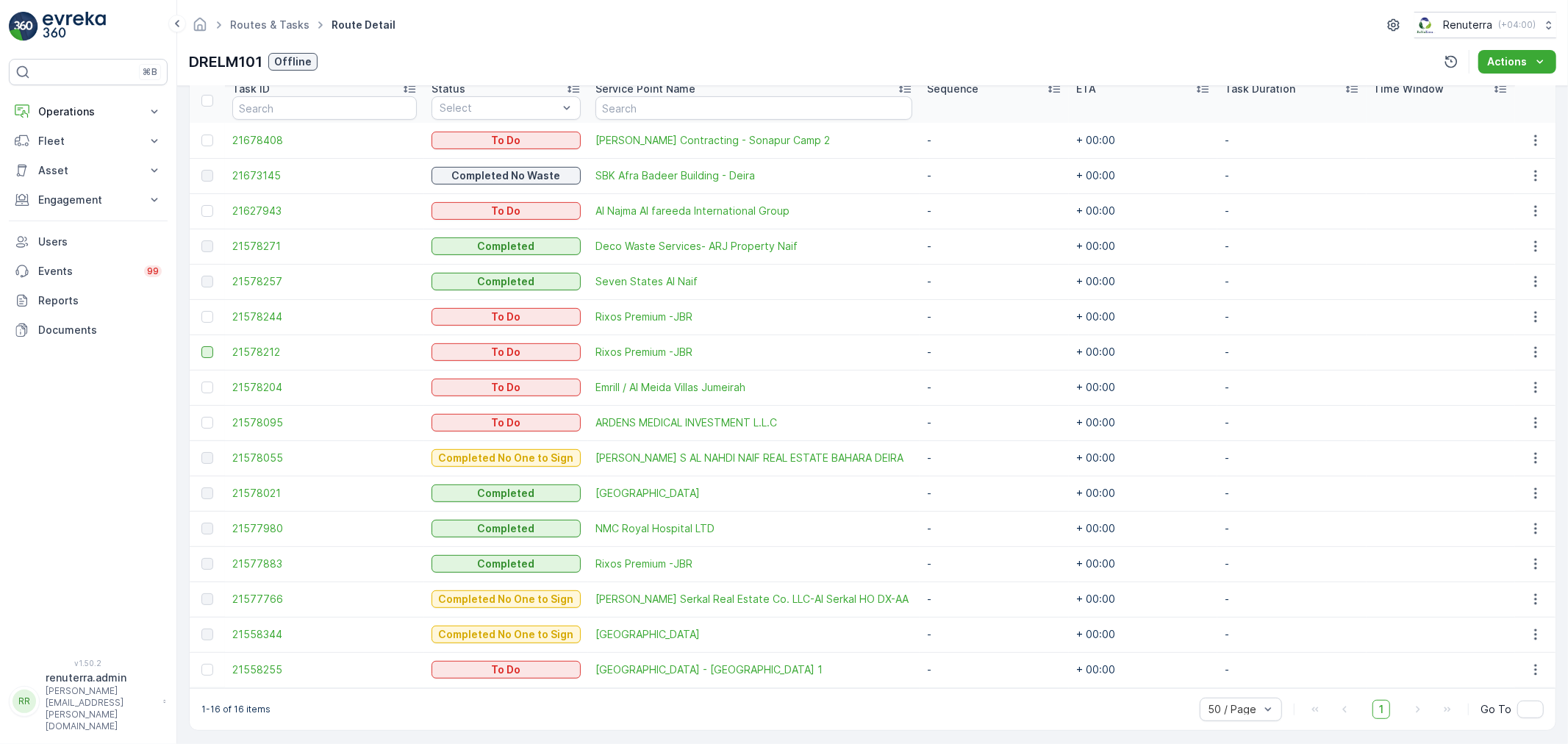
drag, startPoint x: 208, startPoint y: 318, endPoint x: 208, endPoint y: 349, distance: 31.0
click at [208, 320] on div at bounding box center [207, 317] width 11 height 11
click at [202, 311] on input "checkbox" at bounding box center [202, 311] width 0 height 0
click at [208, 349] on div at bounding box center [207, 352] width 11 height 11
click at [202, 347] on input "checkbox" at bounding box center [202, 347] width 0 height 0
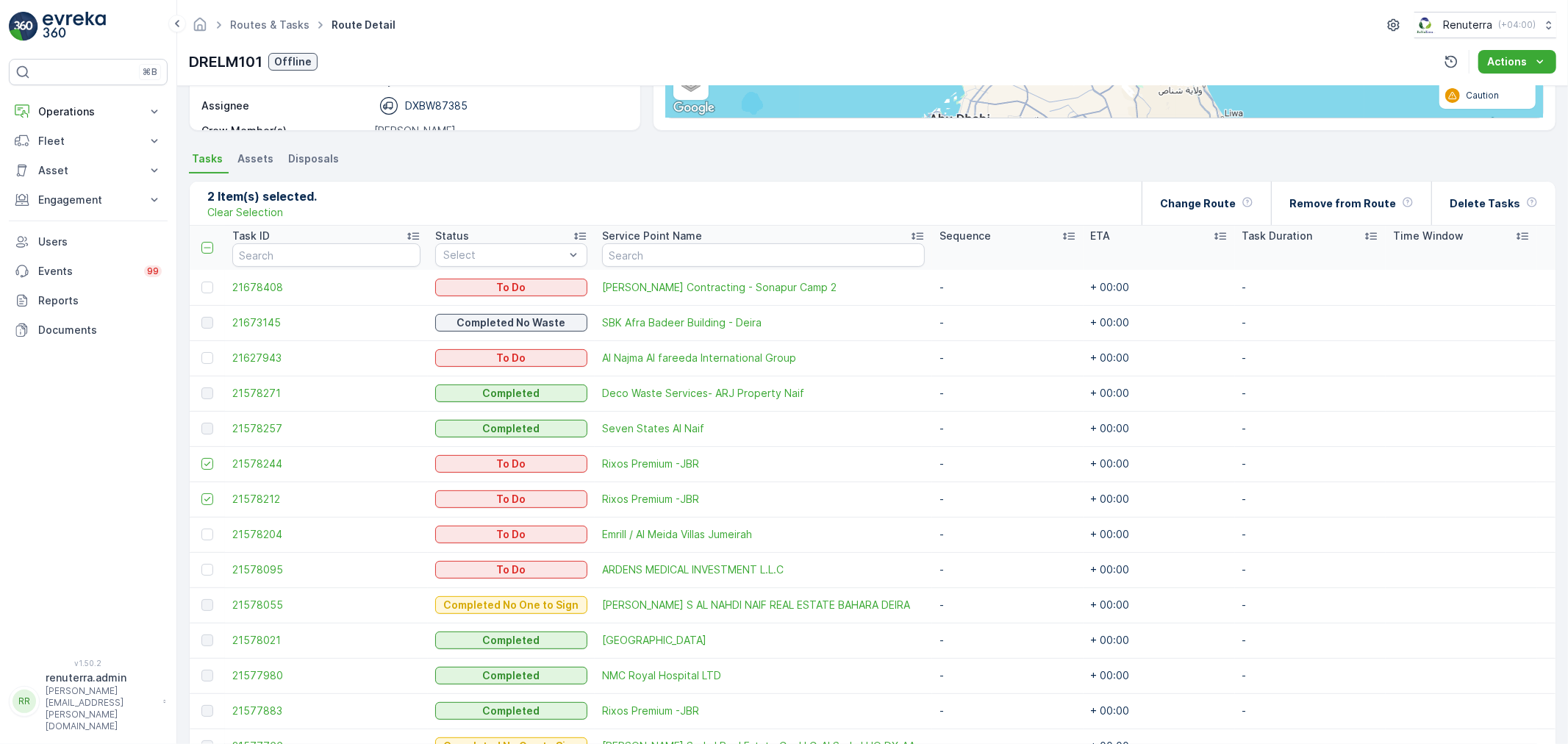
scroll to position [245, 0]
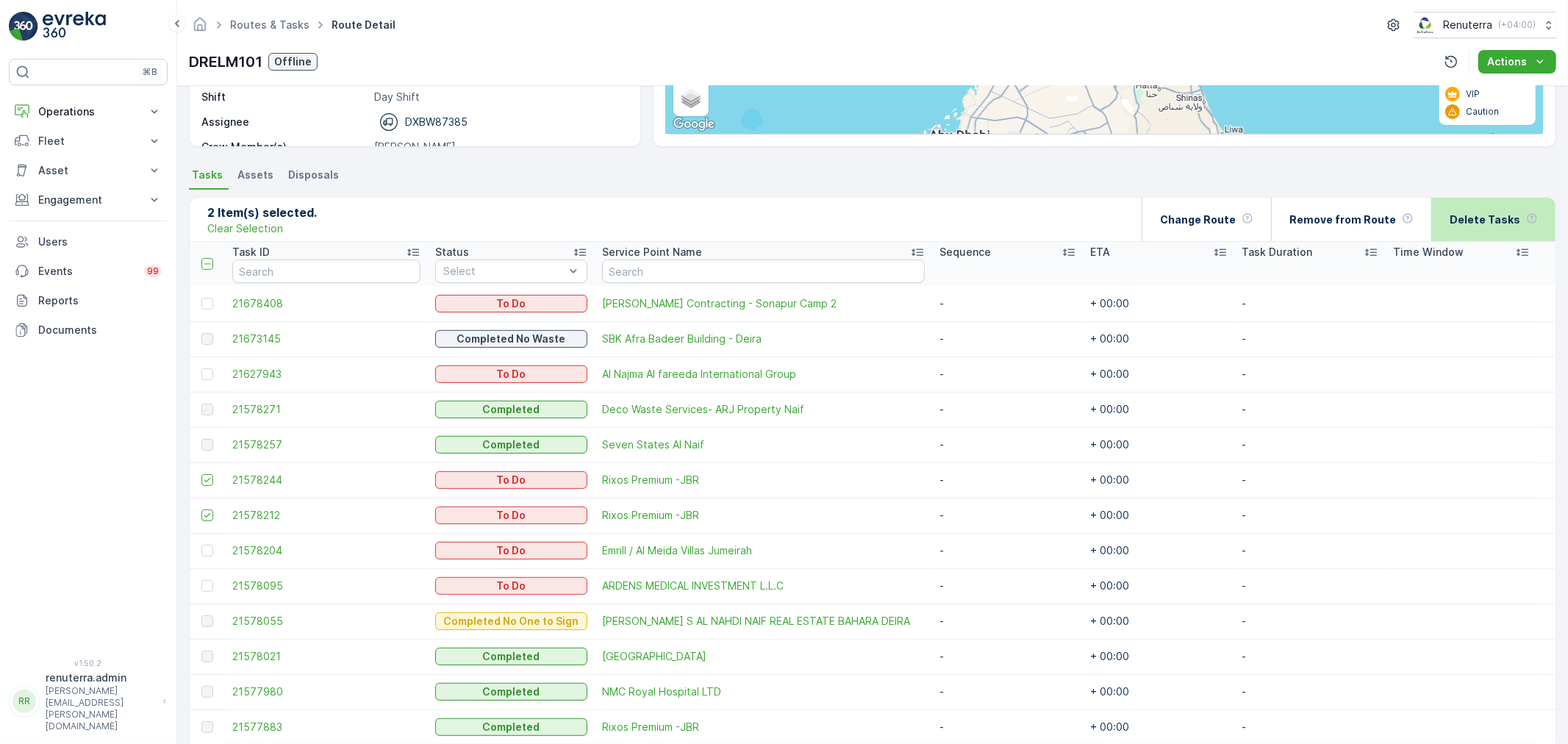
click at [1461, 225] on div "Delete Tasks" at bounding box center [1493, 219] width 88 height 43
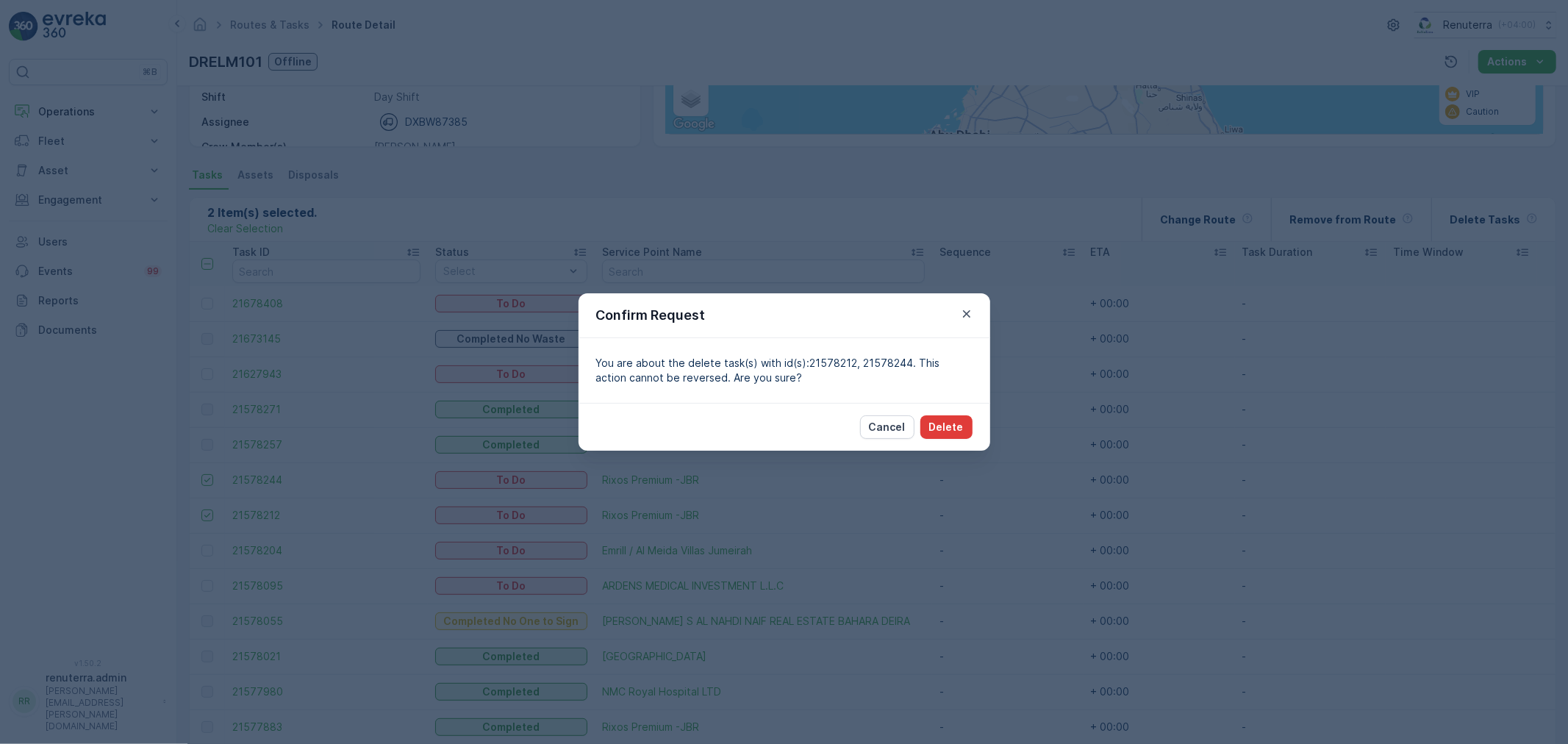
click at [954, 427] on p "Delete" at bounding box center [946, 427] width 34 height 15
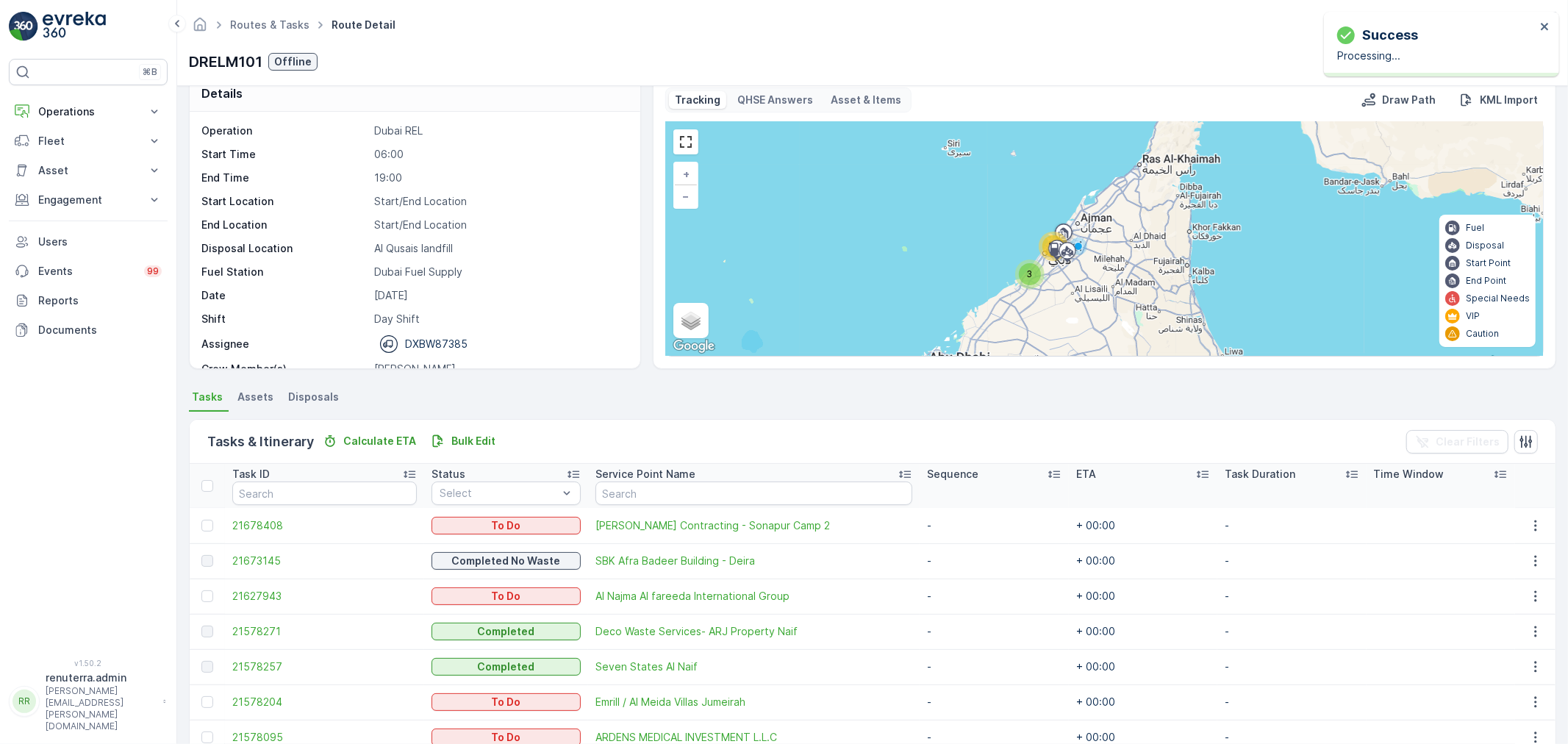
scroll to position [0, 0]
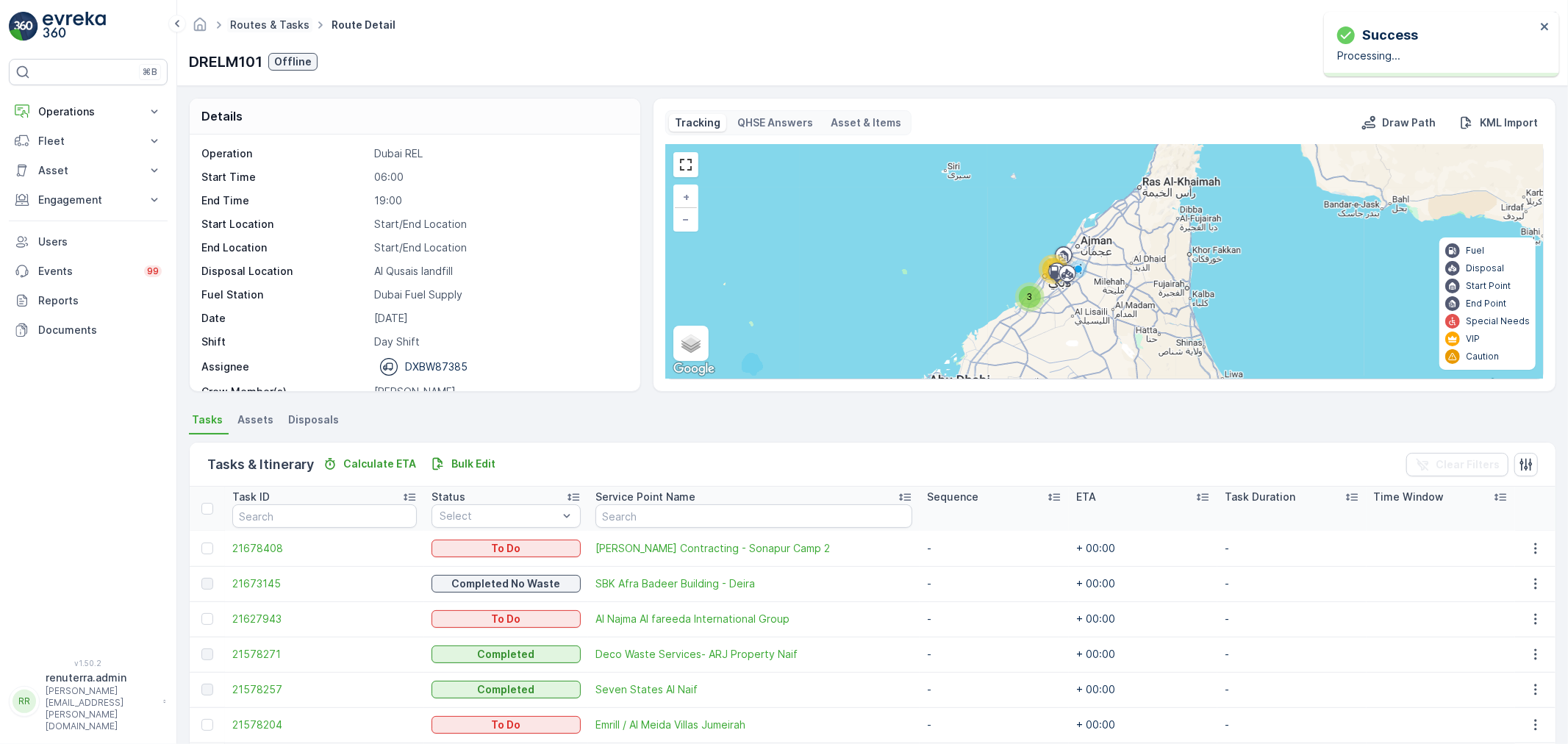
drag, startPoint x: 256, startPoint y: 11, endPoint x: 265, endPoint y: 20, distance: 12.7
click at [261, 15] on div "Routes & Tasks Route Detail Renuterra ( +04:00 ) DRELM101 Offline Actions" at bounding box center [872, 43] width 1391 height 86
click at [265, 20] on link "Routes & Tasks" at bounding box center [270, 24] width 79 height 12
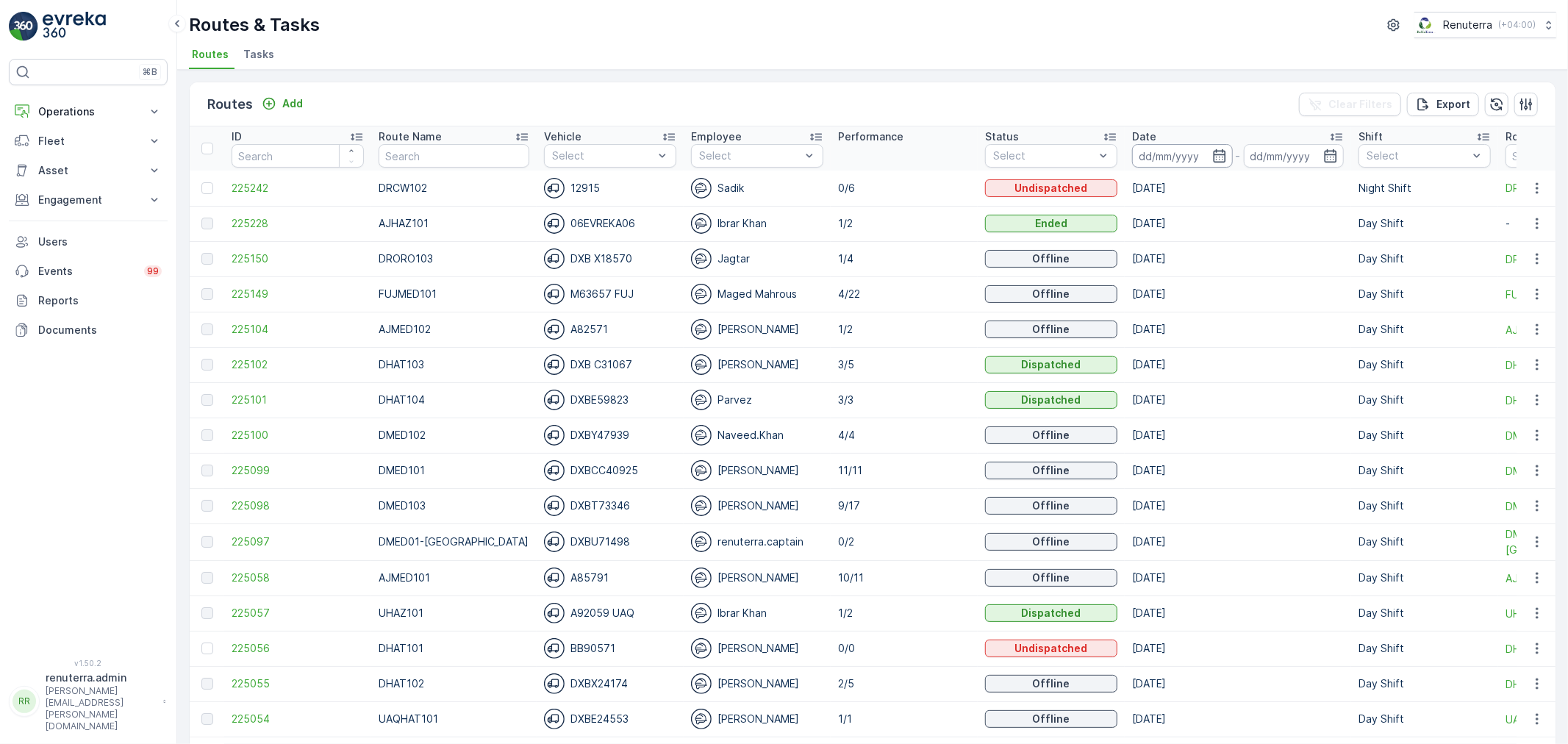
click at [1160, 152] on input at bounding box center [1182, 156] width 101 height 24
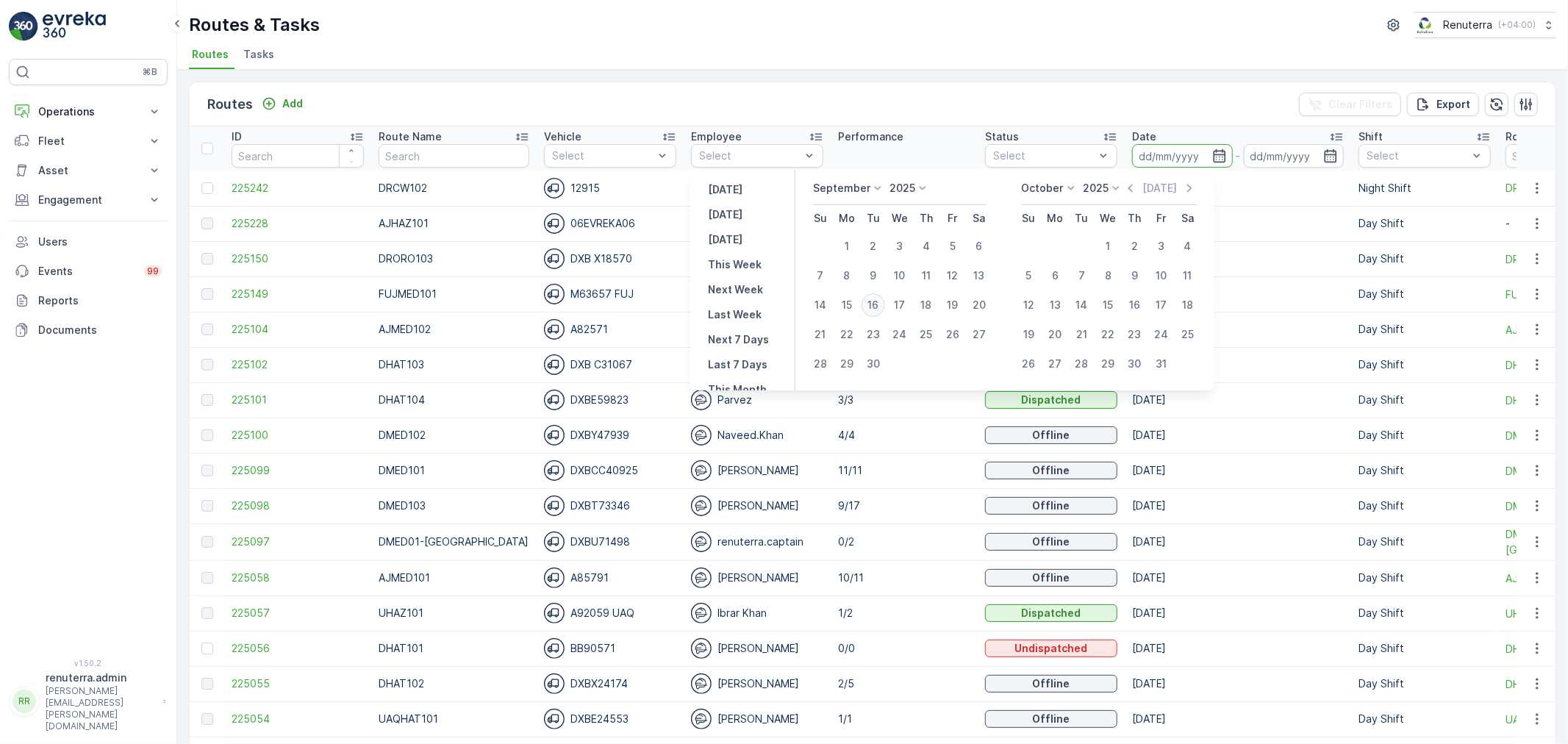
click at [876, 294] on div "16" at bounding box center [873, 305] width 24 height 24
type input "[DATE]"
click at [876, 294] on div "16" at bounding box center [873, 305] width 24 height 24
type input "[DATE]"
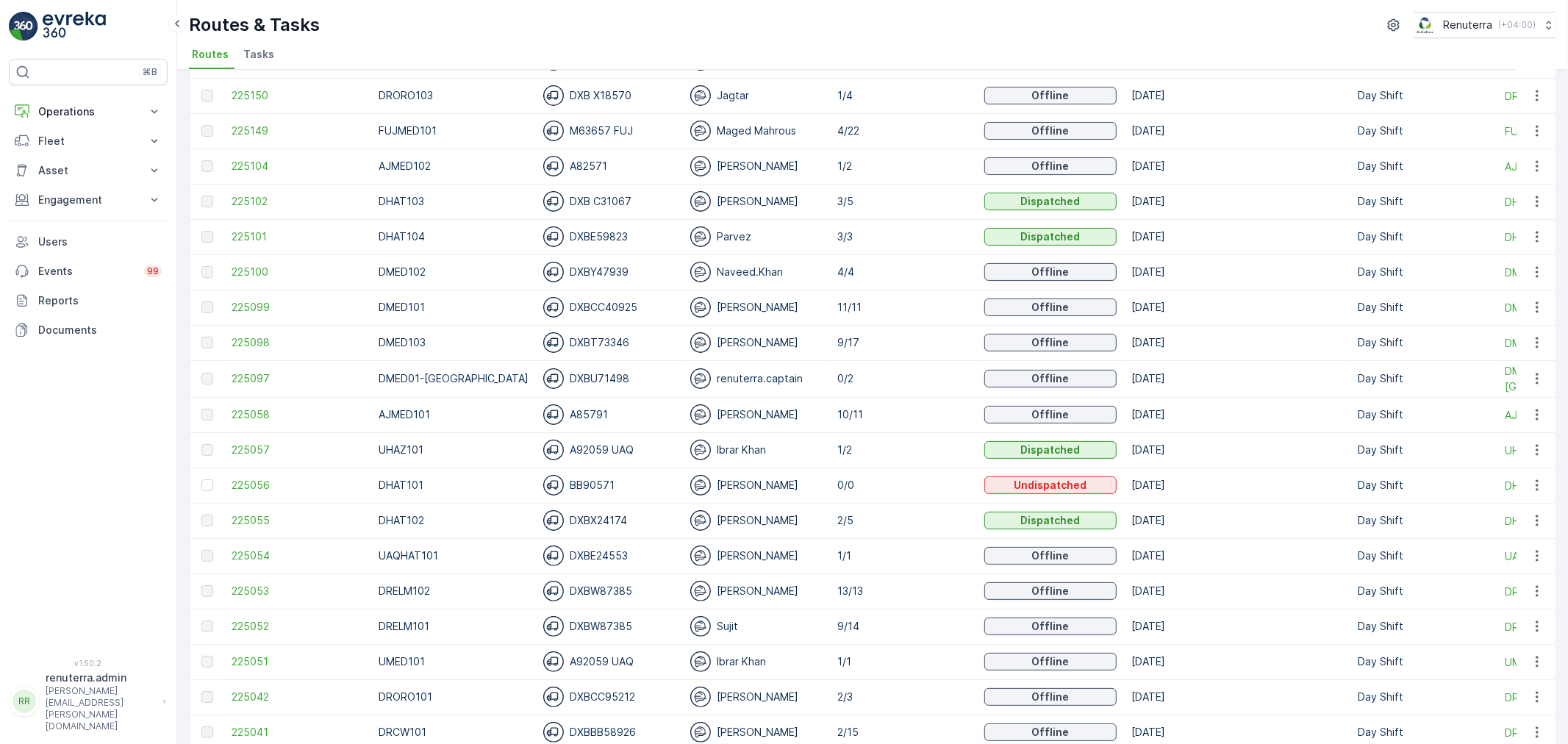
scroll to position [245, 0]
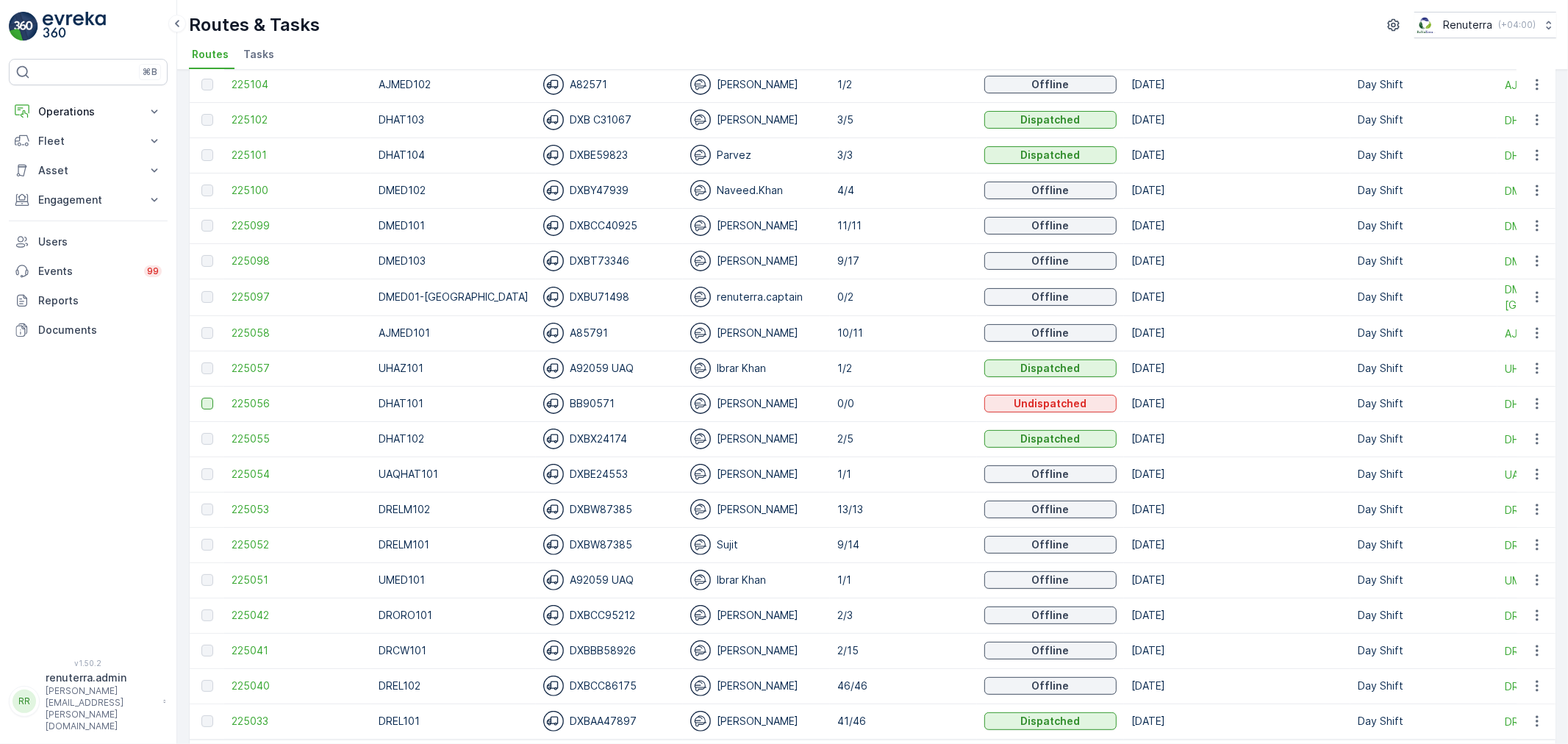
drag, startPoint x: 197, startPoint y: 406, endPoint x: 206, endPoint y: 401, distance: 10.3
click at [204, 401] on td at bounding box center [206, 403] width 34 height 35
click at [211, 400] on div at bounding box center [207, 403] width 11 height 11
click at [202, 397] on input "checkbox" at bounding box center [202, 397] width 0 height 0
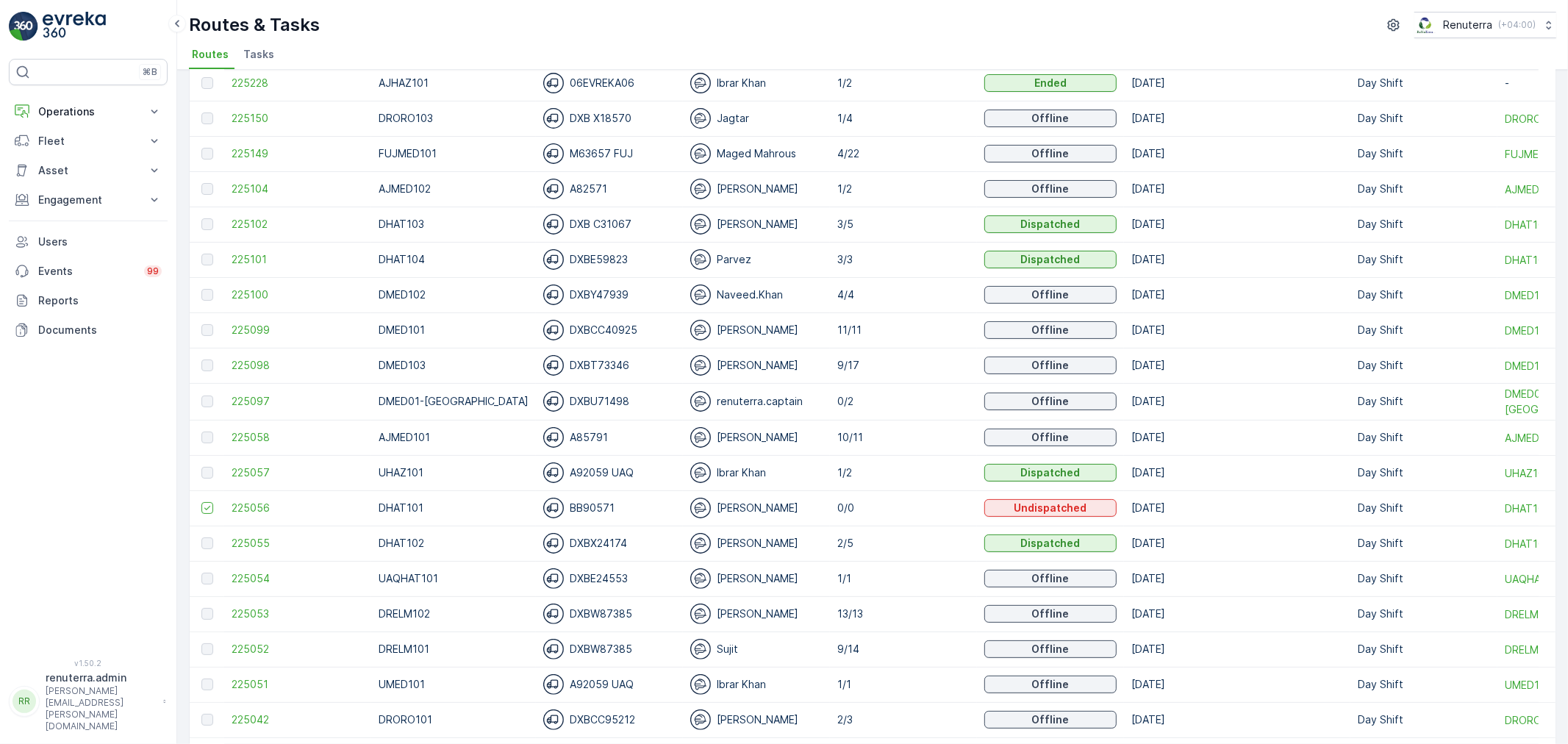
scroll to position [0, 0]
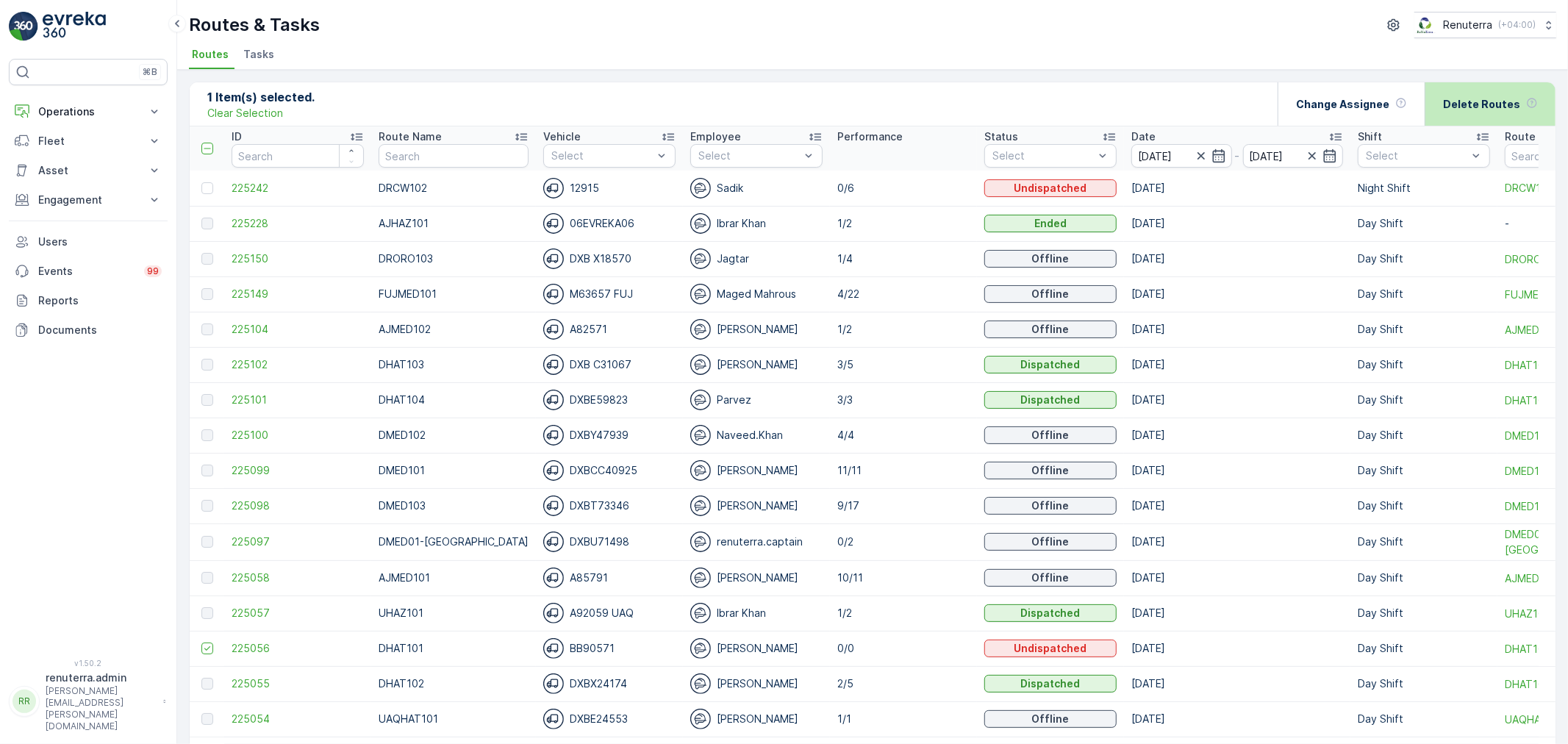
click at [1457, 113] on div "Delete Routes" at bounding box center [1490, 103] width 95 height 43
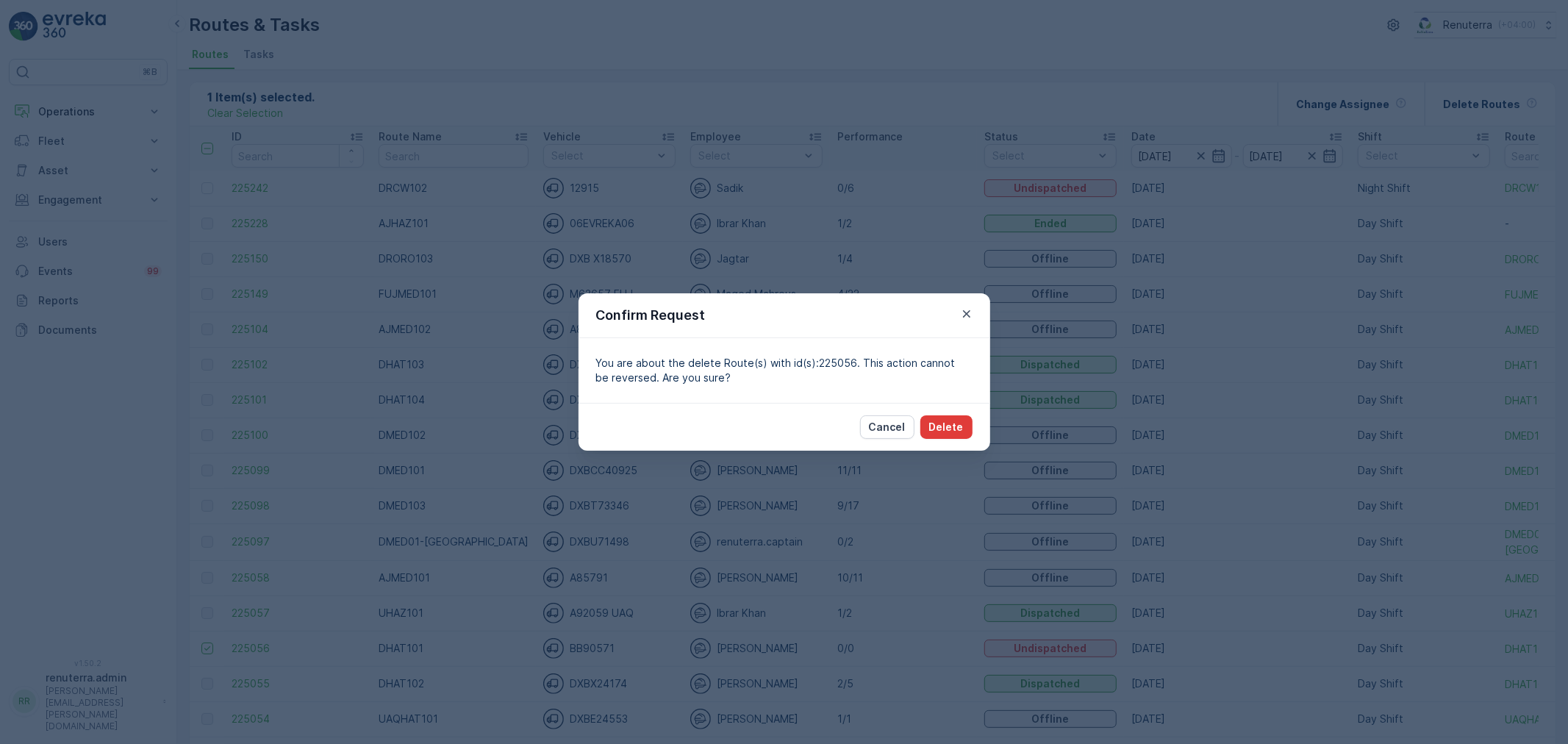
click at [946, 419] on button "Delete" at bounding box center [946, 427] width 52 height 24
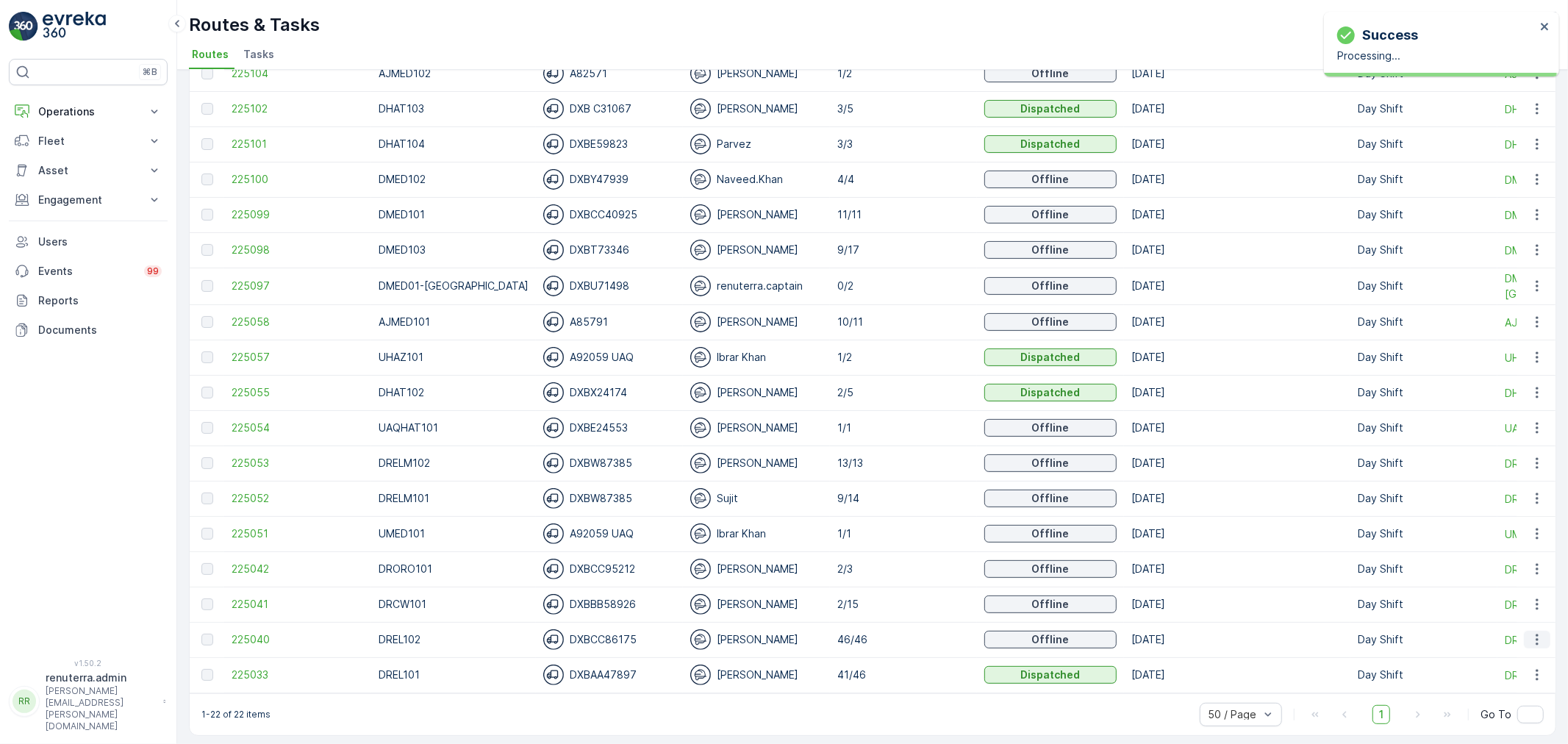
scroll to position [266, 0]
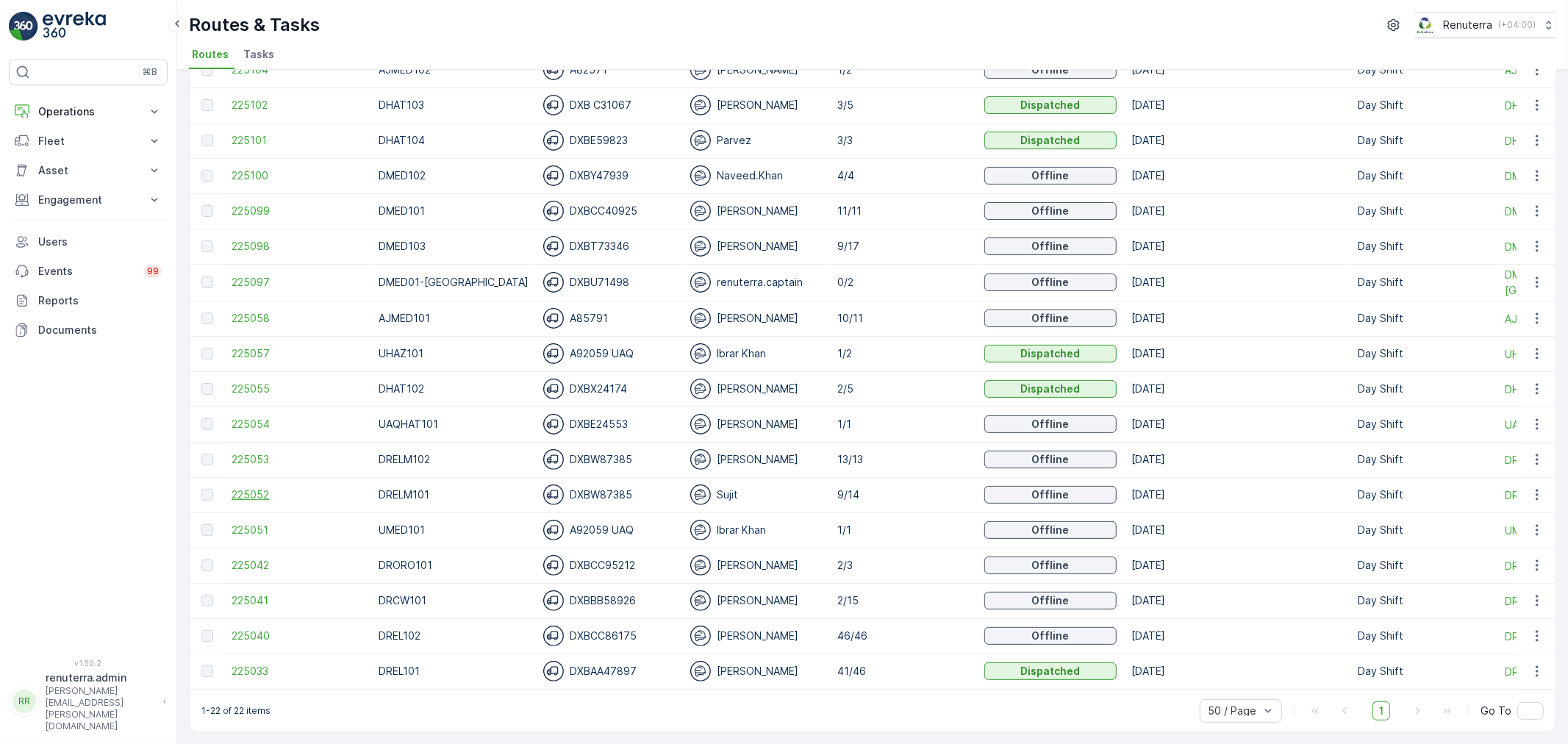
click at [261, 488] on span "225052" at bounding box center [298, 495] width 133 height 15
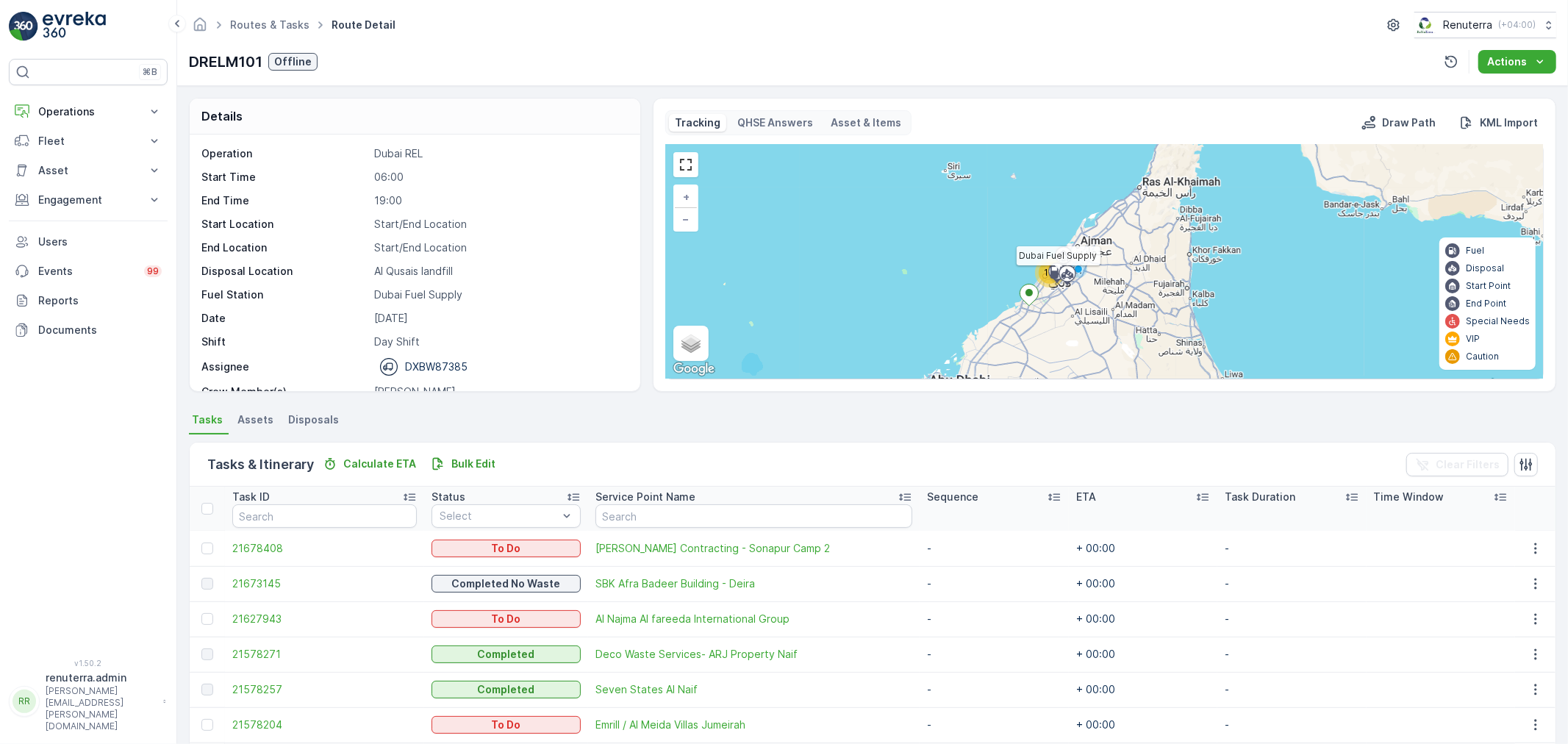
click at [1043, 270] on div at bounding box center [1057, 272] width 28 height 13
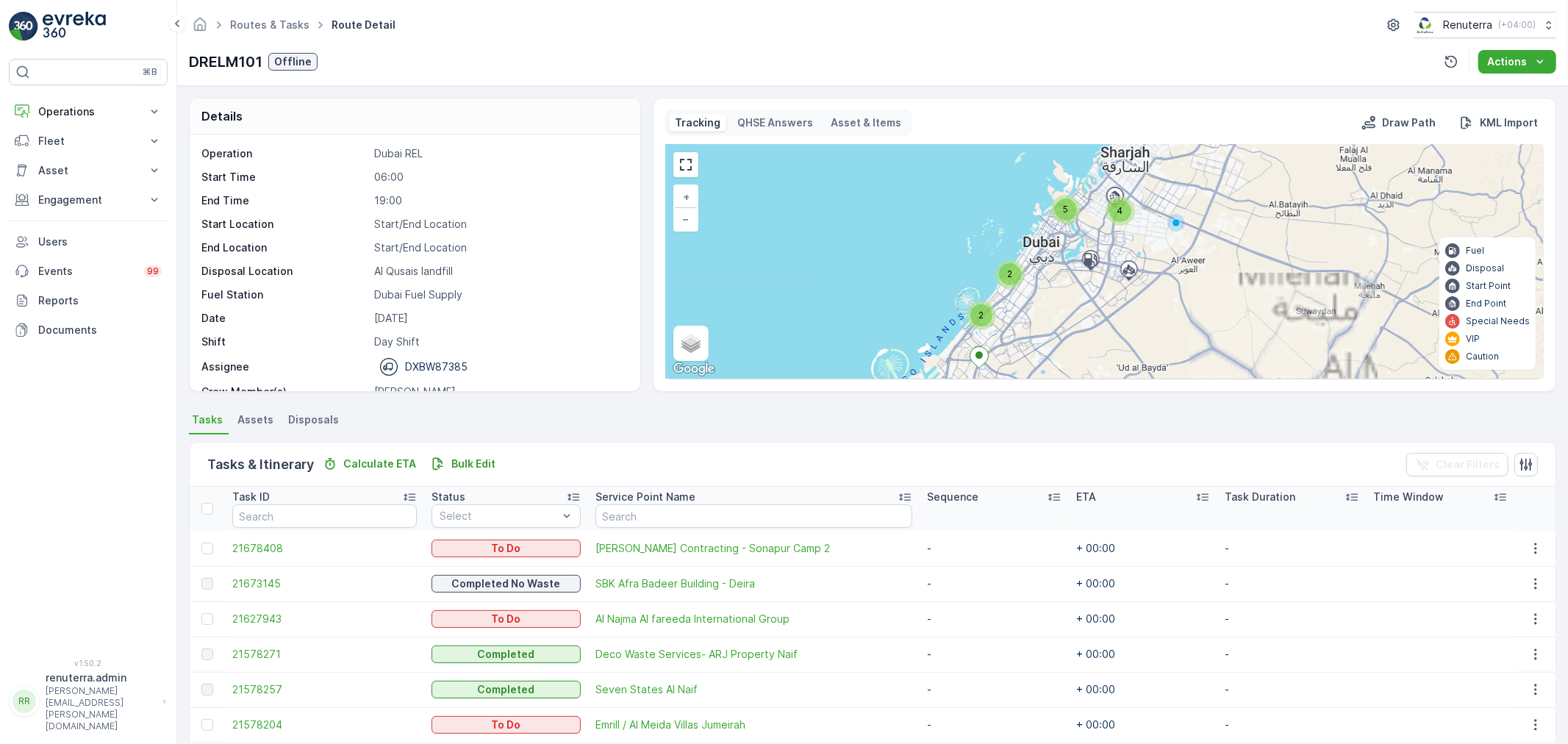
click at [1056, 215] on div "5" at bounding box center [1066, 209] width 22 height 22
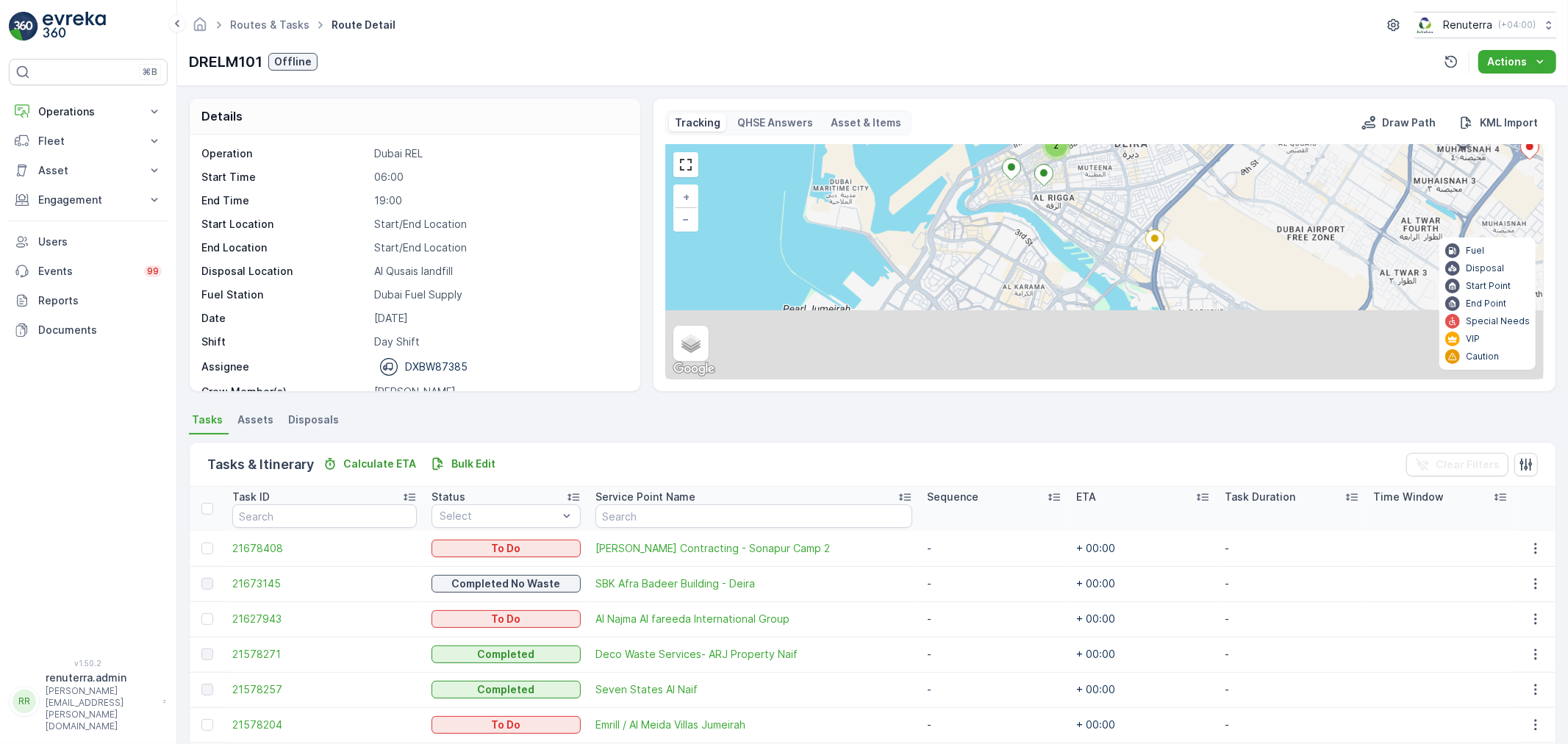
drag, startPoint x: 1104, startPoint y: 336, endPoint x: 1099, endPoint y: 233, distance: 103.1
click at [1099, 235] on div "2 + − Satellite Roadmap Terrain Hybrid Leaflet Keyboard shortcuts Map Data Map …" at bounding box center [1104, 261] width 877 height 234
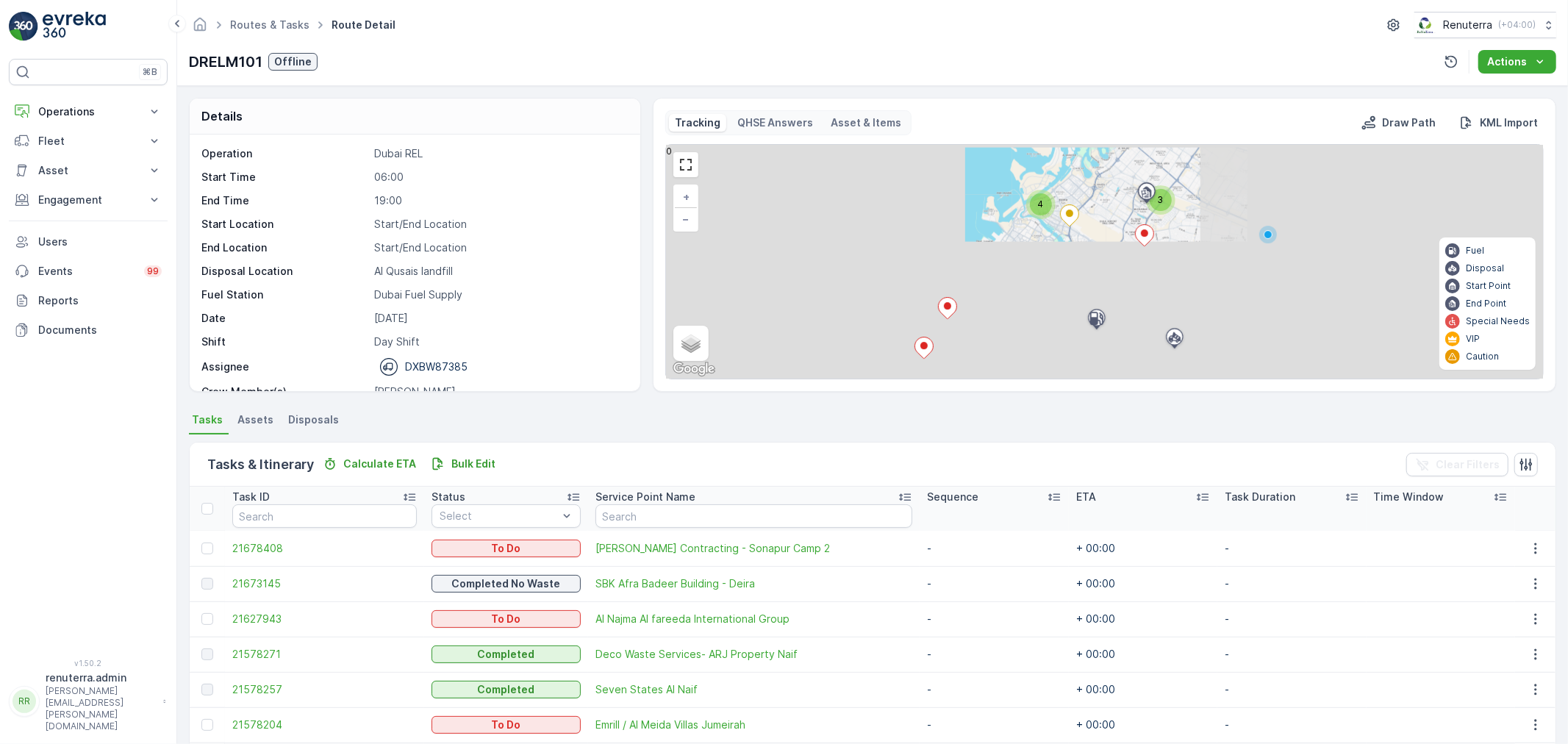
drag, startPoint x: 1056, startPoint y: 282, endPoint x: 1064, endPoint y: 220, distance: 62.5
click at [1064, 222] on div "2 4 3 + − Satellite Roadmap Terrain Hybrid Leaflet Keyboard shortcuts Map Data …" at bounding box center [1104, 261] width 877 height 234
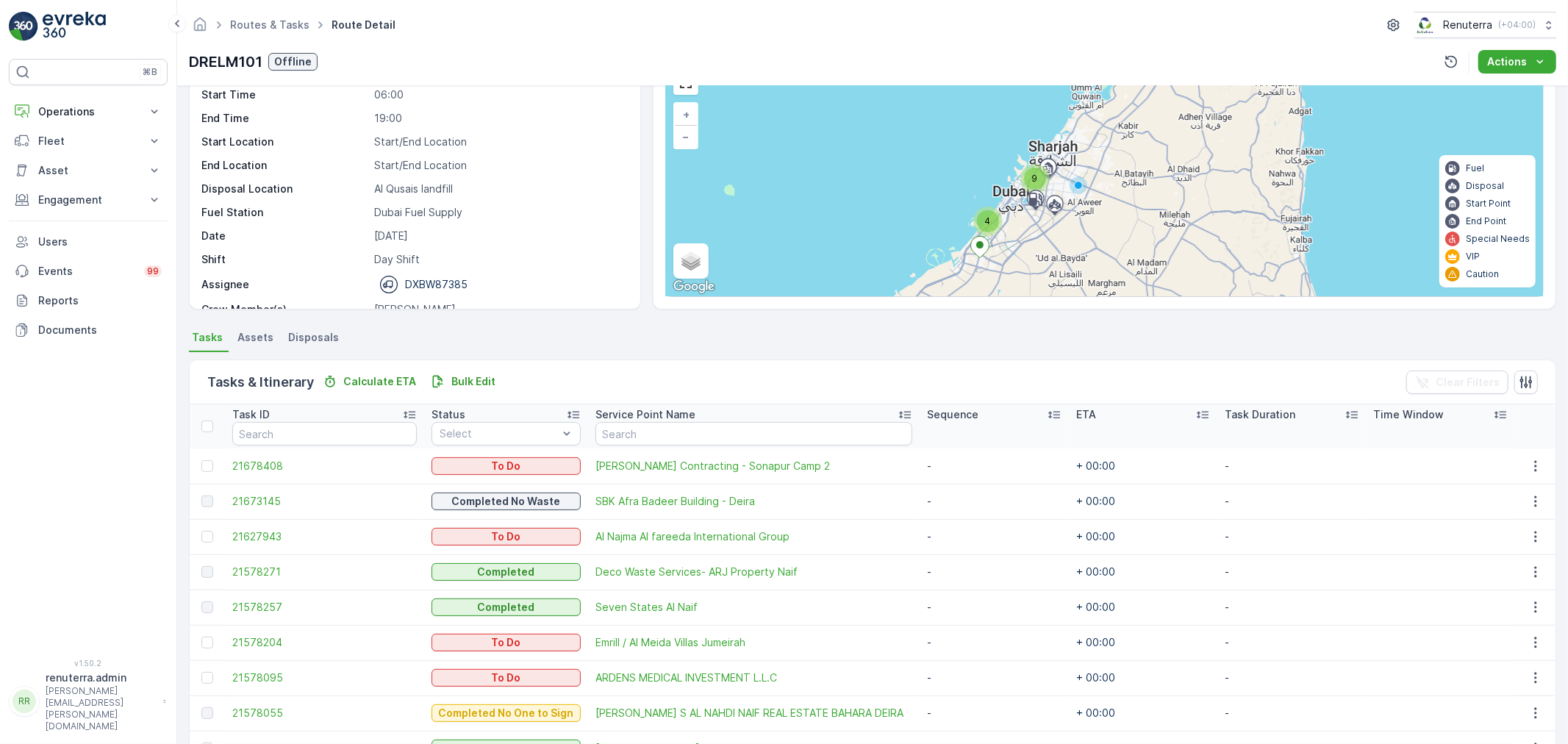
scroll to position [82, 0]
click at [990, 228] on div "4" at bounding box center [987, 222] width 22 height 22
